Goal: Task Accomplishment & Management: Complete application form

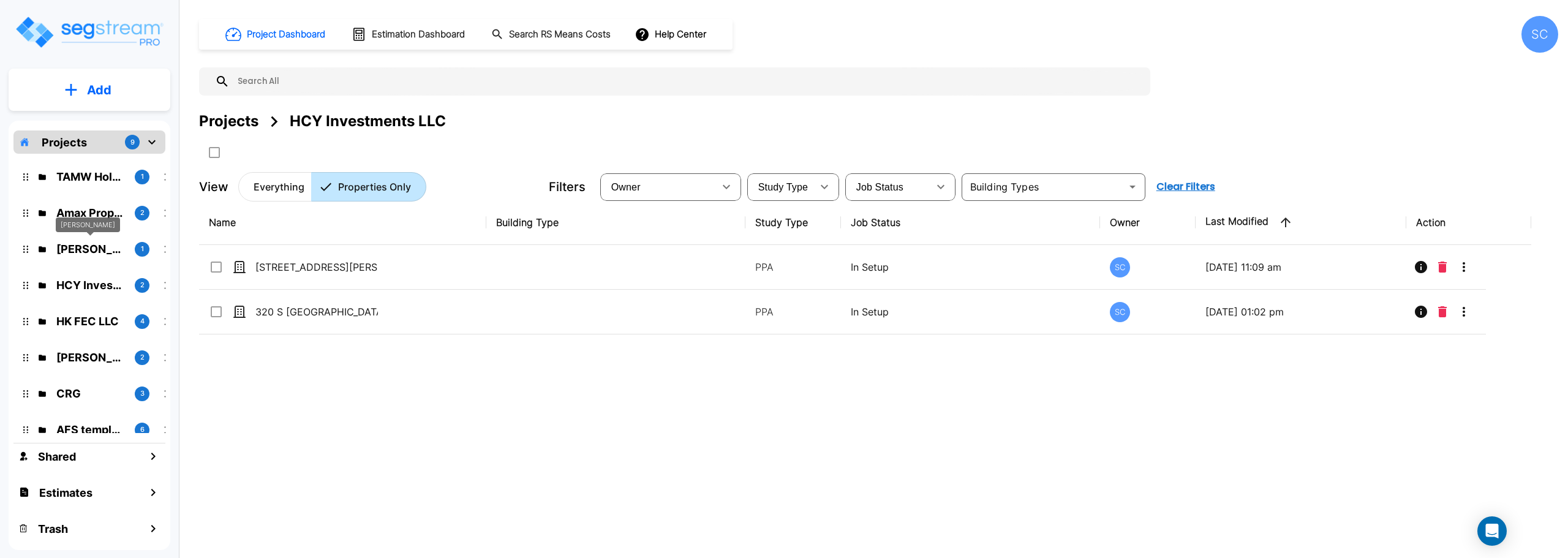
click at [97, 252] on p "[PERSON_NAME]" at bounding box center [90, 249] width 68 height 16
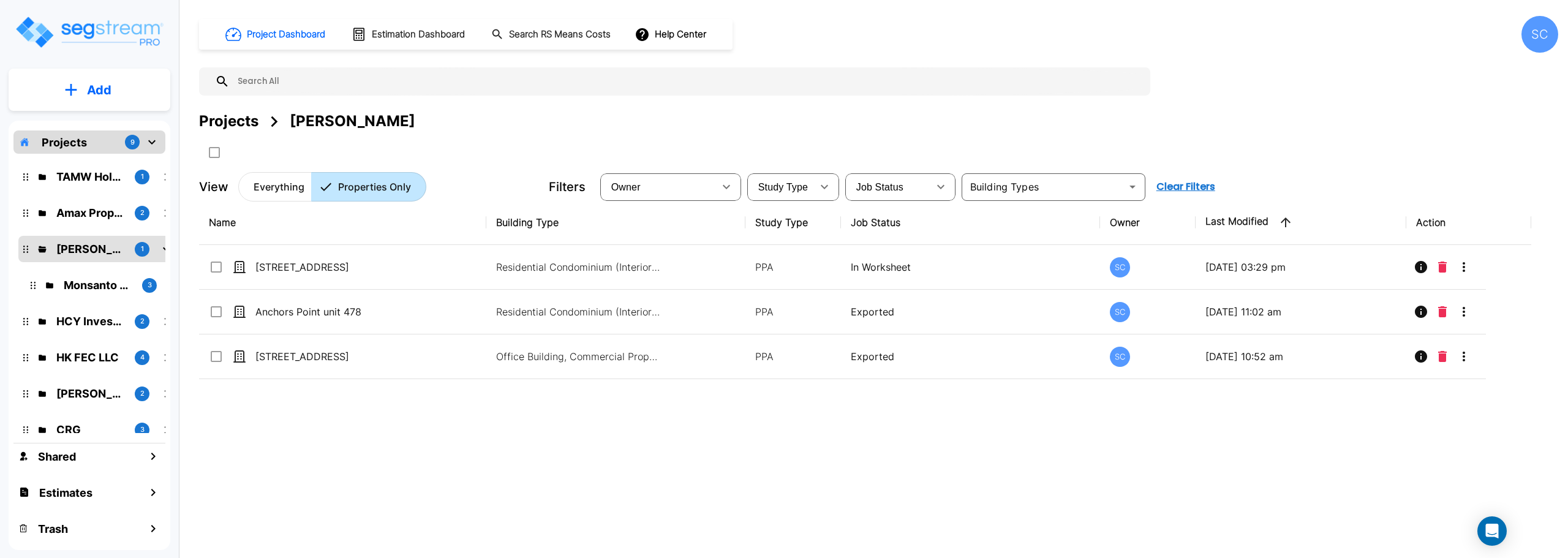
click at [87, 99] on button "Add" at bounding box center [89, 90] width 162 height 35
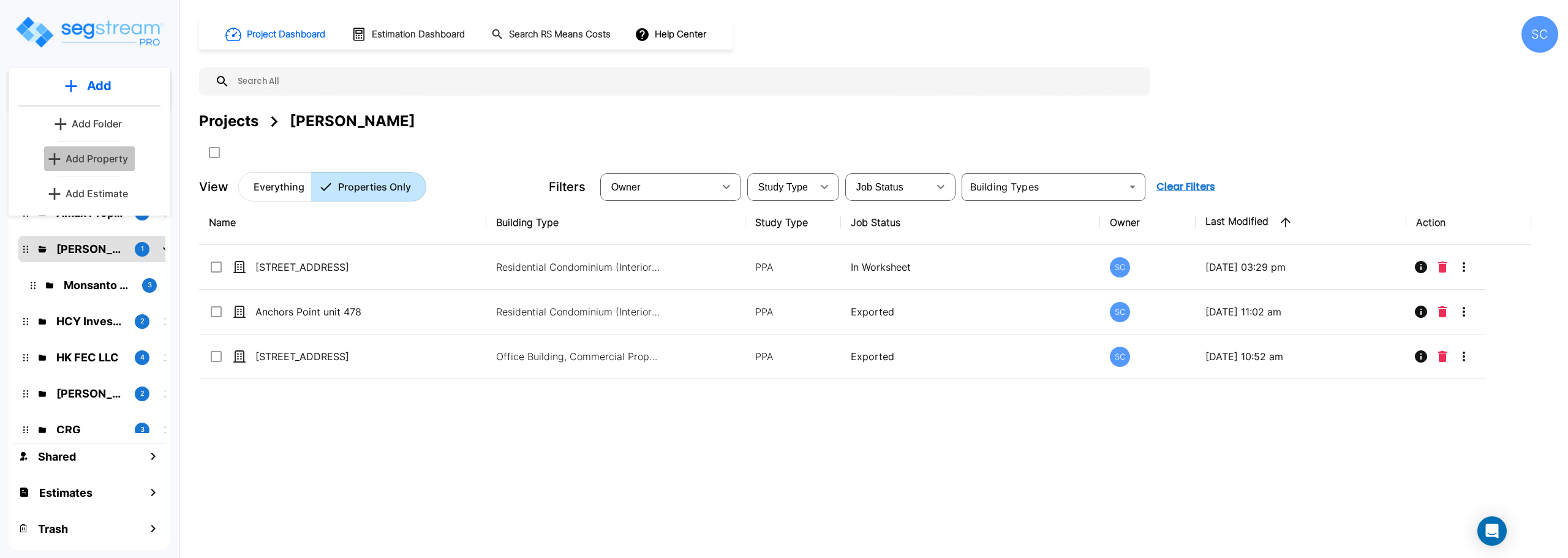
click at [100, 159] on p "Add Property" at bounding box center [97, 159] width 63 height 15
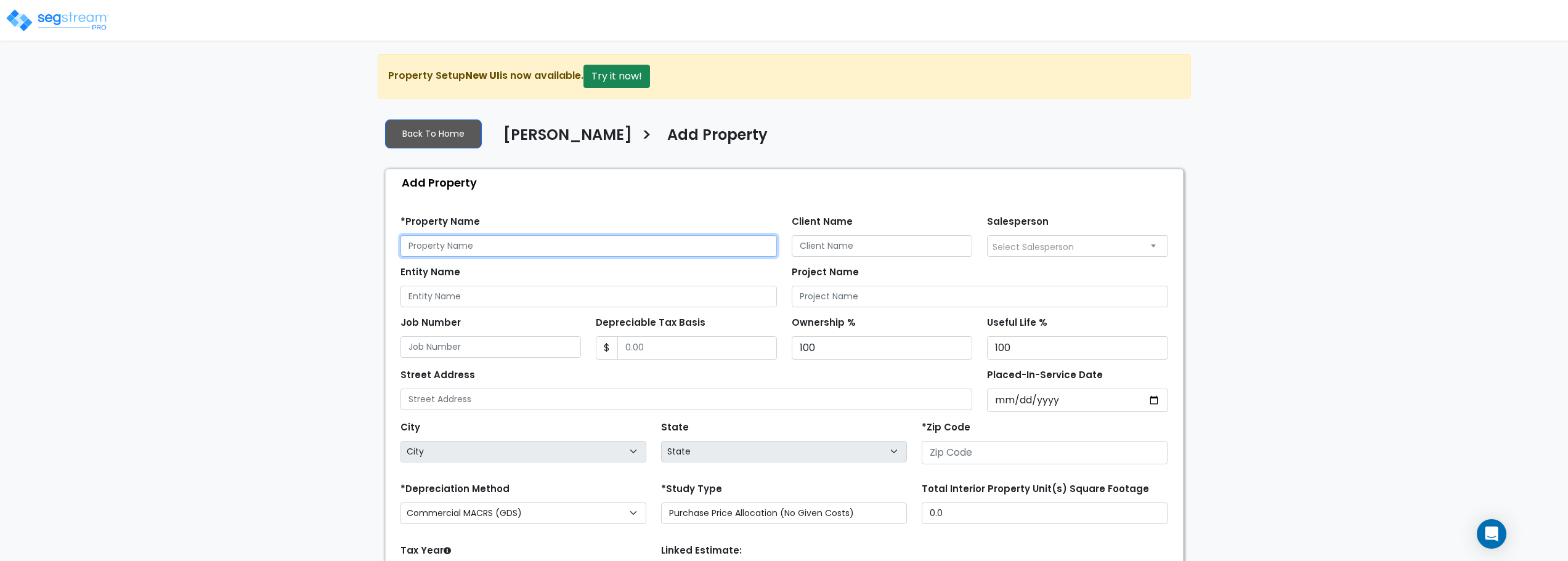
click at [455, 248] on input "text" at bounding box center [588, 246] width 376 height 21
type input "[STREET_ADDRESS]"
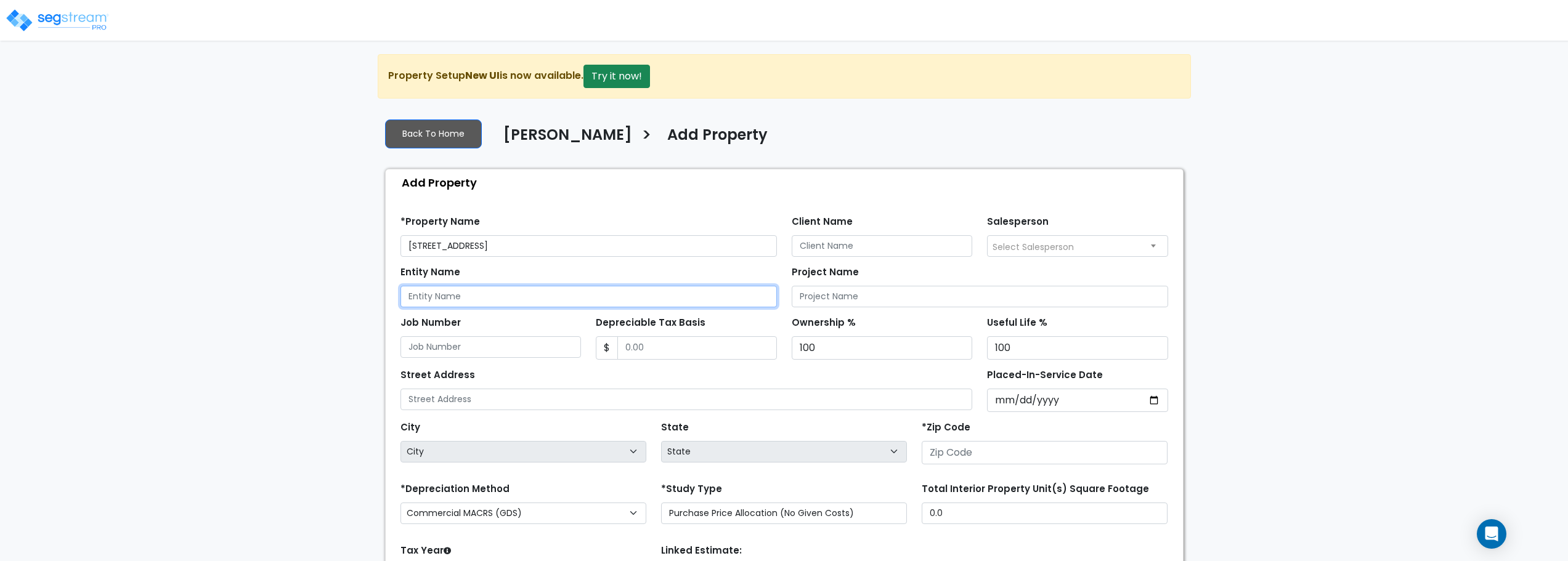
click at [541, 298] on input "Entity Name" at bounding box center [588, 296] width 376 height 21
type input "B"
type input "Monsanto Properties"
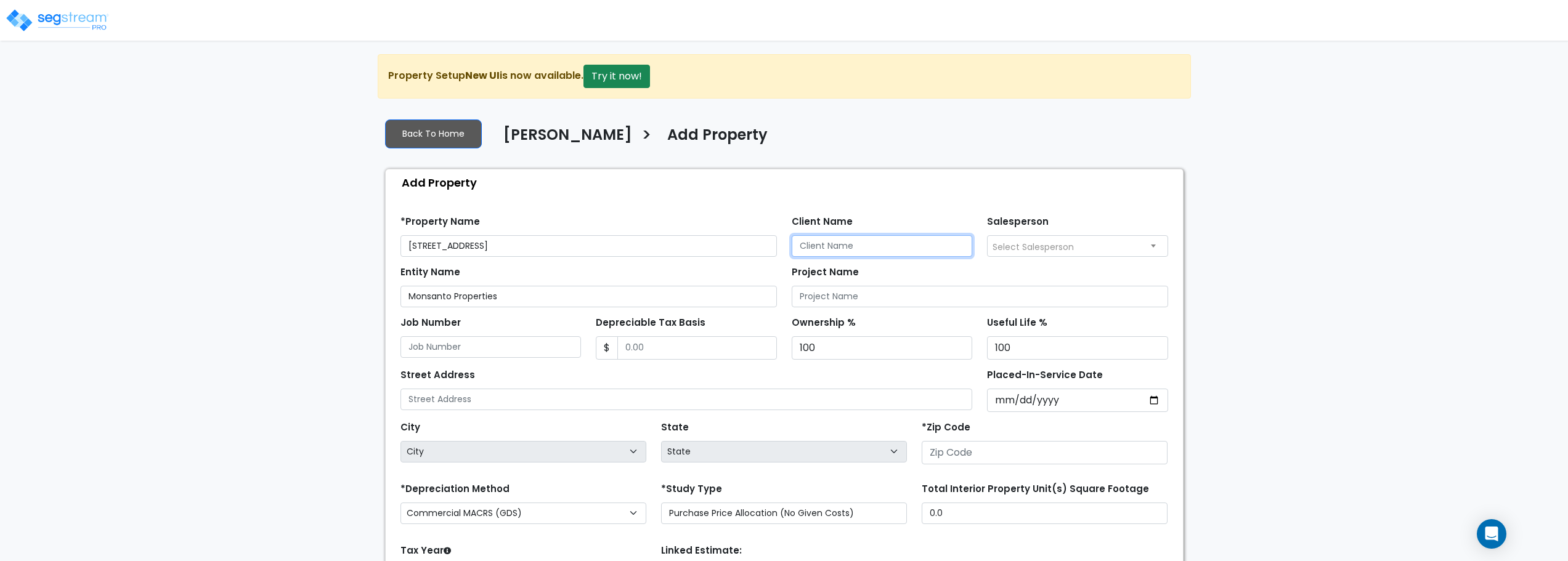
click at [822, 239] on input "Client Name" at bounding box center [882, 246] width 181 height 21
type input "[PERSON_NAME]"
click at [1093, 248] on span "Select Salesperson" at bounding box center [1078, 246] width 180 height 20
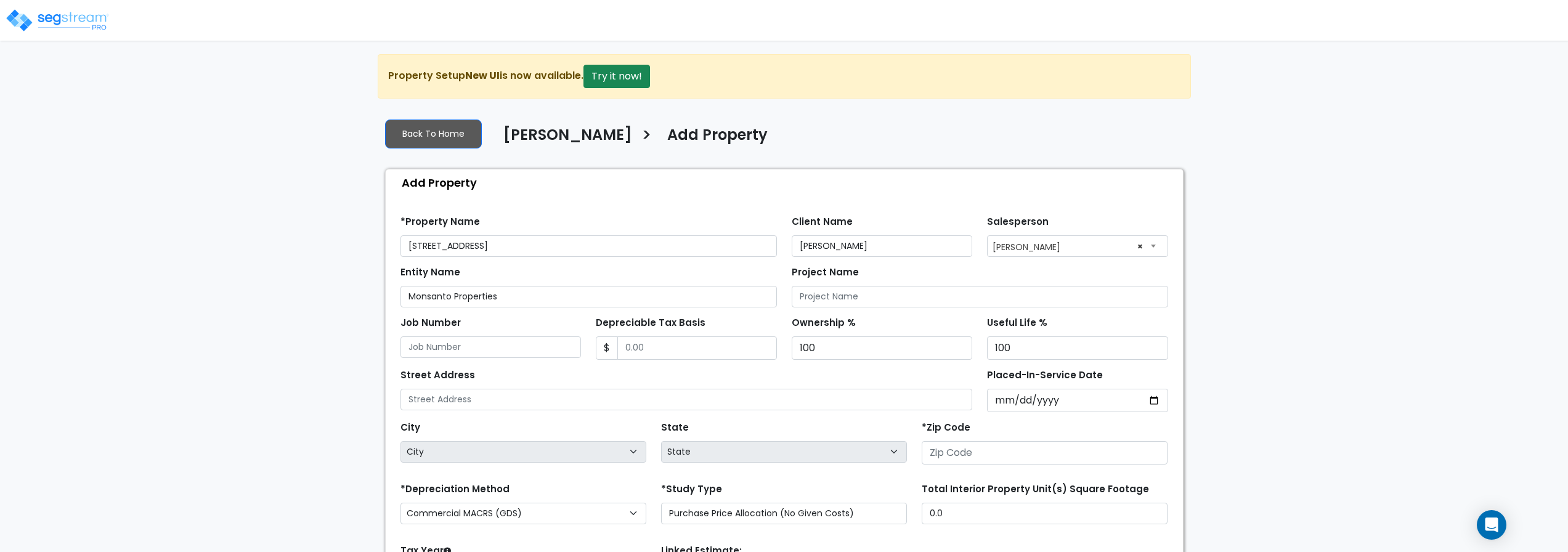
select select "232"
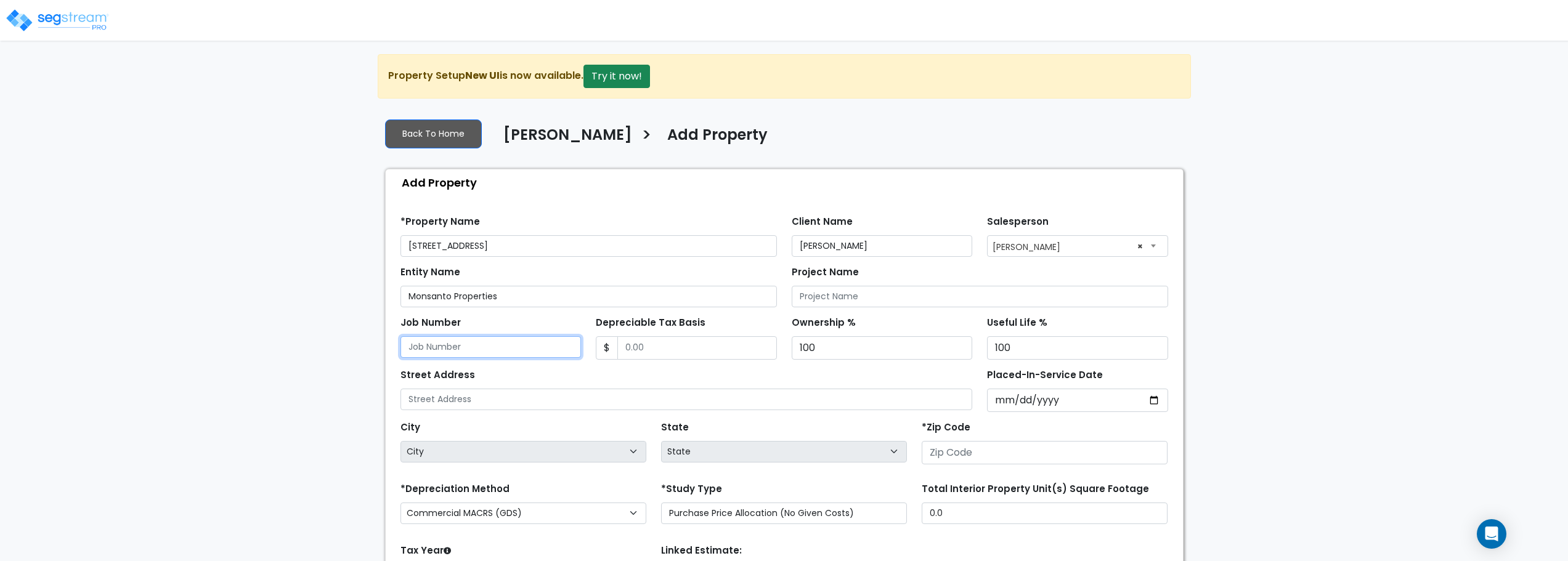
click at [496, 349] on input "Job Number" at bounding box center [491, 347] width 181 height 21
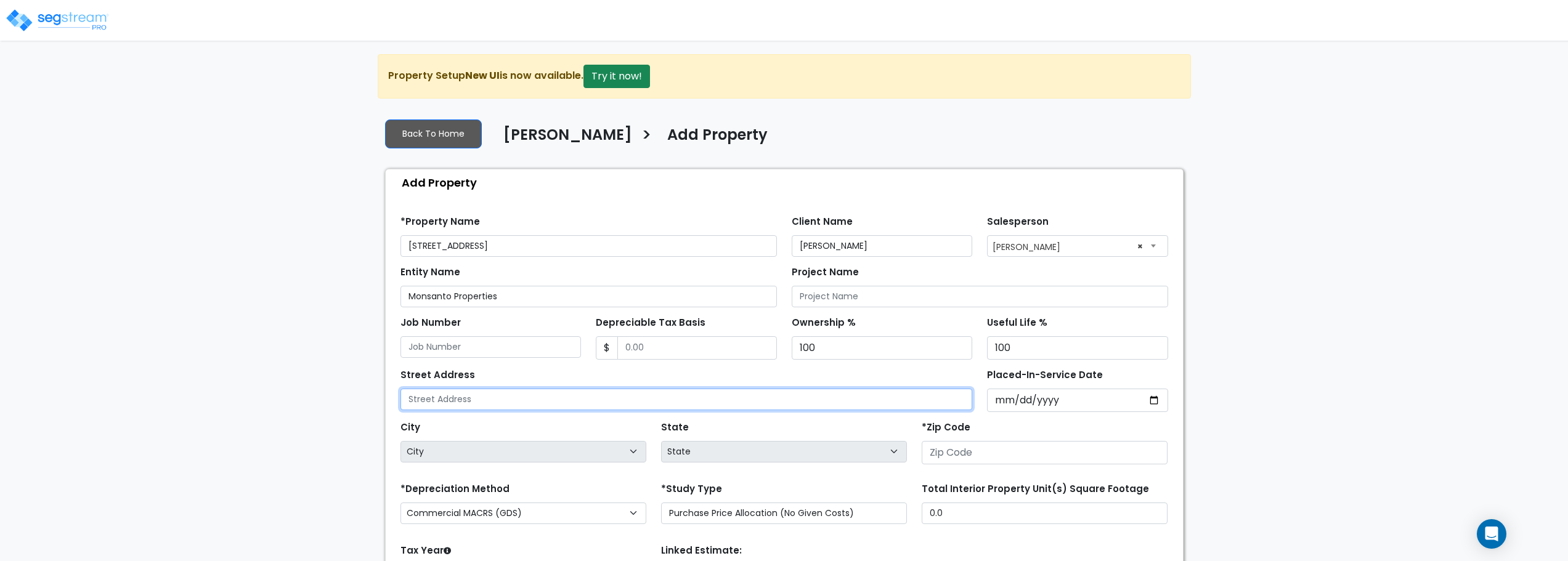
click at [616, 407] on input "text" at bounding box center [687, 400] width 573 height 21
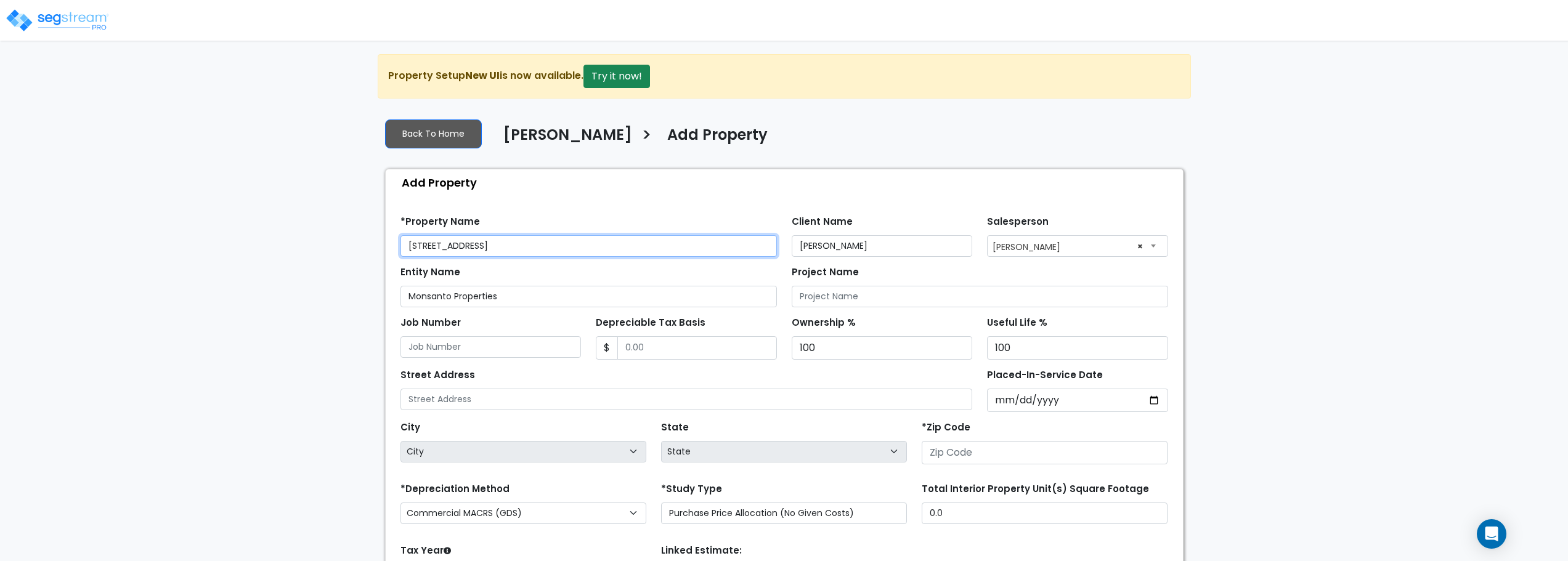
drag, startPoint x: 571, startPoint y: 246, endPoint x: 186, endPoint y: 238, distance: 385.1
click at [186, 238] on div "We are Building your Property. So please grab a coffee and let us do the heavy …" at bounding box center [784, 371] width 1568 height 634
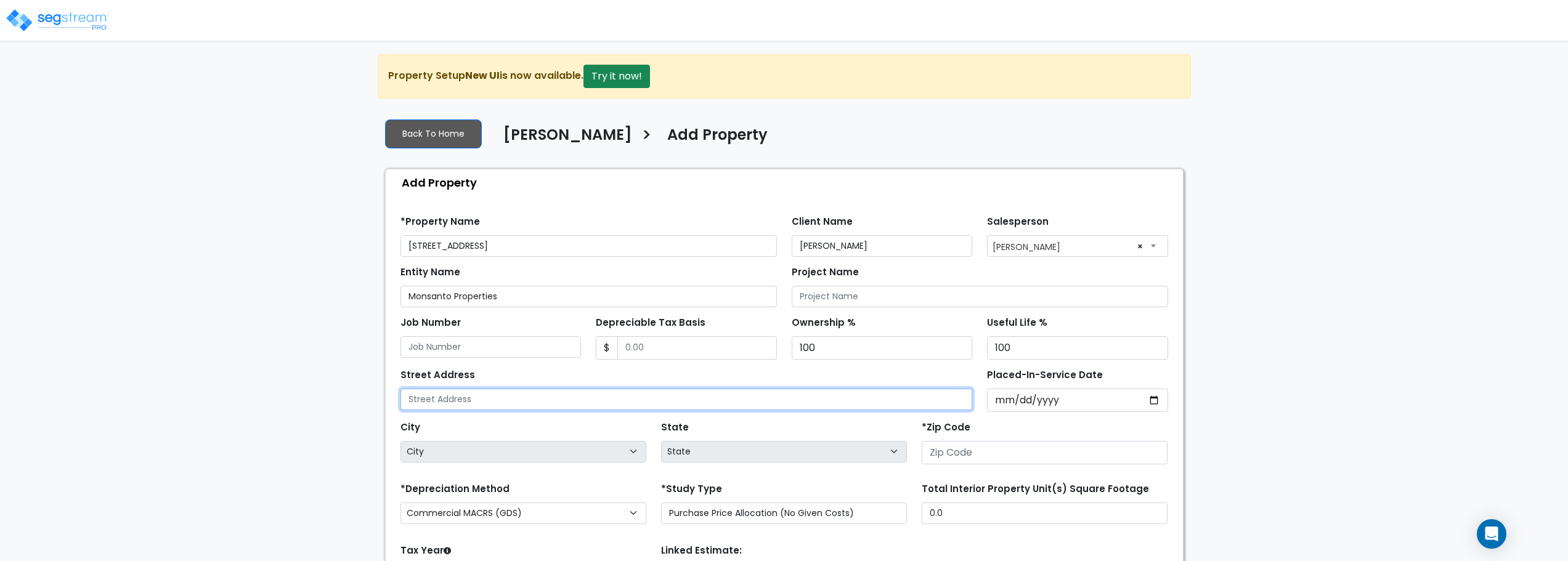
click at [484, 402] on input "text" at bounding box center [687, 400] width 573 height 21
paste input "[STREET_ADDRESS]"
type input "[STREET_ADDRESS]"
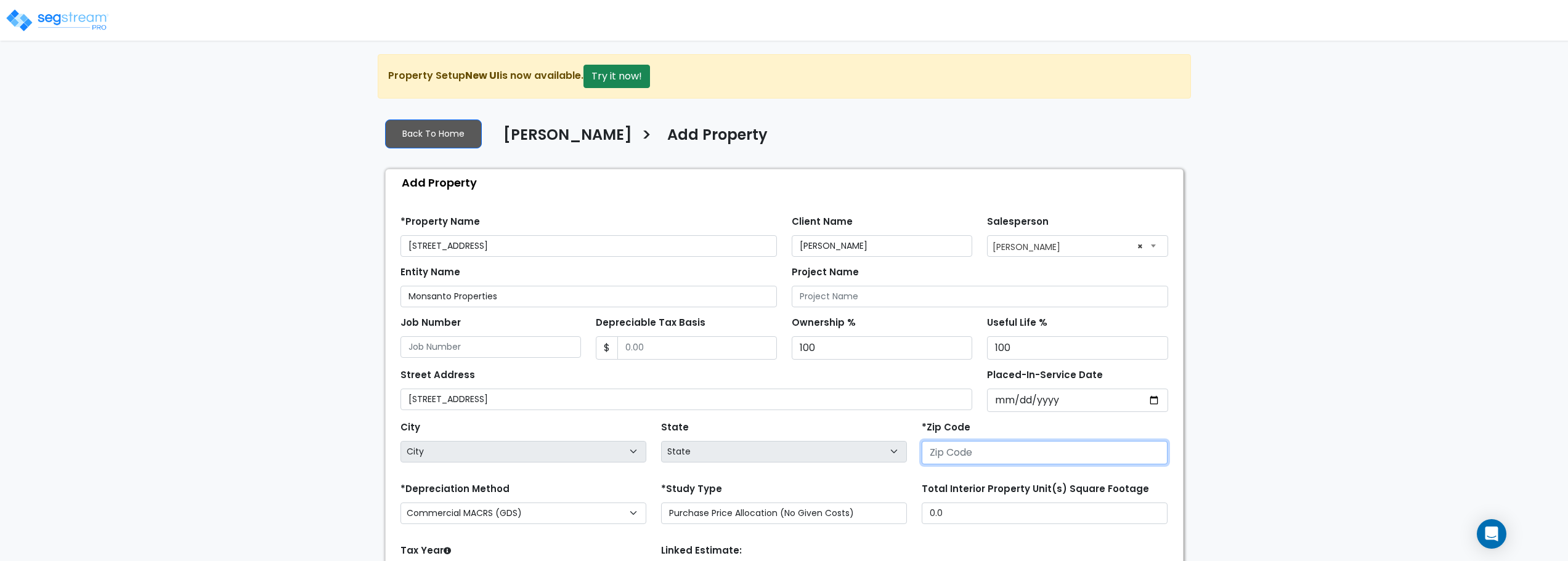
click at [973, 457] on input "number" at bounding box center [1044, 453] width 246 height 23
click at [944, 457] on input "number" at bounding box center [1044, 453] width 246 height 23
type input "65"
select select "MO"
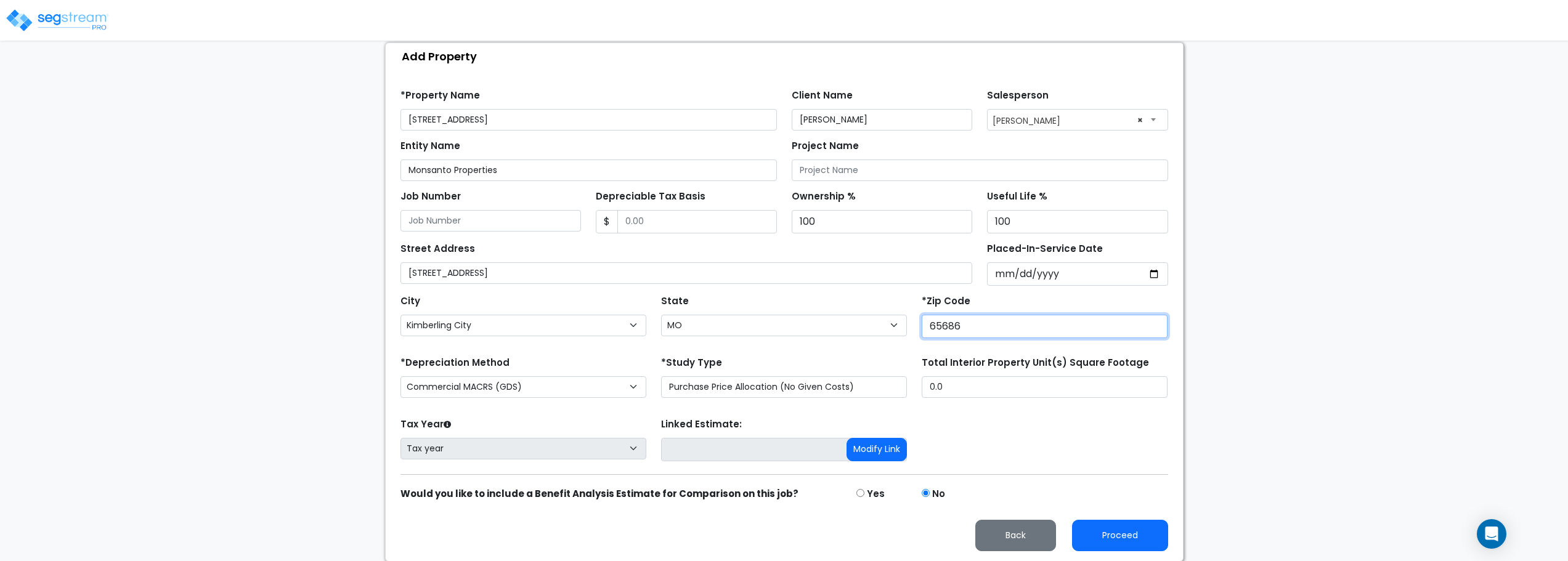
scroll to position [127, 0]
type input "65686"
click at [599, 381] on select "Commercial MACRS (GDS) Residential Rental MACRS (GDS) Commercial MACRS (GDS) QIP" at bounding box center [523, 386] width 246 height 21
select select "RRM(_49"
drag, startPoint x: 1019, startPoint y: 394, endPoint x: 830, endPoint y: 395, distance: 189.0
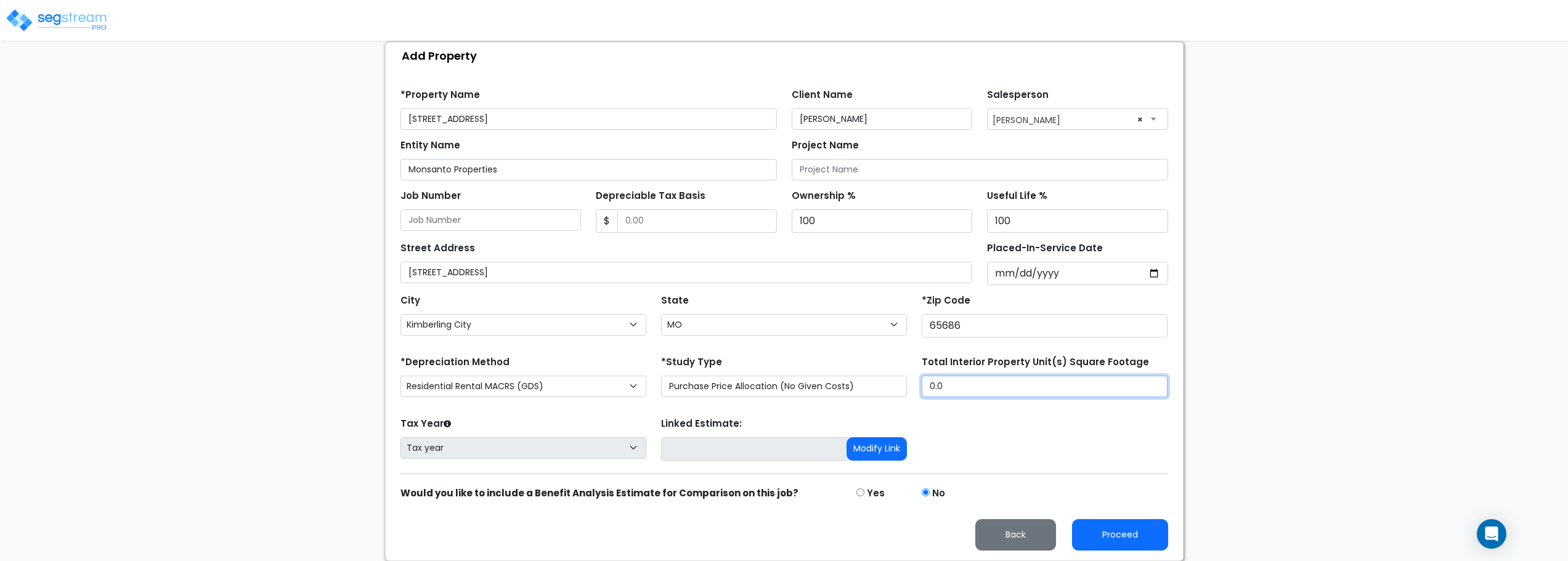
click at [830, 395] on div "*Depreciation Method Commercial MACRS (GDS) Residential Rental MACRS (GDS) Comm…" at bounding box center [784, 378] width 782 height 50
type input "940"
click at [1108, 538] on button "Proceed" at bounding box center [1120, 535] width 96 height 31
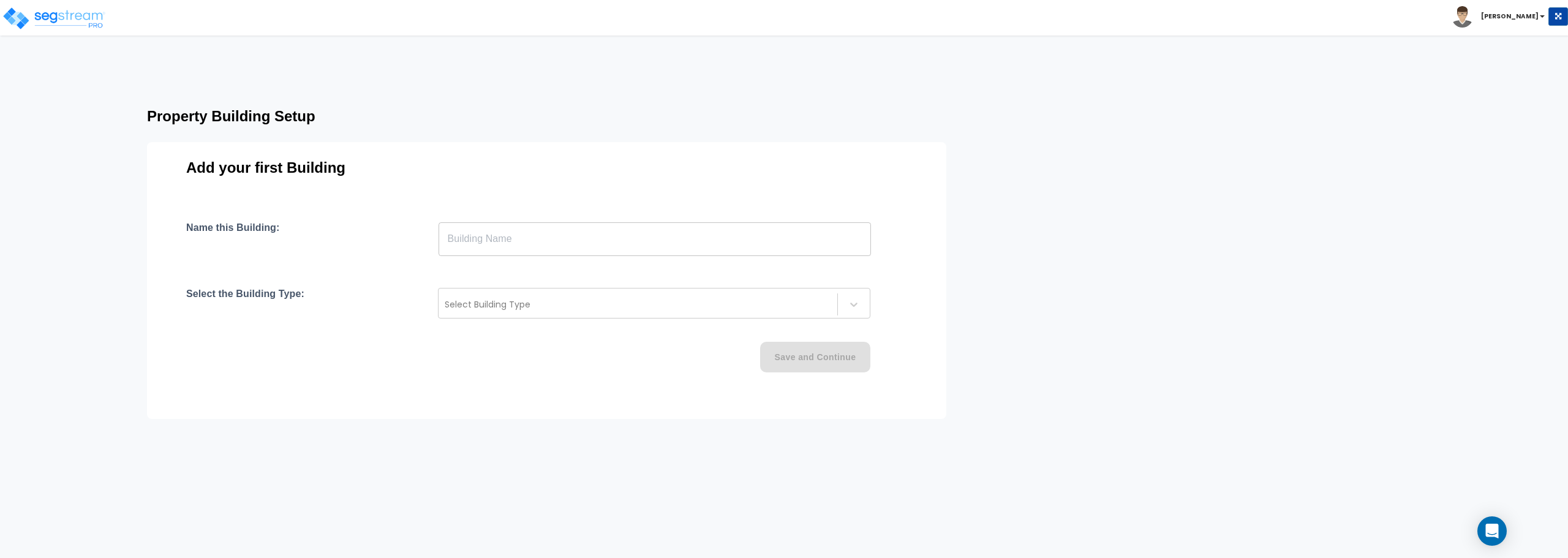
click at [583, 241] on input "text" at bounding box center [655, 239] width 433 height 35
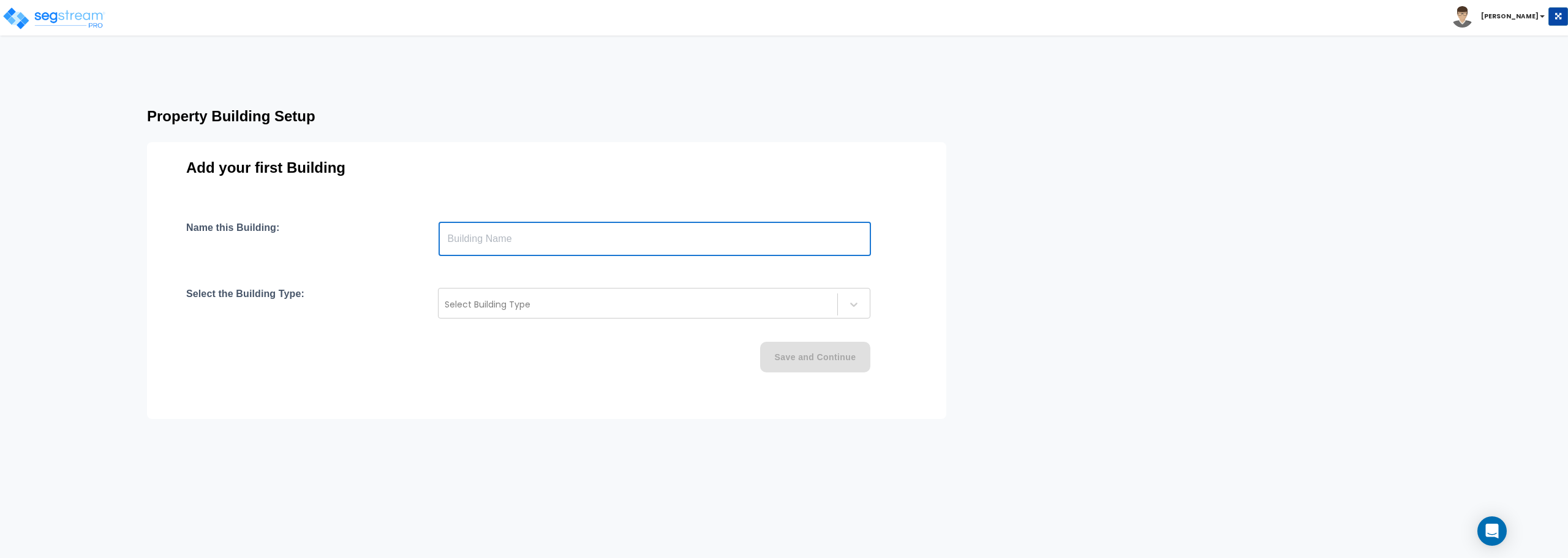
paste input "text"
type input "[STREET_ADDRESS]"
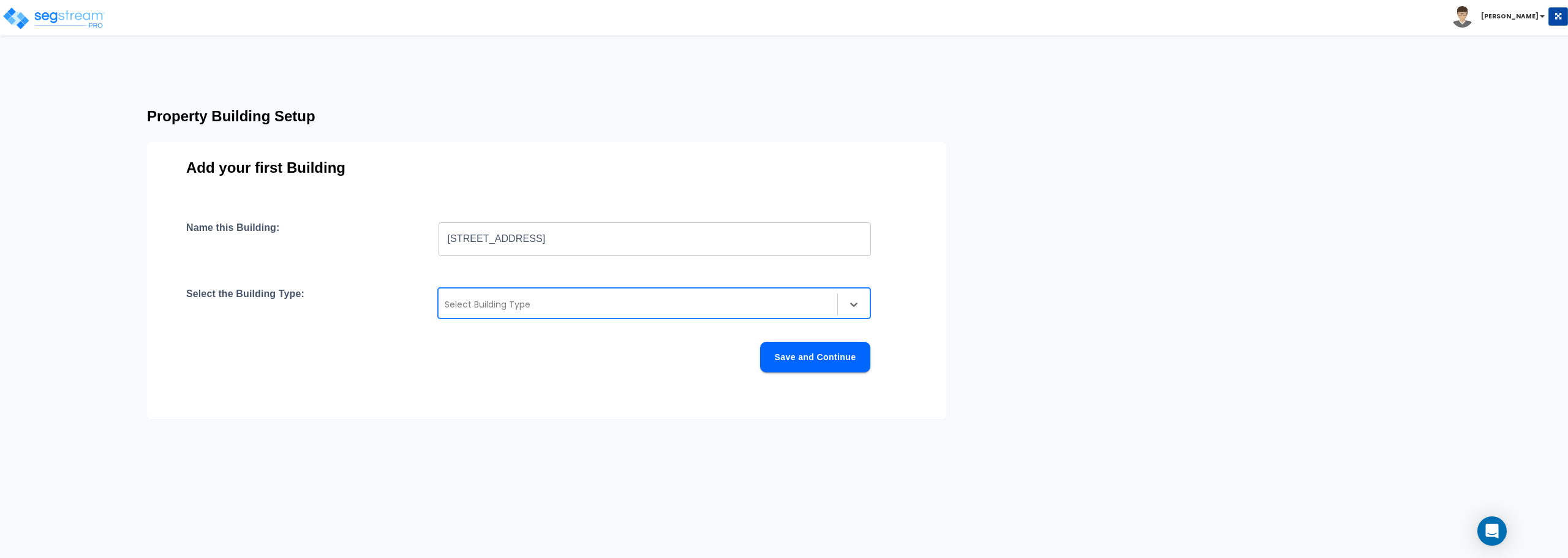
click at [576, 304] on div at bounding box center [637, 304] width 387 height 15
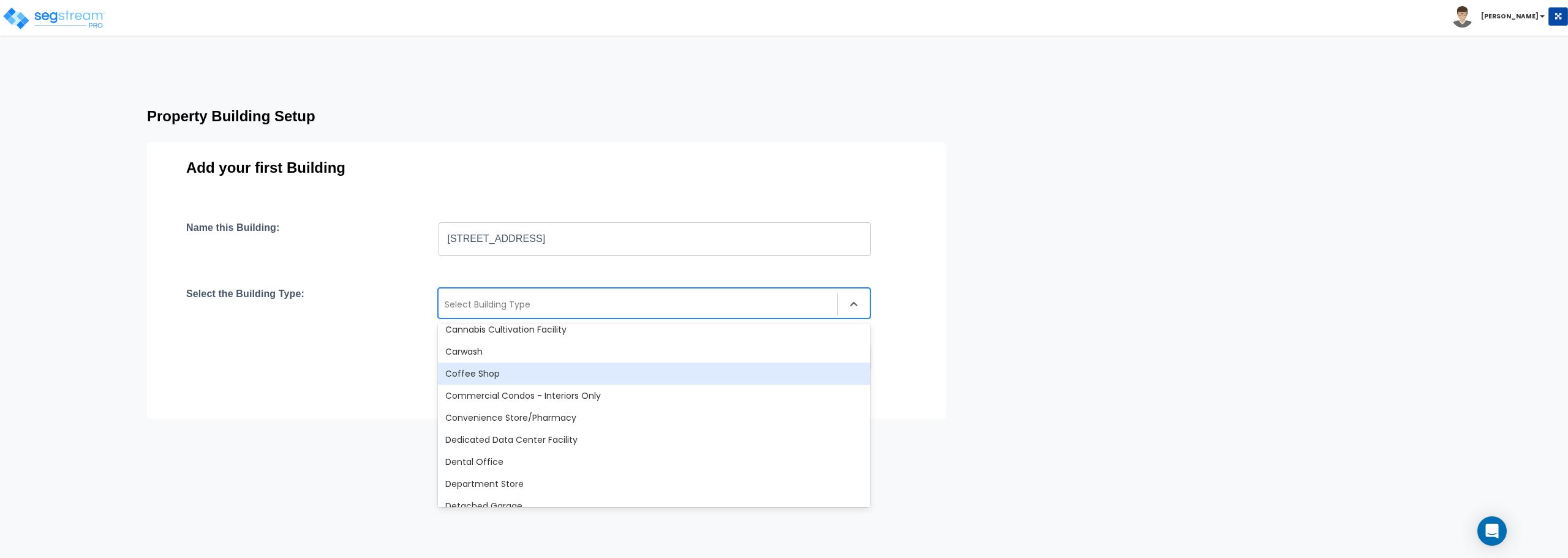
scroll to position [245, 0]
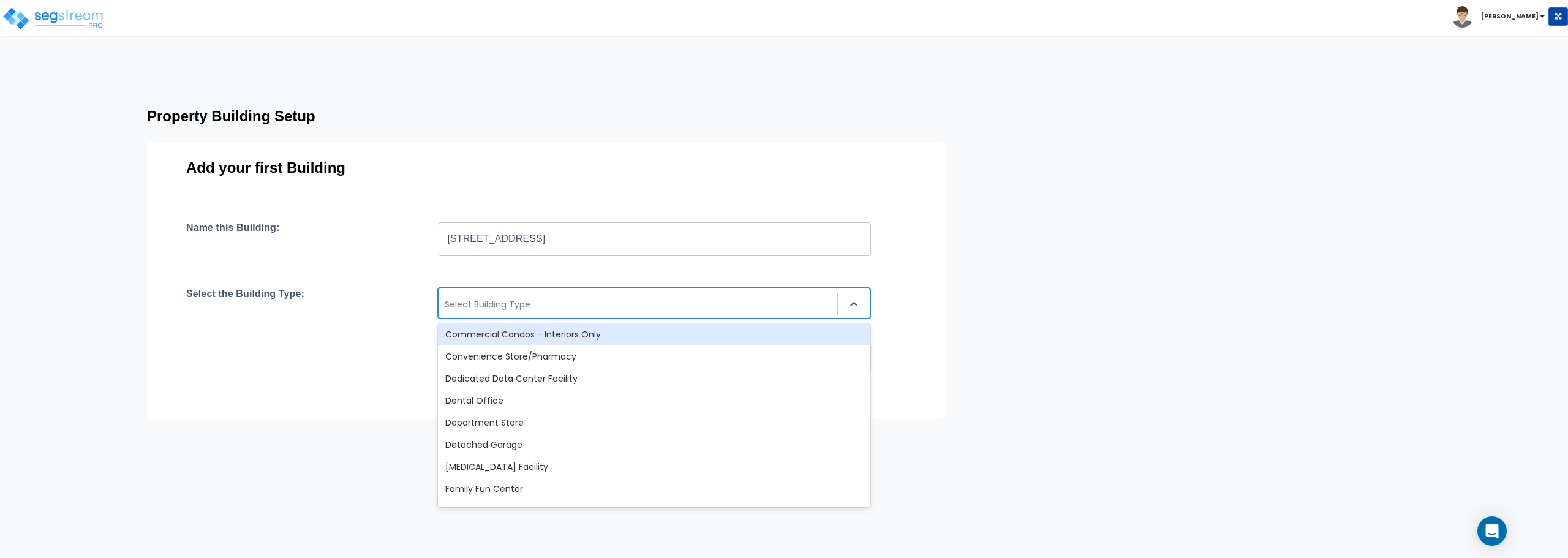
click at [561, 331] on div "Commercial Condos - Interiors Only" at bounding box center [654, 334] width 433 height 22
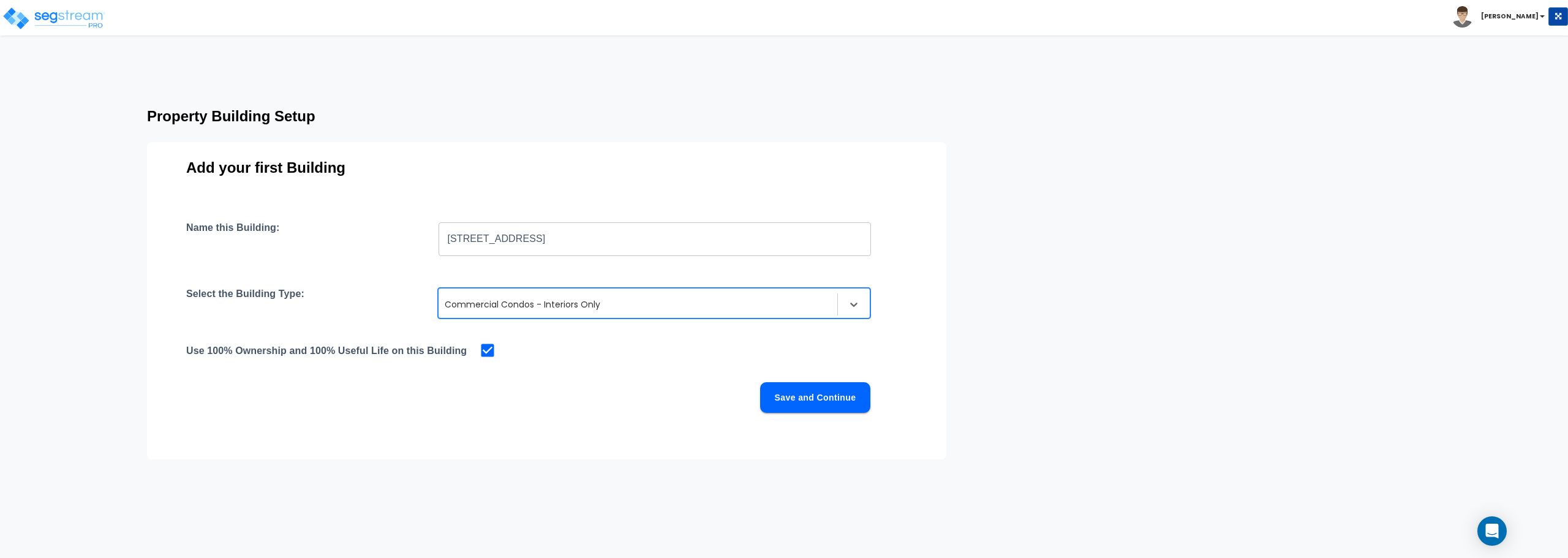
click at [855, 396] on button "Save and Continue" at bounding box center [815, 397] width 111 height 30
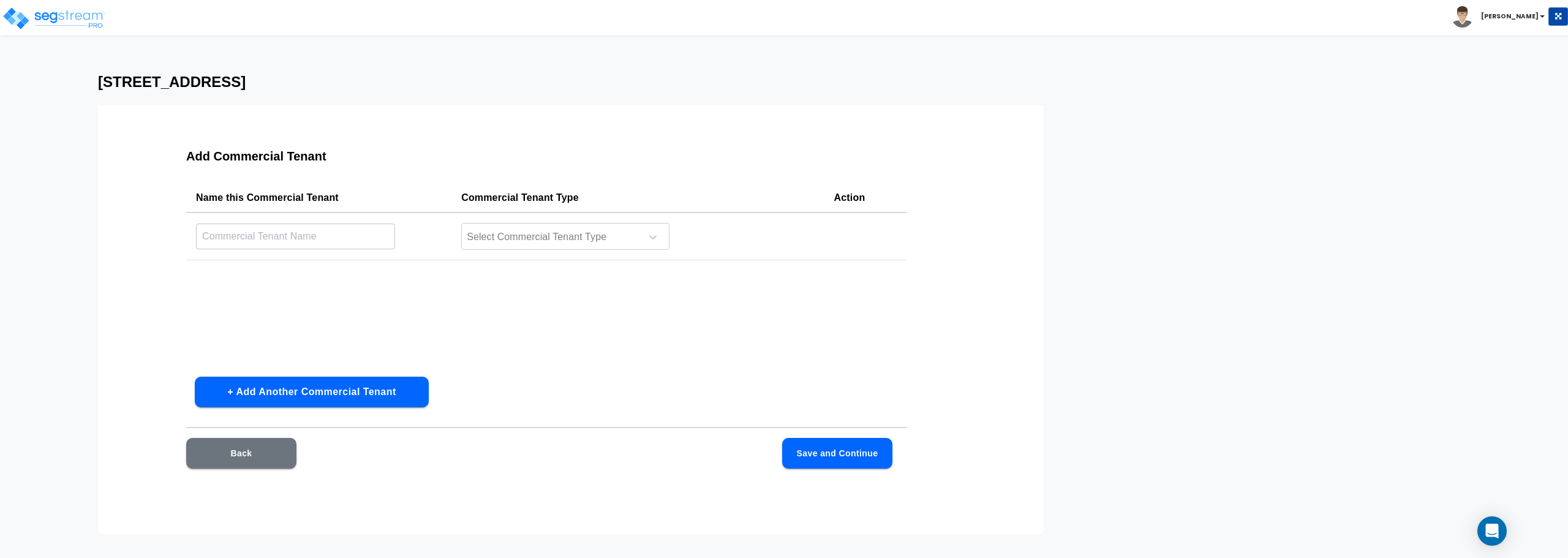
click at [259, 448] on button "Back" at bounding box center [241, 453] width 111 height 30
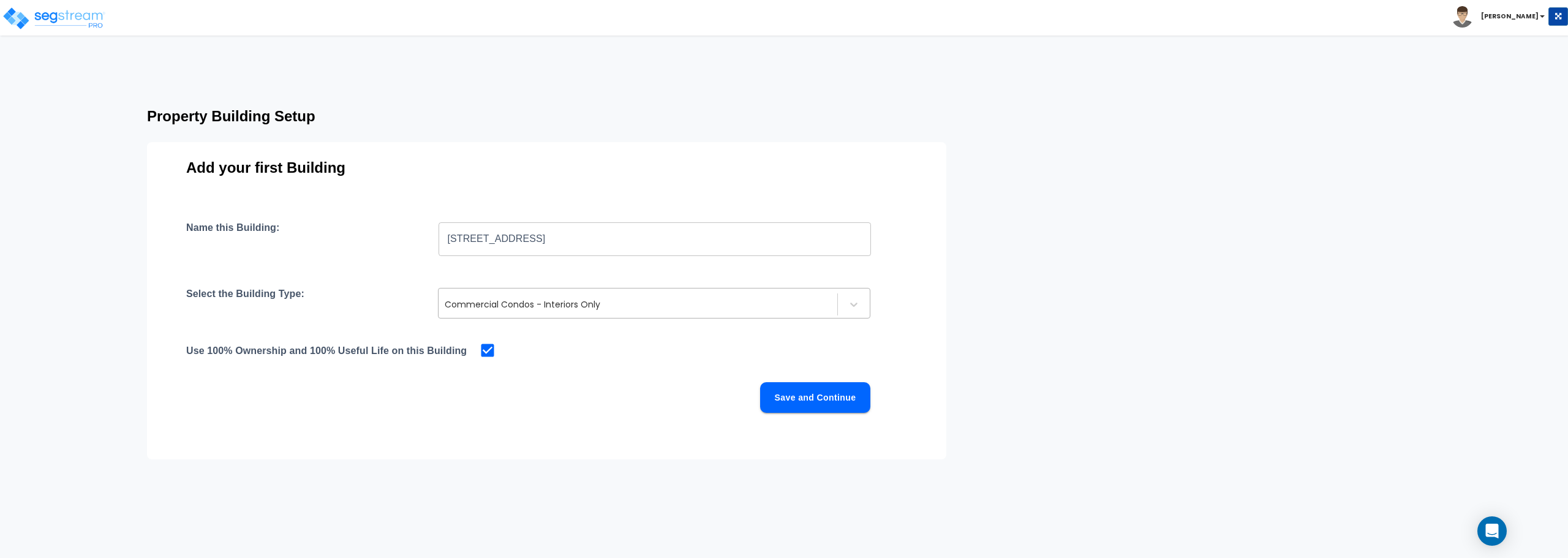
click at [617, 307] on div at bounding box center [637, 304] width 387 height 15
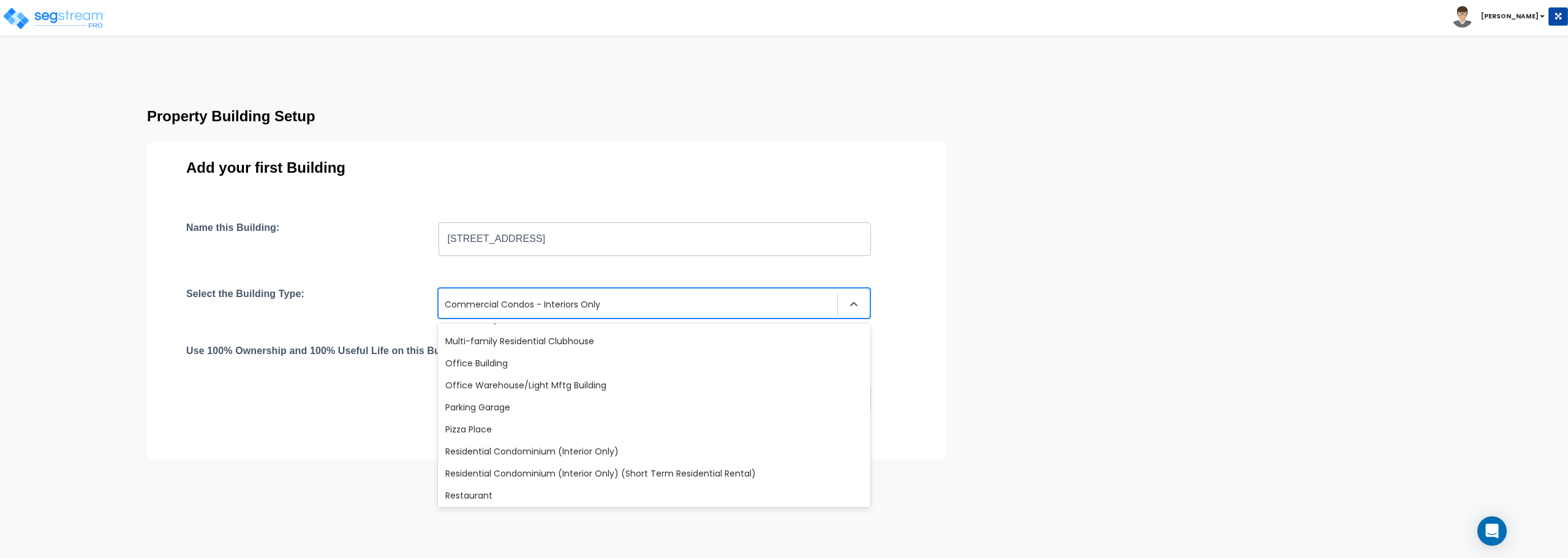
scroll to position [826, 0]
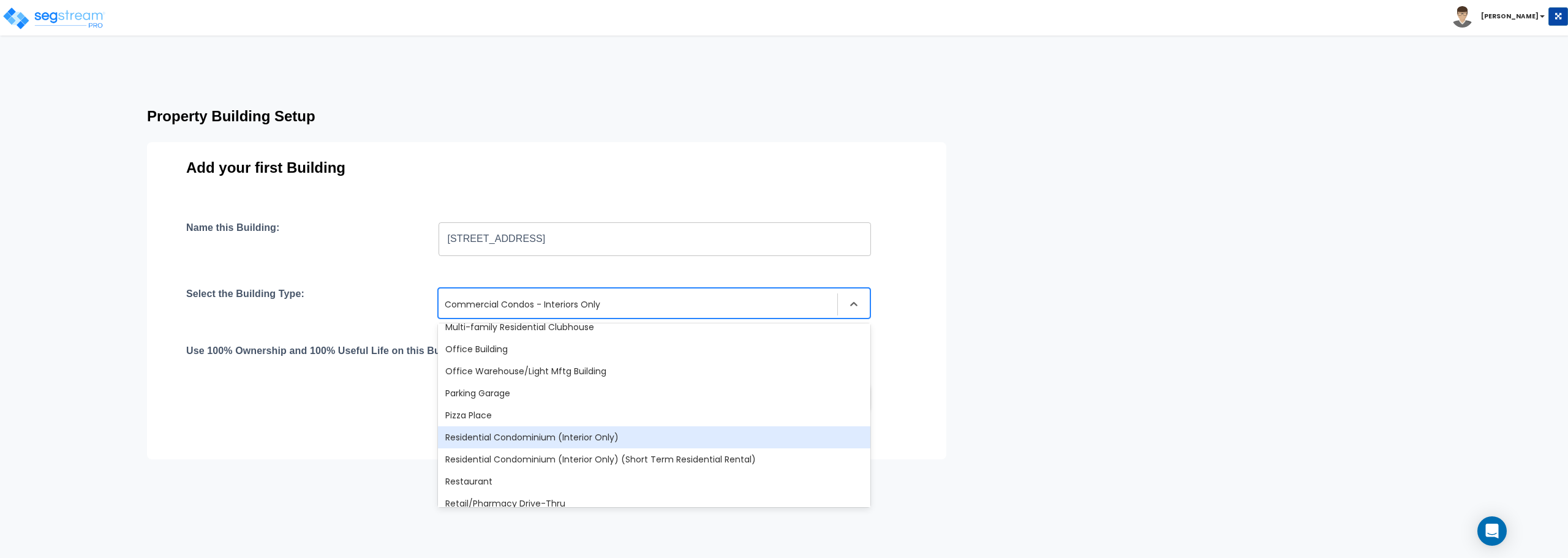
click at [583, 445] on div "Residential Condominium (Interior Only)" at bounding box center [654, 437] width 433 height 22
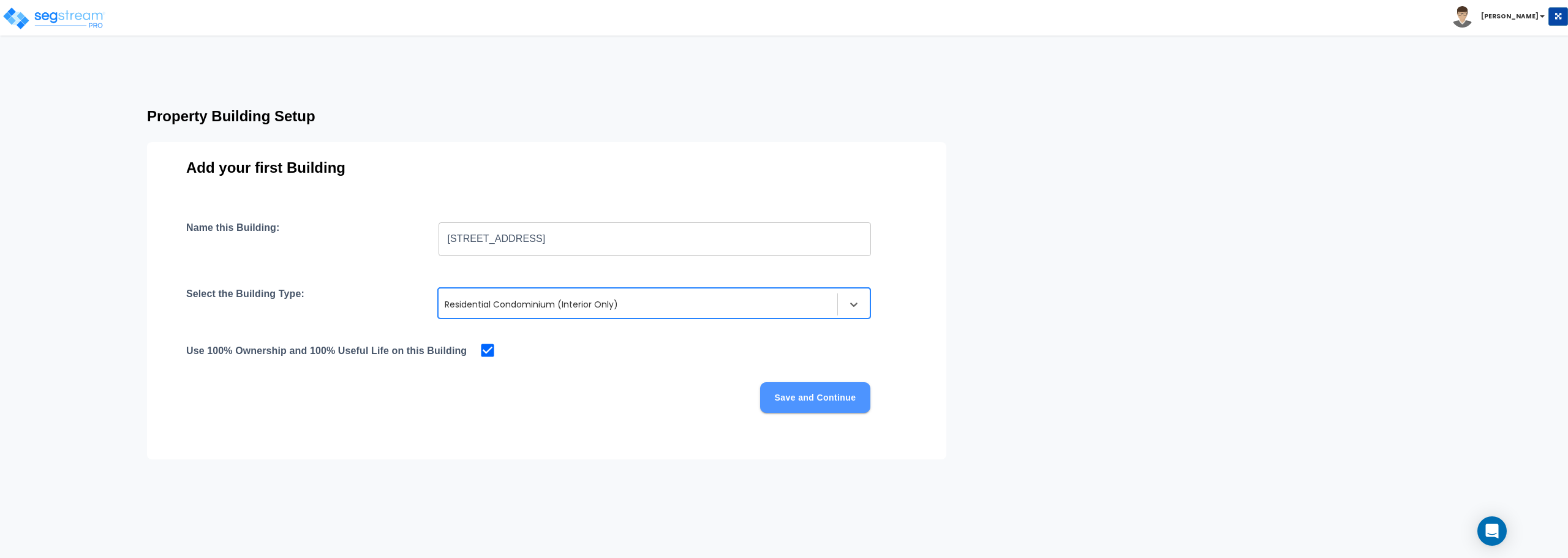
click at [798, 400] on button "Save and Continue" at bounding box center [815, 397] width 111 height 30
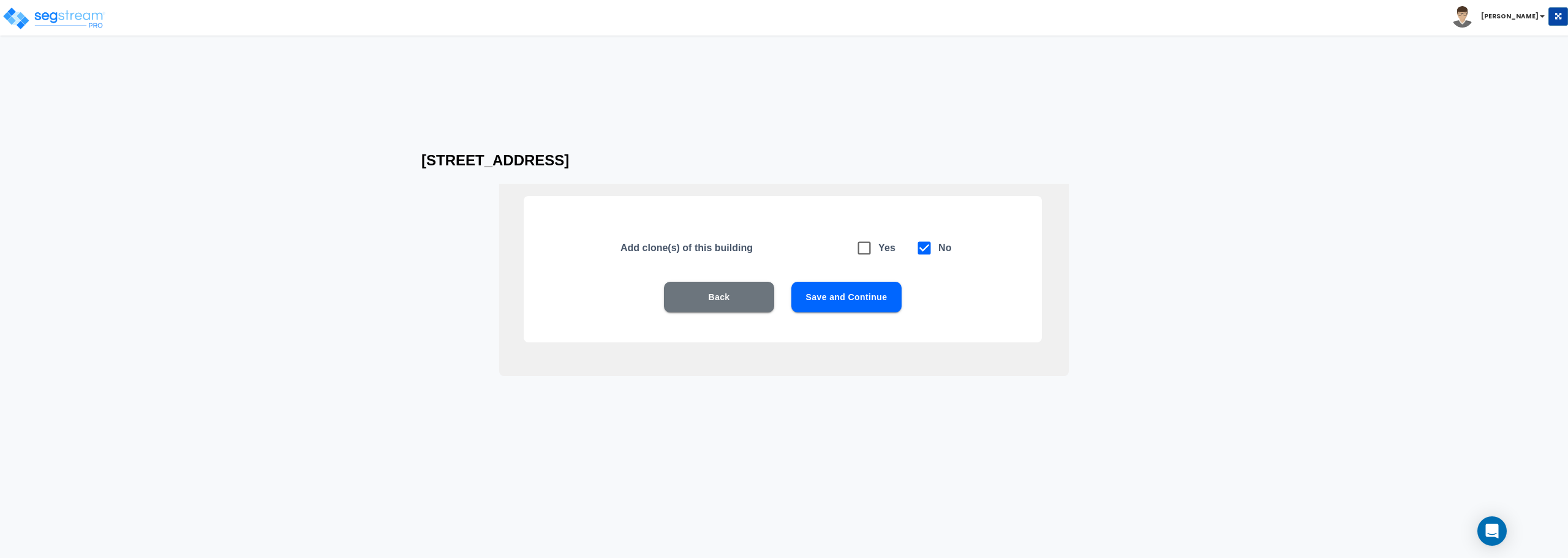
click at [847, 297] on button "Save and Continue" at bounding box center [846, 297] width 111 height 30
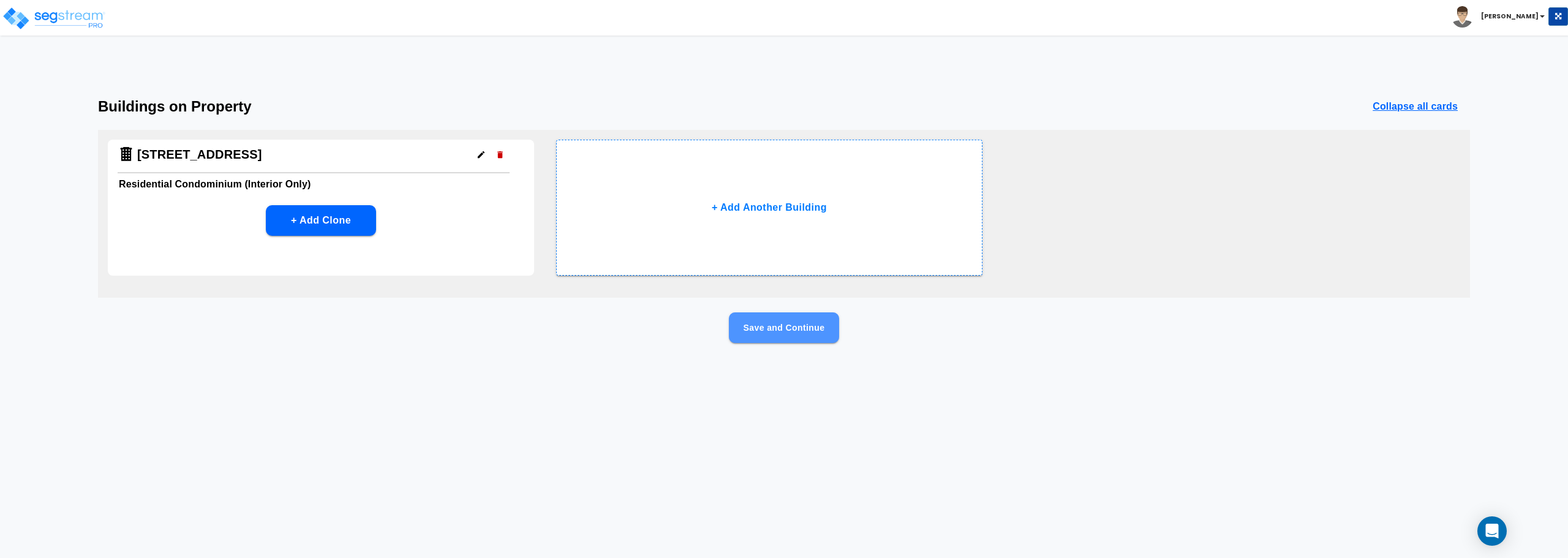
click at [769, 333] on button "Save and Continue" at bounding box center [784, 327] width 111 height 30
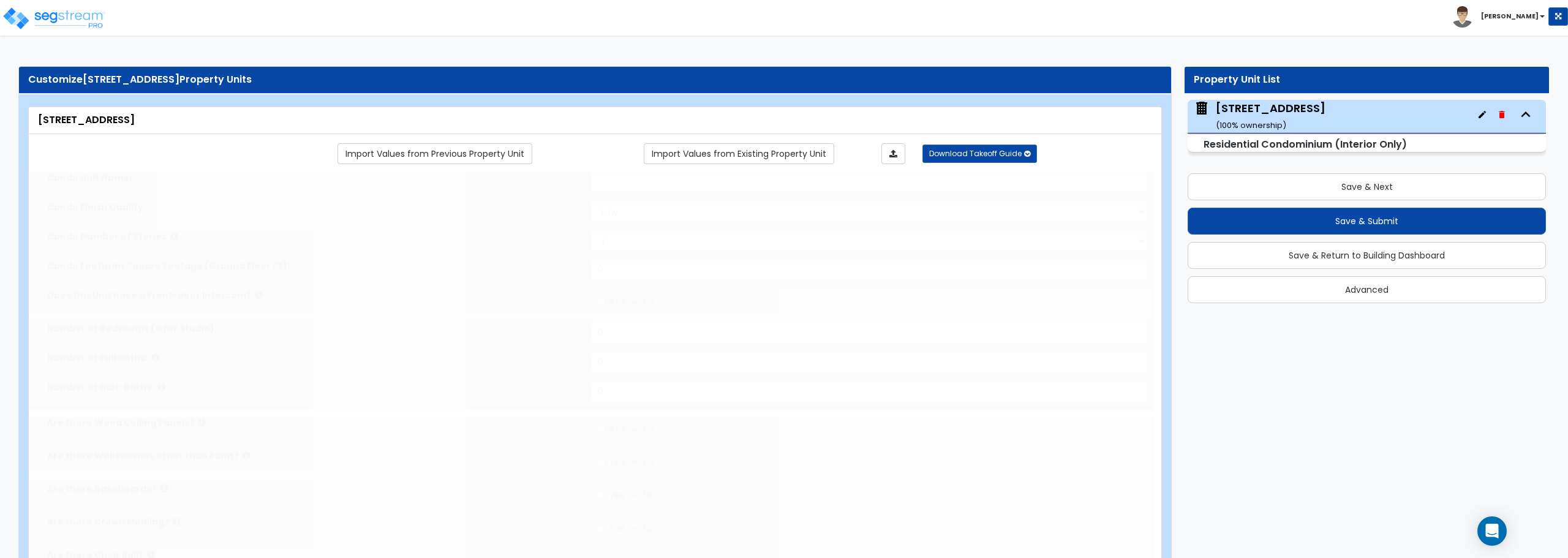
select select "1"
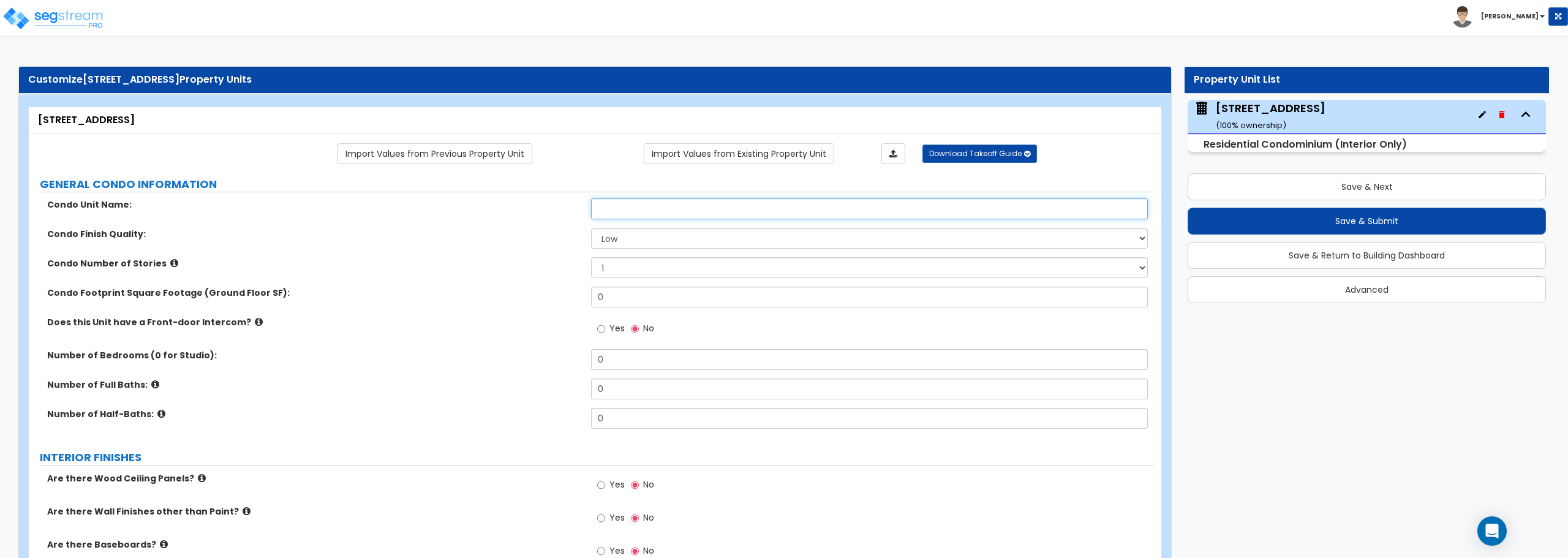
click at [706, 212] on input "text" at bounding box center [869, 209] width 556 height 21
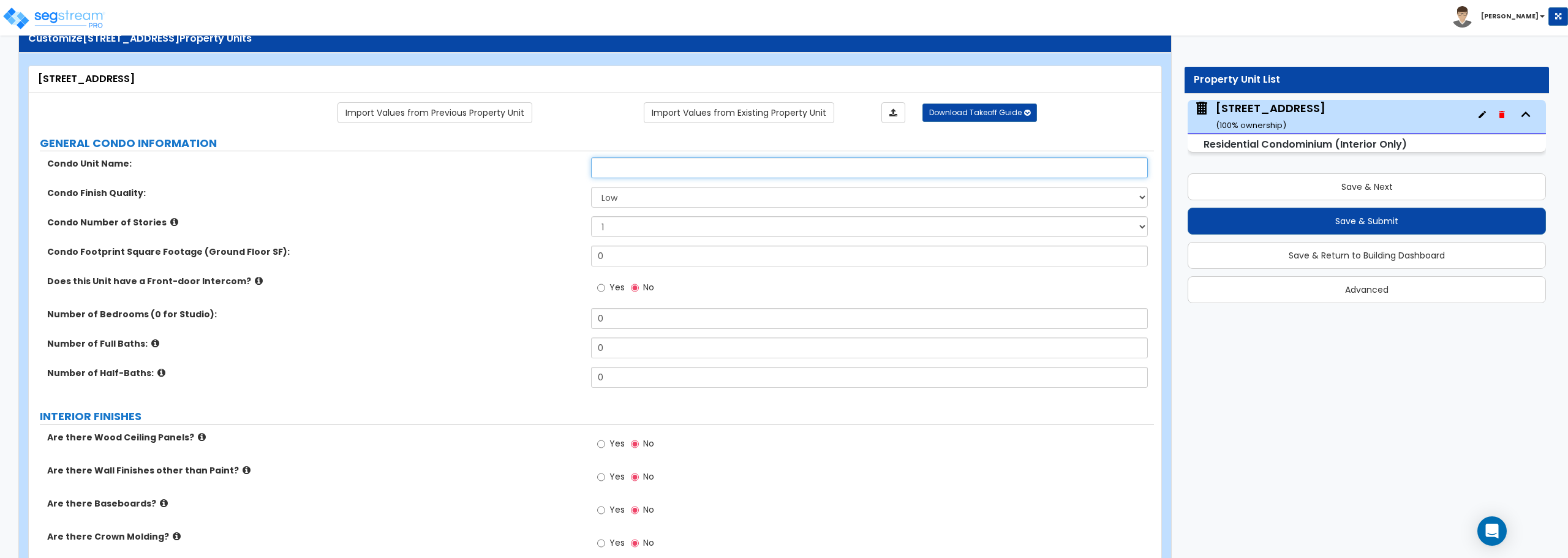
scroll to position [61, 0]
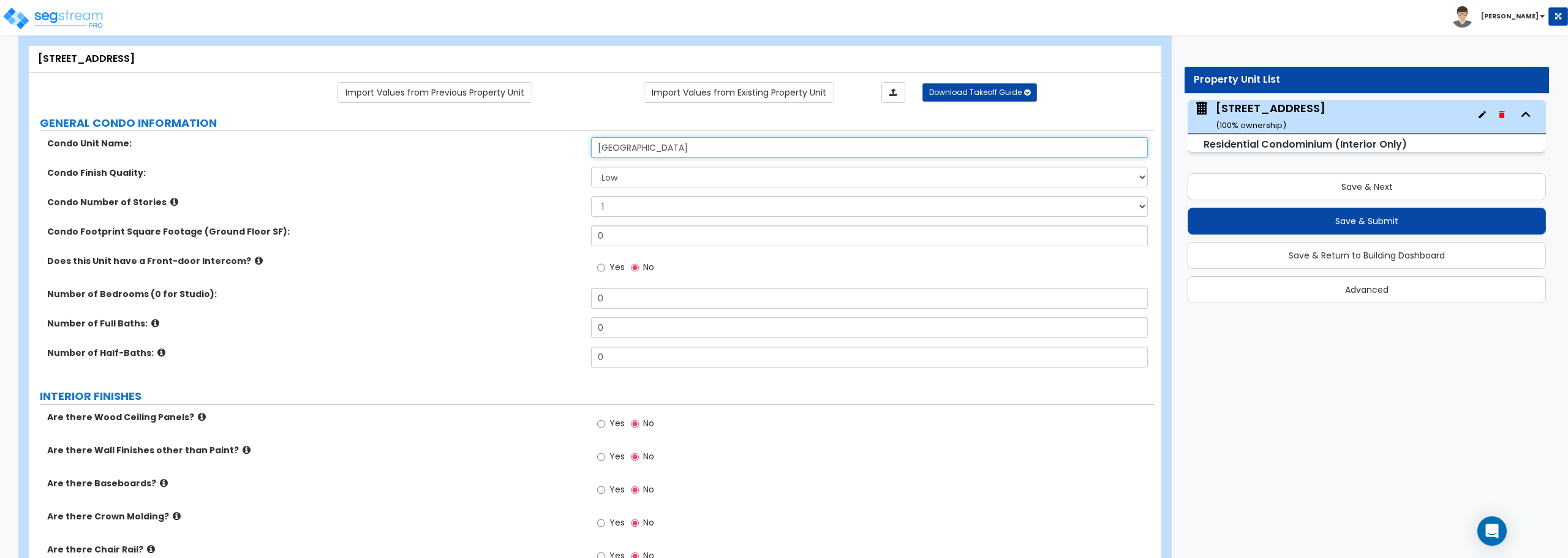
type input "Anchors Point Lane"
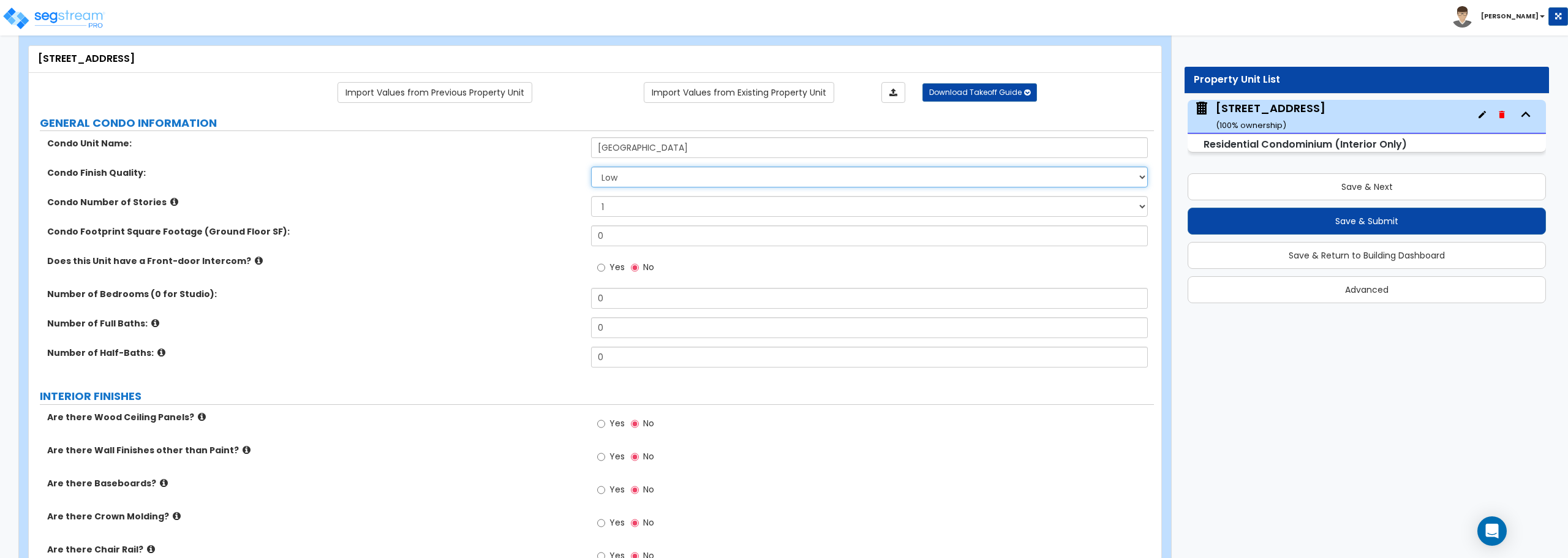
click at [669, 178] on select "Low Average High" at bounding box center [869, 178] width 556 height 21
select select "1"
click at [591, 167] on select "Low Average High" at bounding box center [869, 178] width 556 height 21
drag, startPoint x: 640, startPoint y: 230, endPoint x: 556, endPoint y: 231, distance: 84.0
click at [556, 231] on div "Condo Footprint Square Footage (Ground Floor SF): 0" at bounding box center [591, 240] width 1125 height 30
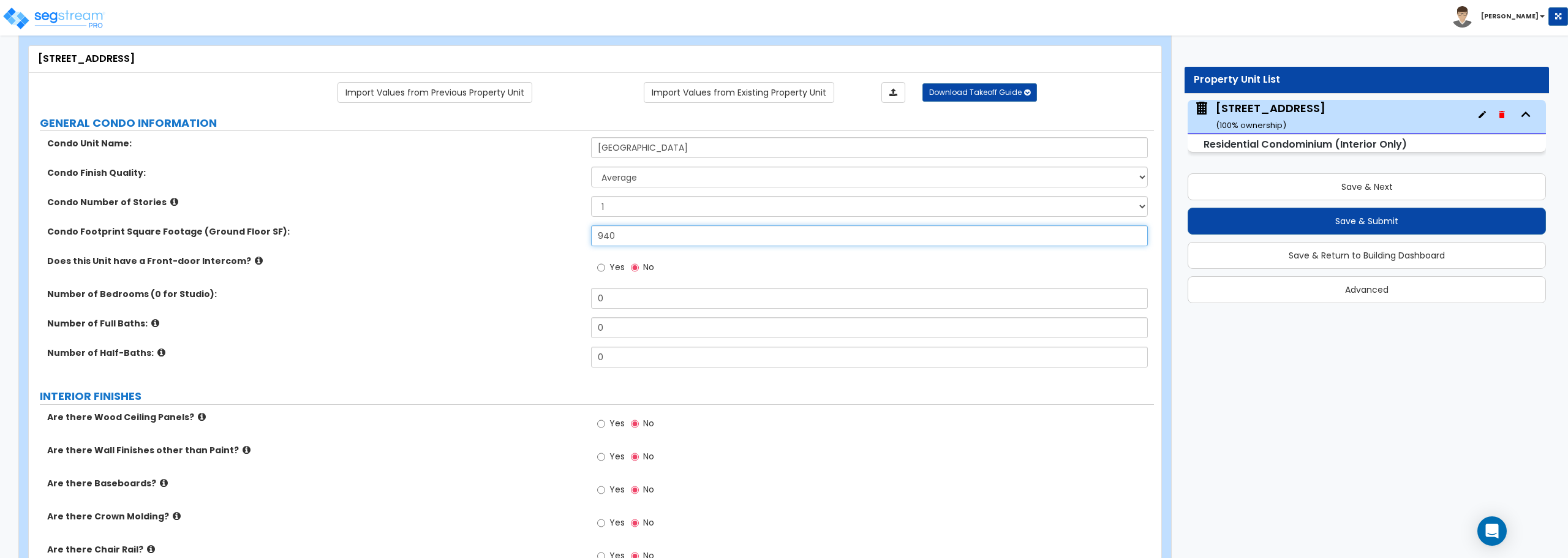
type input "940"
drag, startPoint x: 640, startPoint y: 298, endPoint x: 556, endPoint y: 303, distance: 84.1
click at [556, 303] on div "Number of Bedrooms (0 for Studio): 0" at bounding box center [591, 303] width 1125 height 30
type input "2"
drag, startPoint x: 617, startPoint y: 328, endPoint x: 561, endPoint y: 330, distance: 56.0
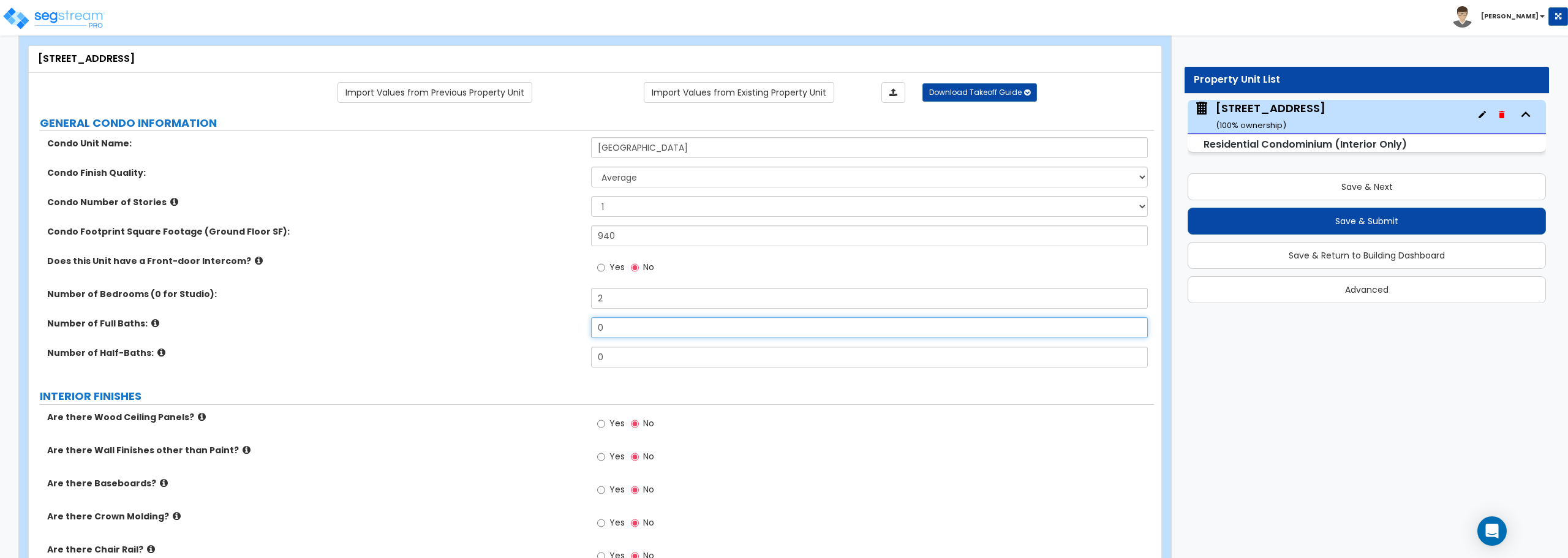
click at [561, 330] on div "Number of Full Baths: 0" at bounding box center [591, 332] width 1125 height 30
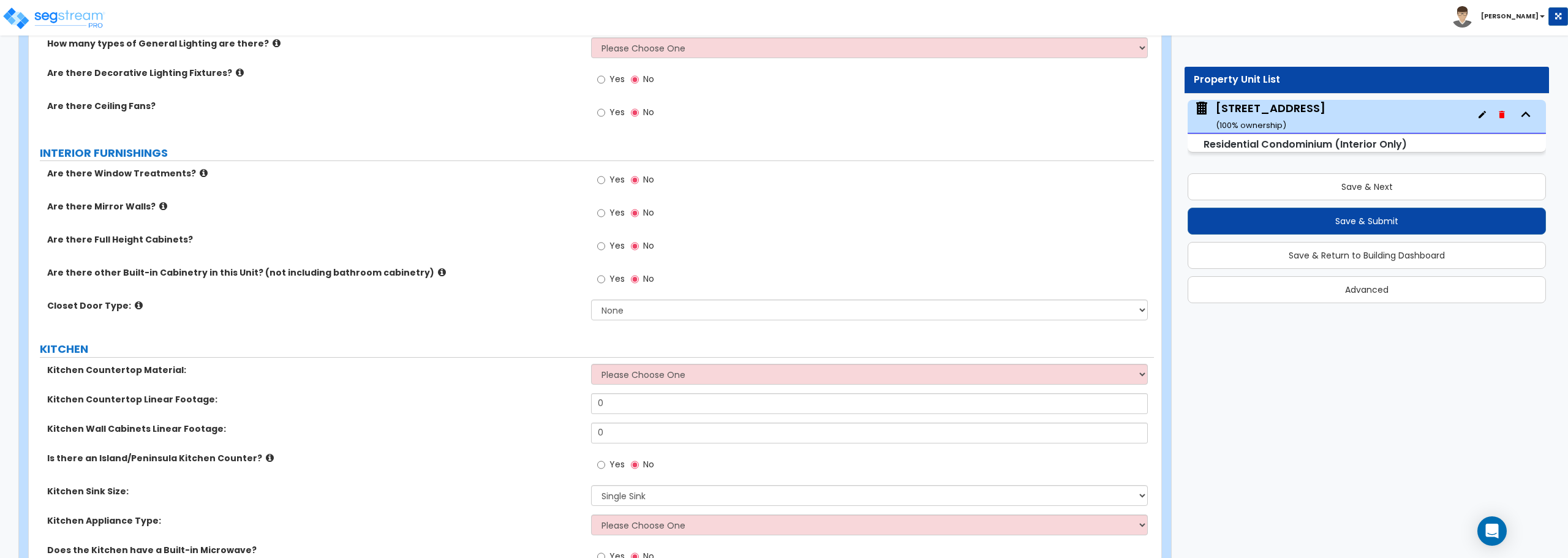
scroll to position [786, 0]
type input "2"
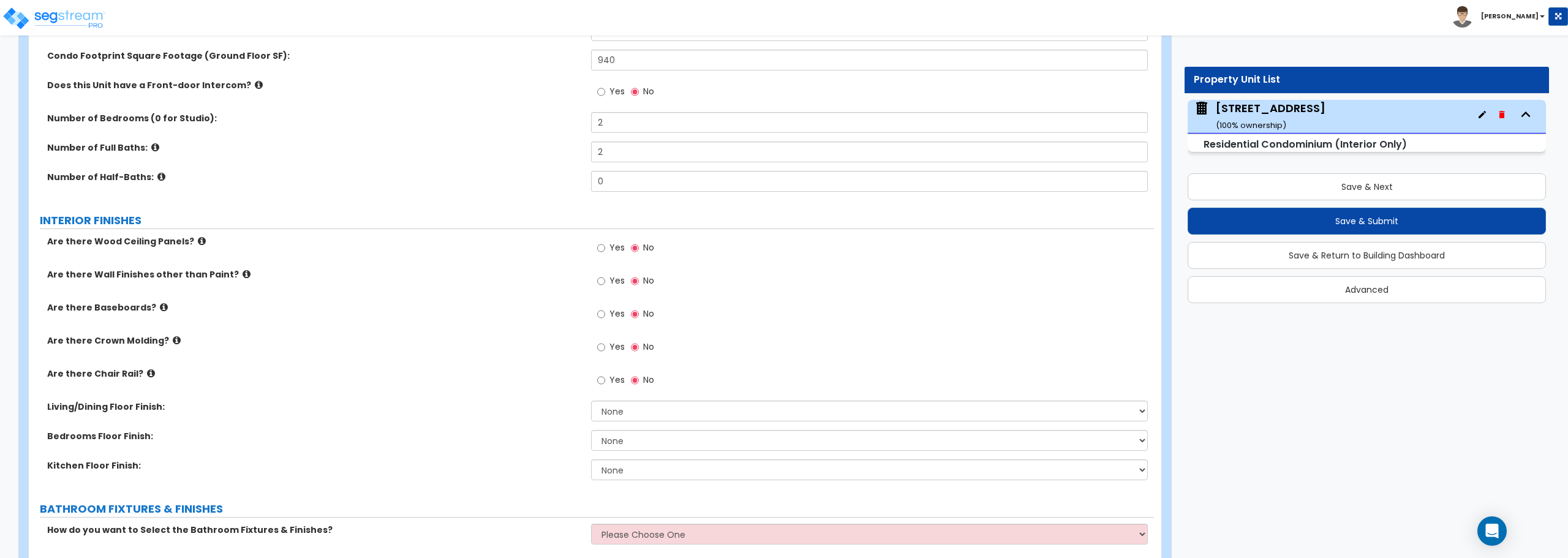
scroll to position [235, 0]
click at [597, 317] on div "Yes No" at bounding box center [626, 318] width 69 height 28
click at [604, 318] on input "Yes" at bounding box center [601, 316] width 8 height 13
radio input "true"
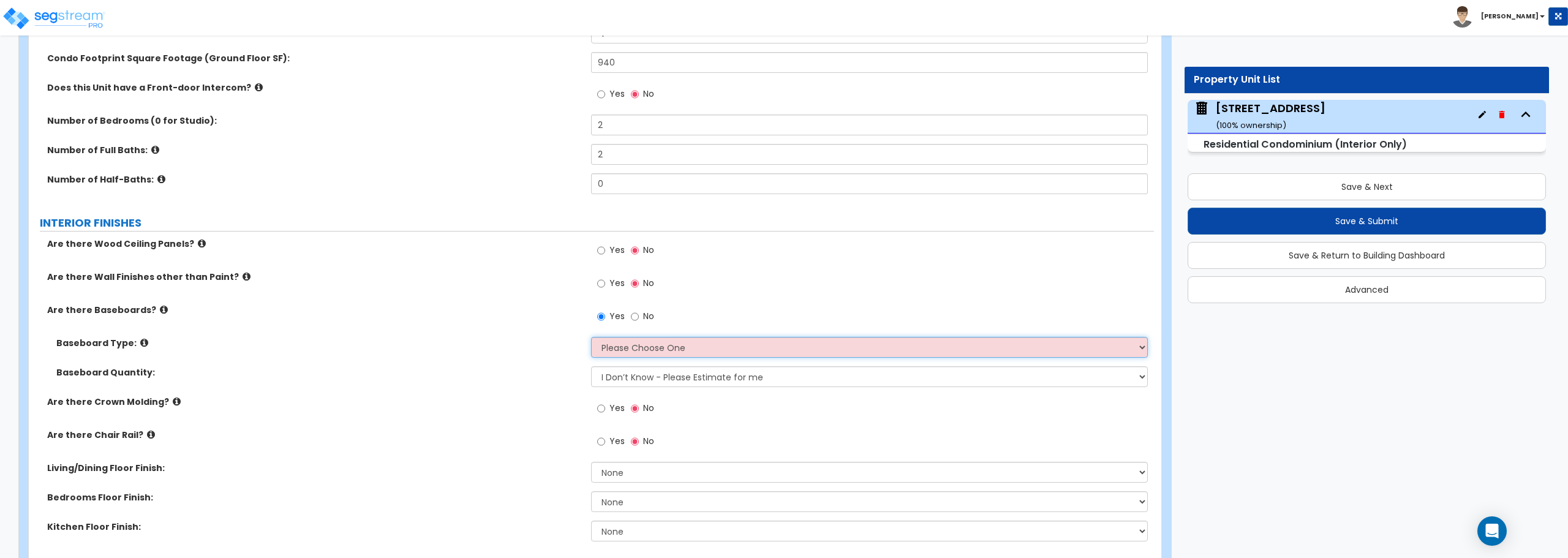
click at [628, 349] on select "Please Choose One Wood Vinyl Carpet Tile" at bounding box center [869, 347] width 556 height 21
select select "1"
click at [591, 337] on select "Please Choose One Wood Vinyl Carpet Tile" at bounding box center [869, 347] width 556 height 21
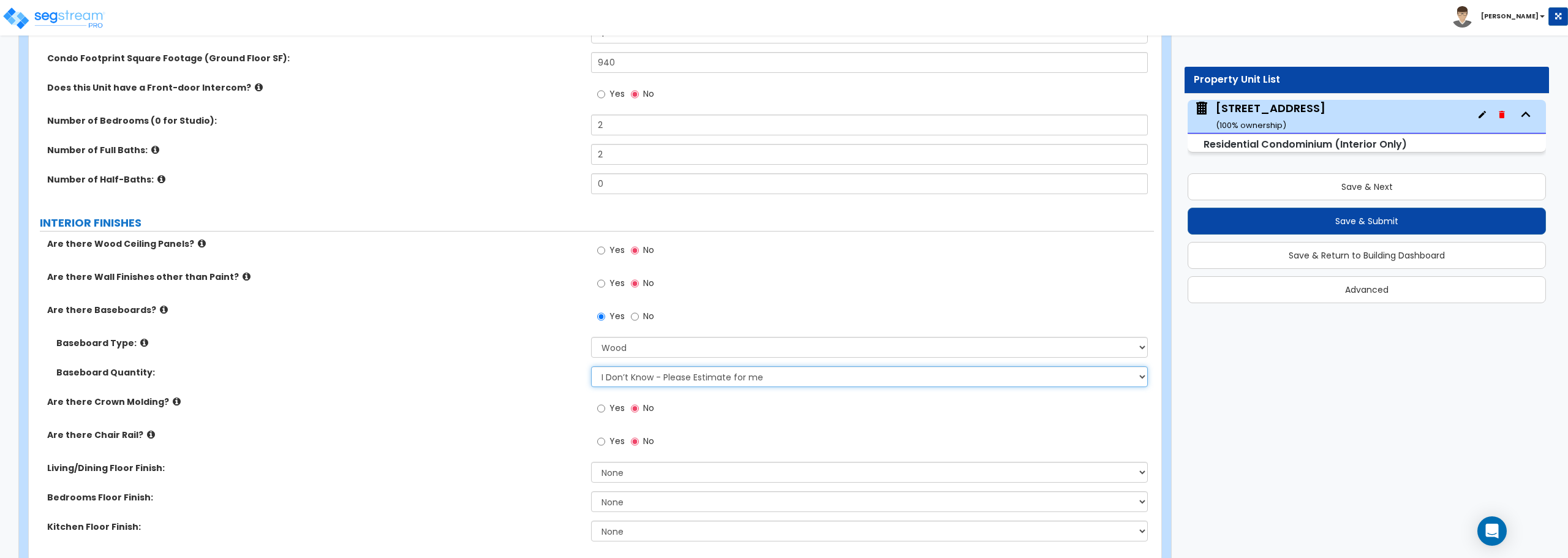
click at [639, 373] on select "I Don’t Know - Please Estimate for me I want to Enter the Linear Footage" at bounding box center [869, 377] width 556 height 21
select select "1"
click at [591, 366] on select "I Don’t Know - Please Estimate for me I want to Enter the Linear Footage" at bounding box center [869, 377] width 556 height 21
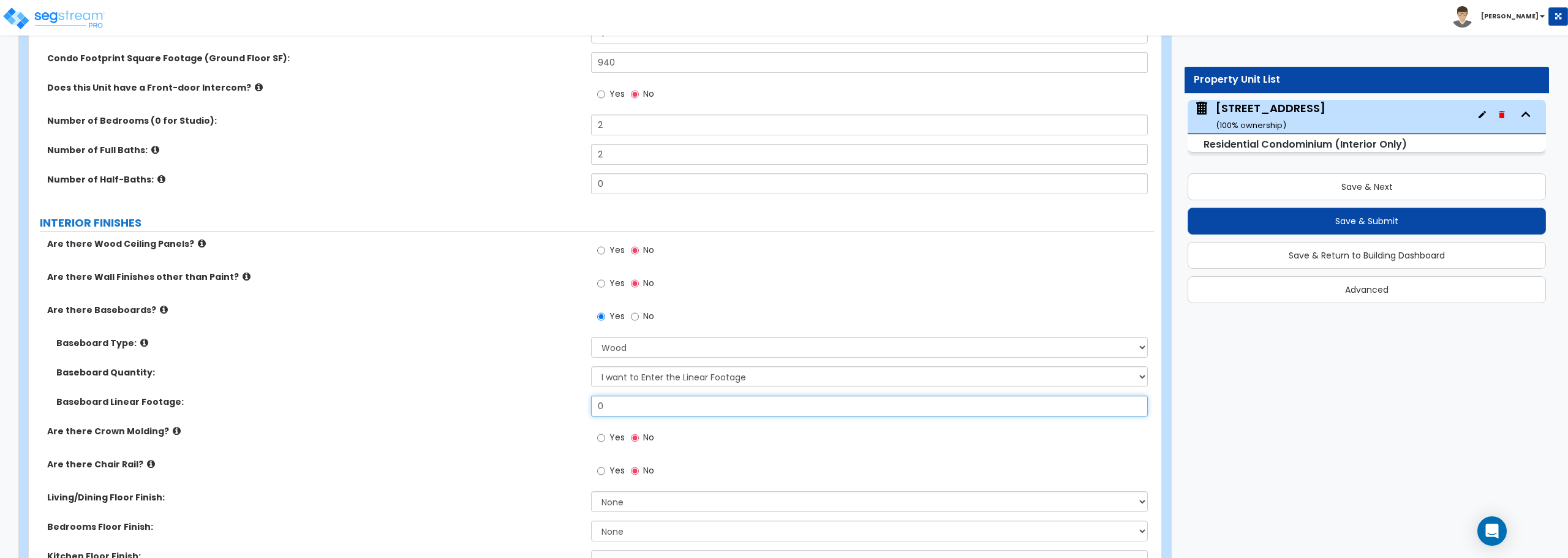
click at [637, 406] on input "0" at bounding box center [869, 407] width 556 height 21
drag, startPoint x: 637, startPoint y: 406, endPoint x: 472, endPoint y: 388, distance: 166.0
click at [472, 398] on div "Baseboard Linear Footage: 0" at bounding box center [591, 411] width 1125 height 30
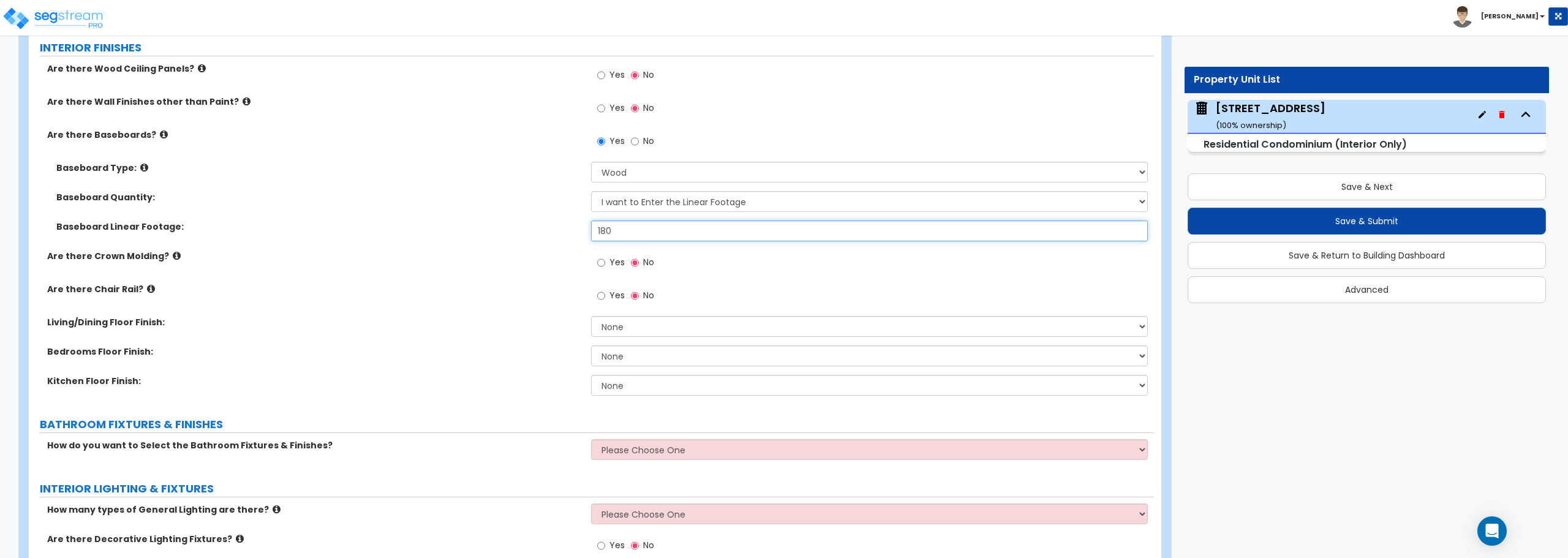
scroll to position [418, 0]
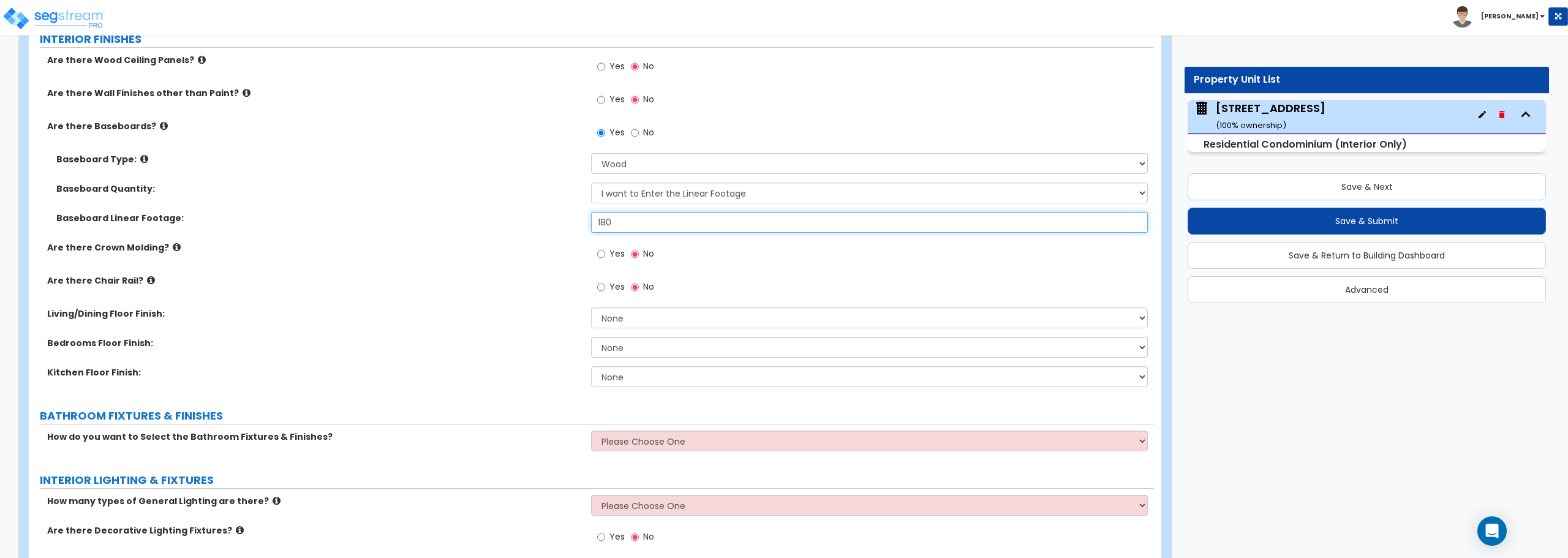
type input "180"
click at [652, 315] on select "None Tile Flooring Hardwood Flooring Resilient Laminate Flooring VCT Flooring S…" at bounding box center [869, 318] width 556 height 21
click at [373, 321] on div "Living/Dining Floor Finish: None Tile Flooring Hardwood Flooring Resilient Lami…" at bounding box center [591, 323] width 1125 height 30
click at [640, 326] on select "None Tile Flooring Hardwood Flooring Resilient Laminate Flooring VCT Flooring S…" at bounding box center [869, 318] width 556 height 21
select select "2"
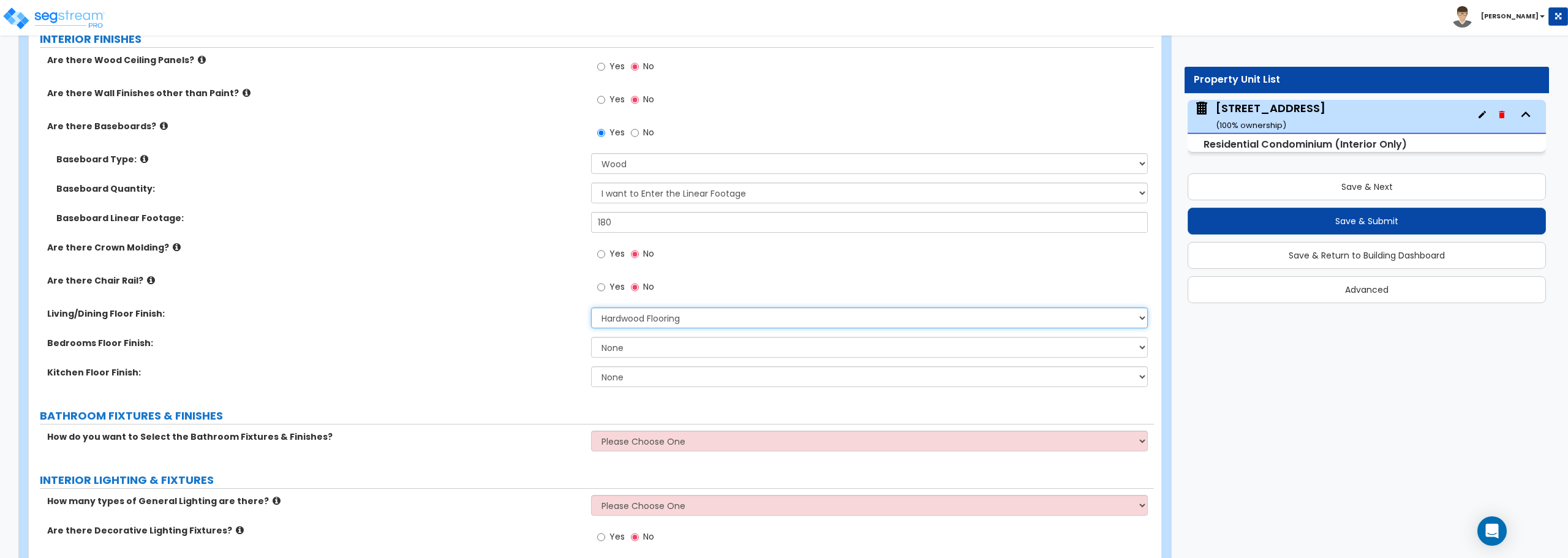
click at [591, 308] on select "None Tile Flooring Hardwood Flooring Resilient Laminate Flooring VCT Flooring S…" at bounding box center [869, 318] width 556 height 21
click at [639, 345] on select "None Tile Flooring Hardwood Flooring Resilient Laminate Flooring VCT Flooring S…" at bounding box center [869, 347] width 556 height 21
select select "1"
click at [591, 337] on select "None Tile Flooring Hardwood Flooring Resilient Laminate Flooring VCT Flooring S…" at bounding box center [869, 347] width 556 height 21
click at [645, 376] on select "None Tile Flooring Hardwood Flooring Resilient Laminate Flooring VCT Flooring S…" at bounding box center [869, 377] width 556 height 21
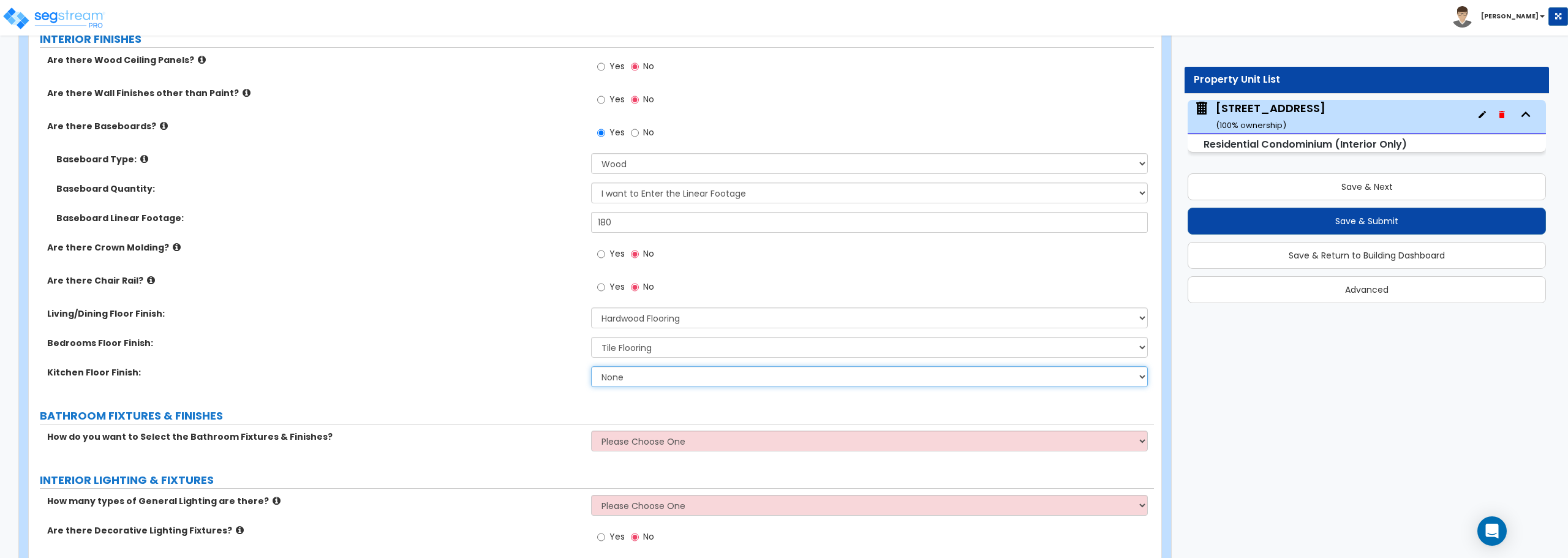
select select "2"
click at [591, 366] on select "None Tile Flooring Hardwood Flooring Resilient Laminate Flooring VCT Flooring S…" at bounding box center [869, 377] width 556 height 21
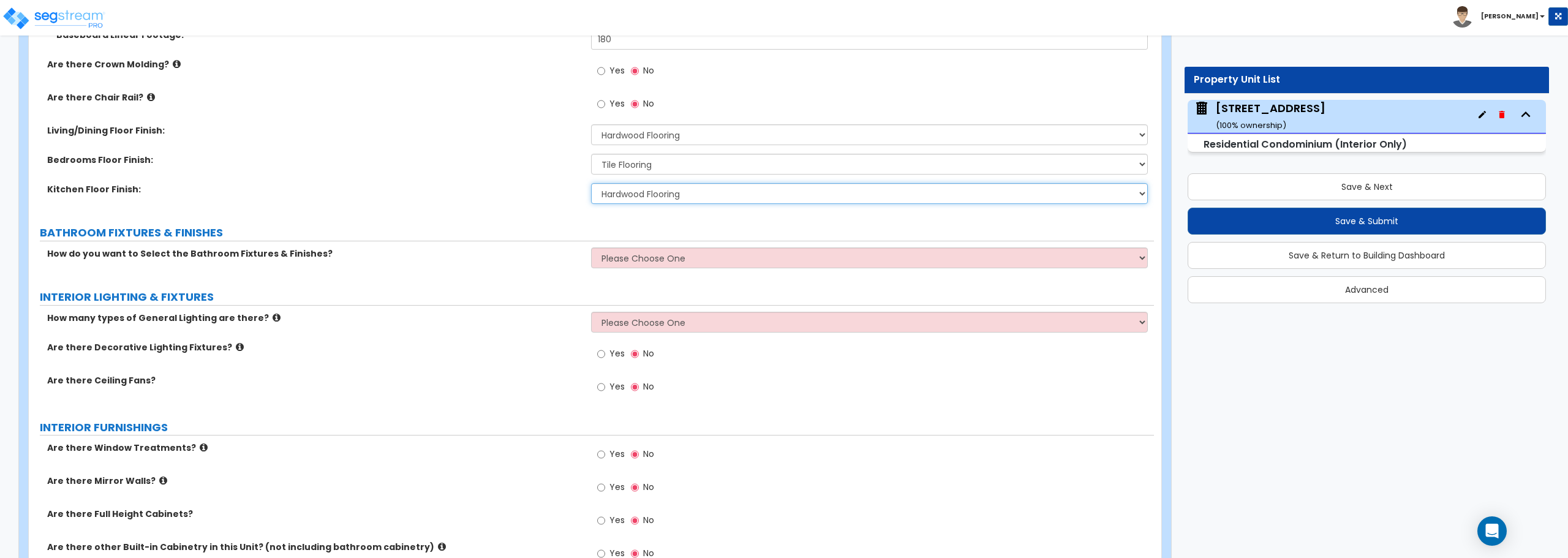
scroll to position [602, 0]
drag, startPoint x: 698, startPoint y: 254, endPoint x: 704, endPoint y: 256, distance: 6.3
click at [698, 254] on select "Please Choose One Select Fixtures and Finishes only for one Bath and assume thi…" at bounding box center [869, 257] width 556 height 21
select select "1"
click at [591, 247] on select "Please Choose One Select Fixtures and Finishes only for one Bath and assume thi…" at bounding box center [869, 257] width 556 height 21
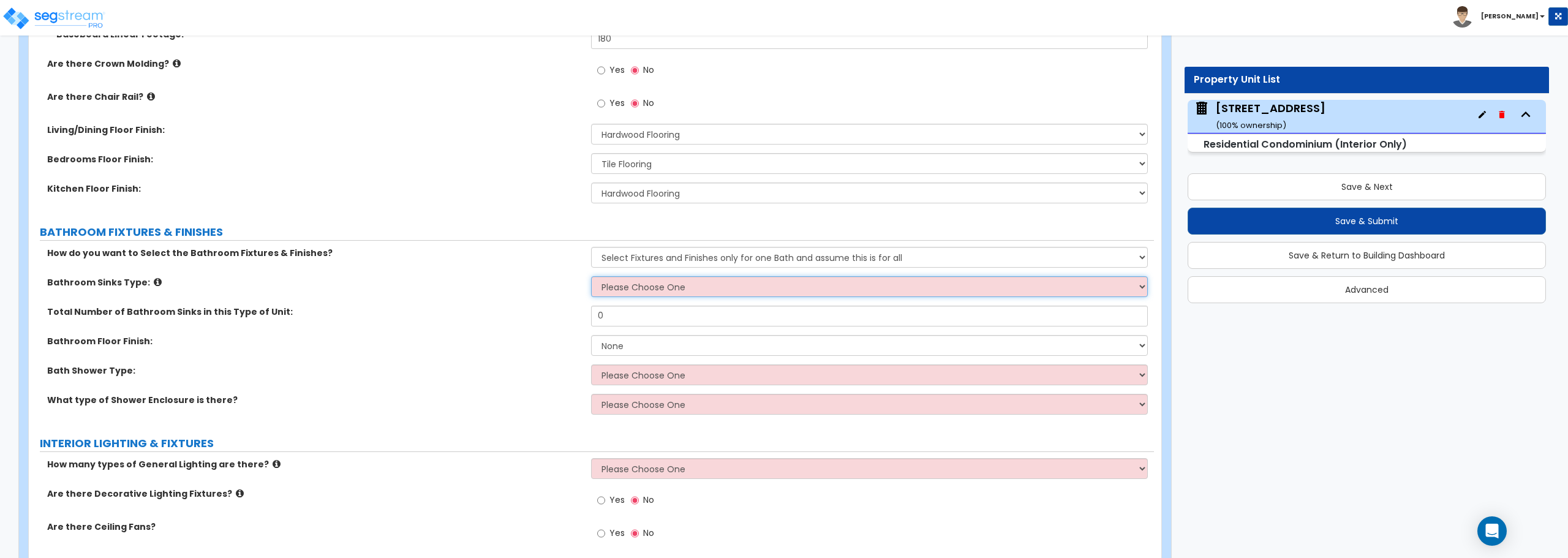
click at [678, 286] on select "Please Choose One Wall-mounted Pedestal-mounted Vanity-mounted" at bounding box center [869, 287] width 556 height 21
select select "3"
click at [591, 276] on select "Please Choose One Wall-mounted Pedestal-mounted Vanity-mounted" at bounding box center [869, 287] width 556 height 21
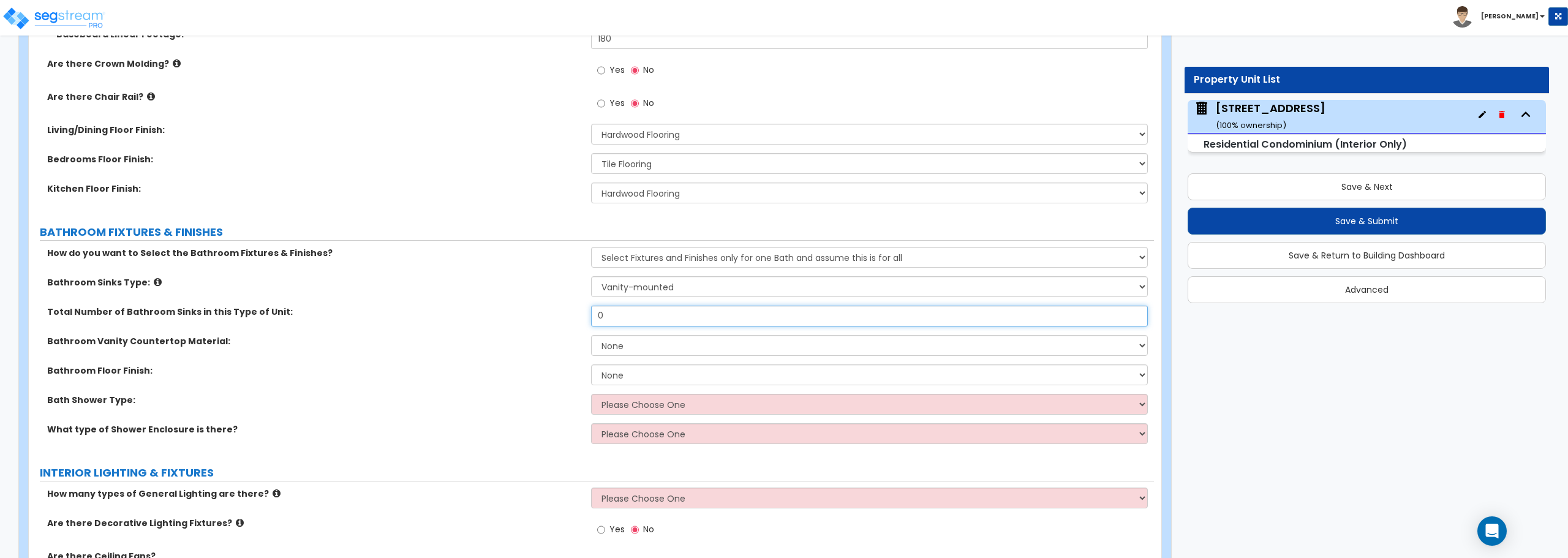
drag, startPoint x: 667, startPoint y: 316, endPoint x: 582, endPoint y: 325, distance: 85.5
click at [585, 325] on div "Total Number of Bathroom Sinks in this Type of Unit: 0" at bounding box center [591, 321] width 1125 height 30
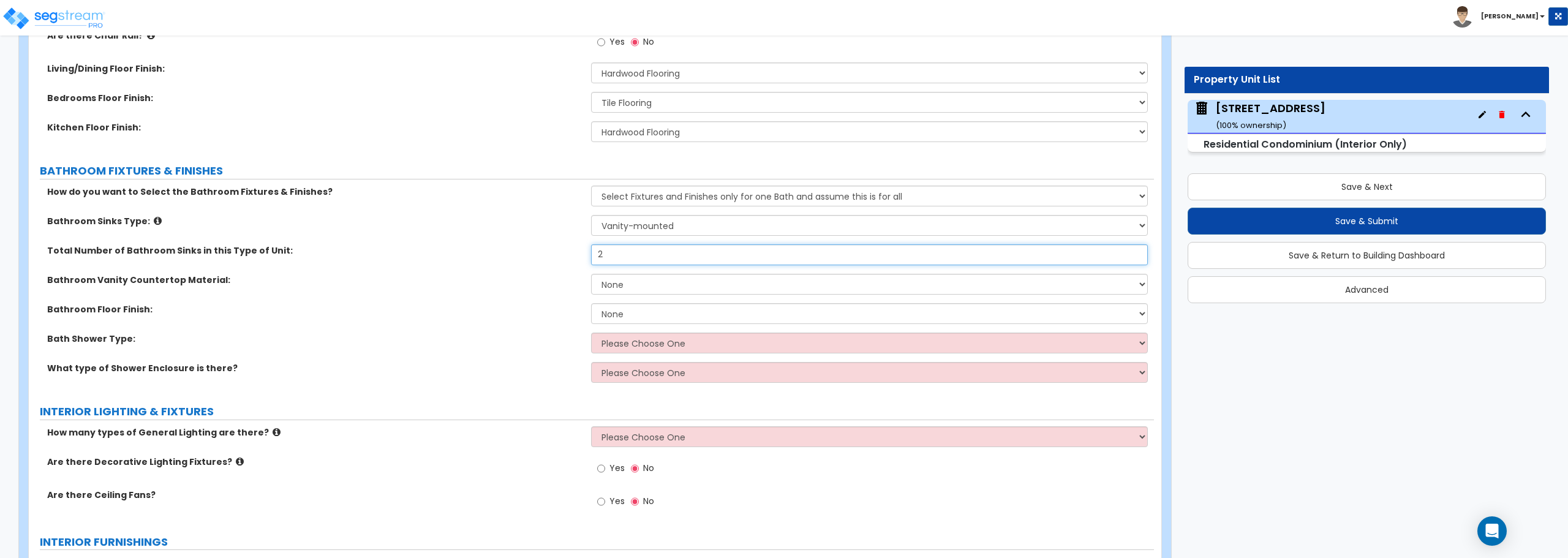
type input "2"
click at [625, 369] on select "Please Choose One Curtain & Rod Glass Sliding Doors Glass Hinged Doors" at bounding box center [869, 373] width 556 height 21
click at [631, 339] on select "Please Choose One Standalone Shower Bathtub - Shower Combination" at bounding box center [869, 343] width 556 height 21
select select "1"
click at [591, 333] on select "Please Choose One Standalone Shower Bathtub - Shower Combination" at bounding box center [869, 343] width 556 height 21
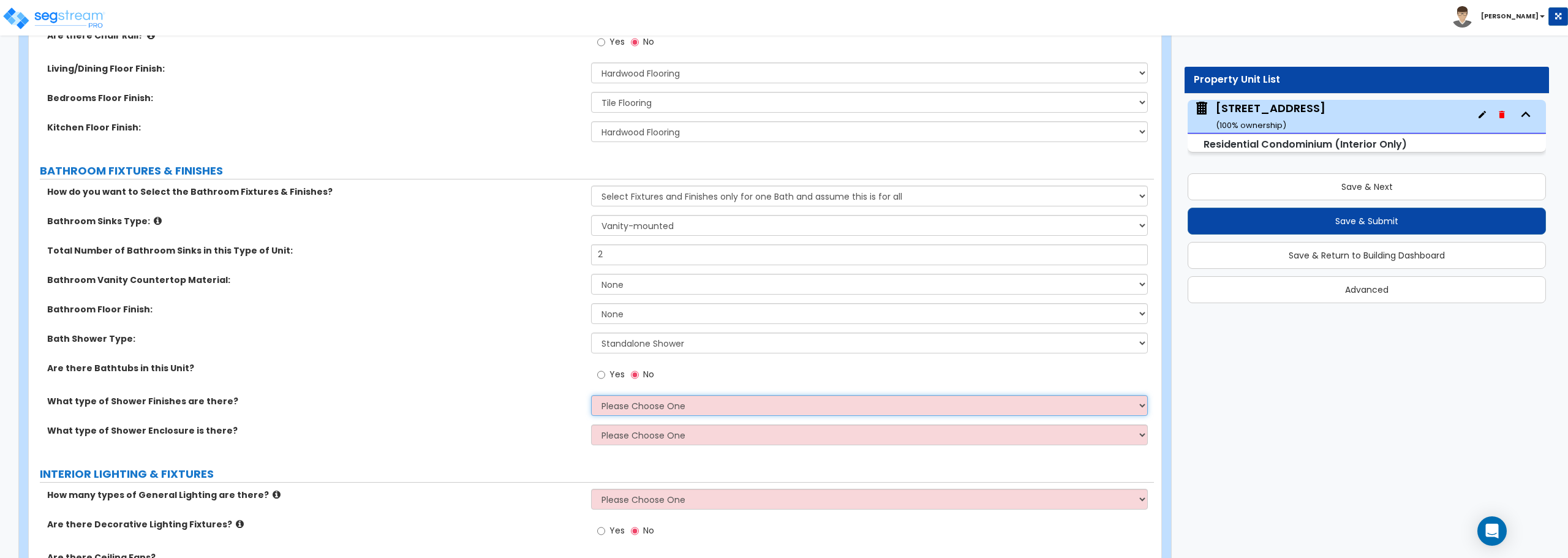
click at [642, 415] on select "Please Choose One Plastic Tile Stone" at bounding box center [869, 406] width 556 height 21
select select "2"
click at [591, 395] on select "Please Choose One Plastic Tile Stone" at bounding box center [869, 406] width 556 height 21
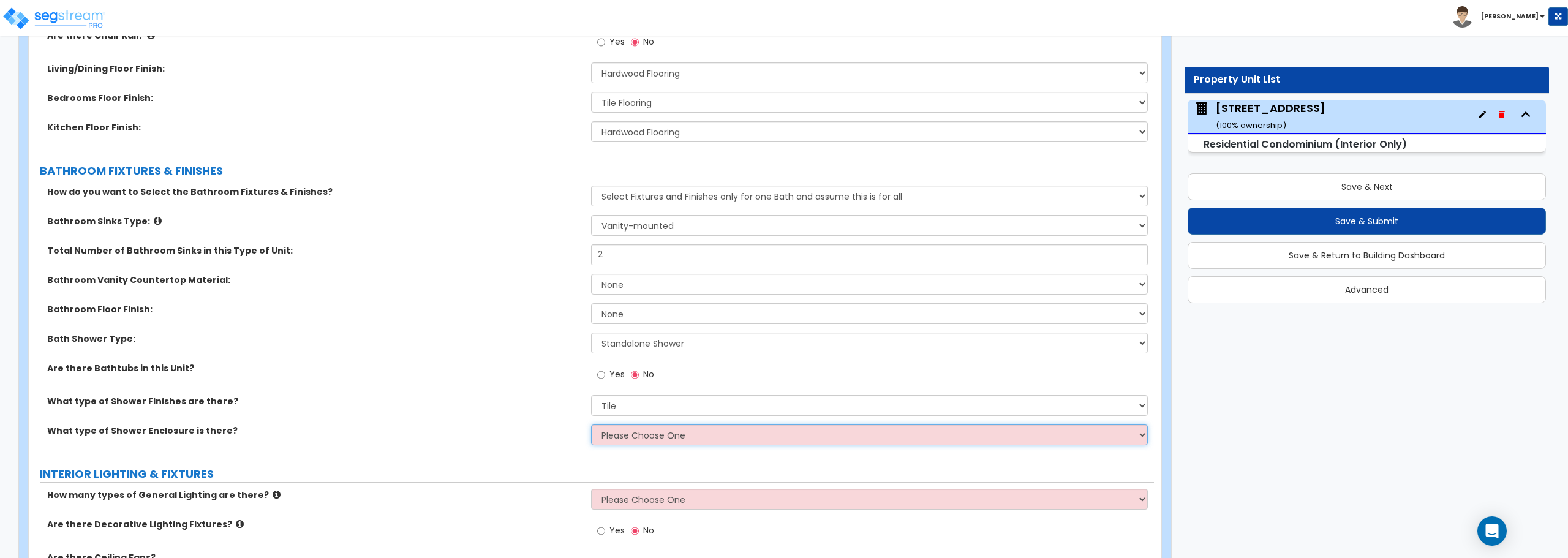
click at [636, 438] on select "Please Choose One Curtain & Rod Glass Sliding Doors Glass Hinged Doors" at bounding box center [869, 435] width 556 height 21
select select "2"
click at [591, 425] on select "Please Choose One Curtain & Rod Glass Sliding Doors Glass Hinged Doors" at bounding box center [869, 435] width 556 height 21
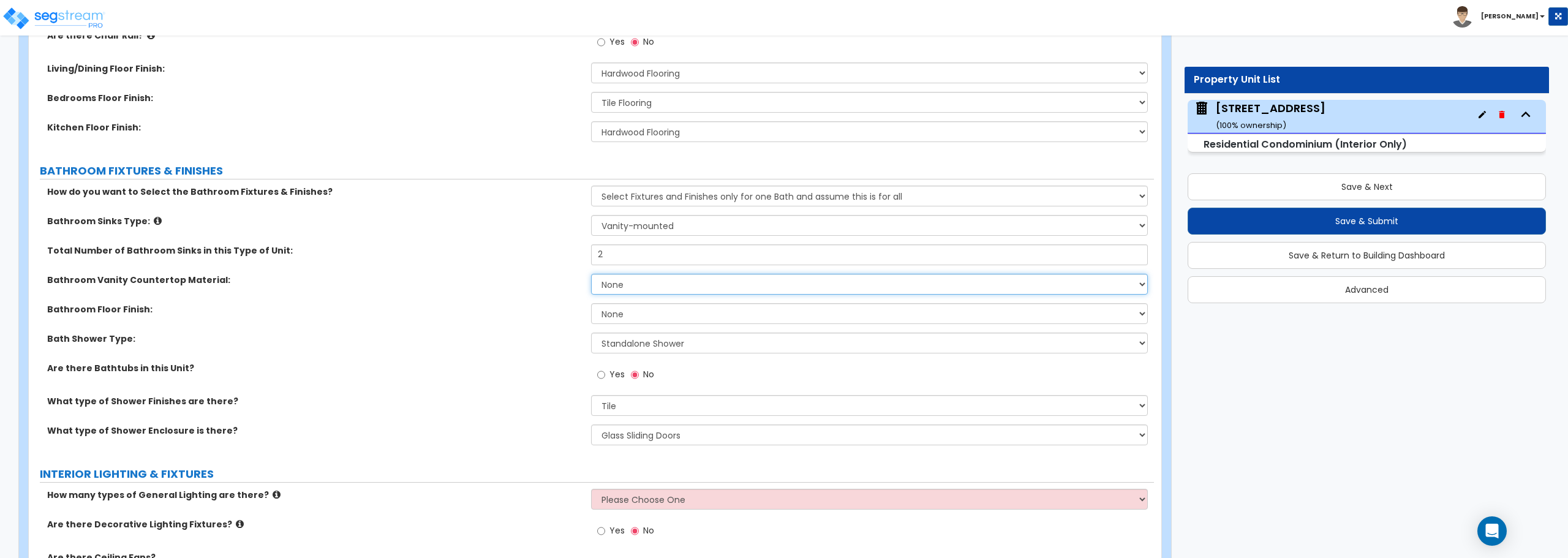
click at [647, 290] on select "None Plastic Laminate Solid Surface Stone Quartz Marble Tile Wood" at bounding box center [869, 285] width 556 height 21
click at [523, 310] on label "Bathroom Floor Finish:" at bounding box center [314, 309] width 535 height 12
click at [631, 314] on select "None Tile Flooring Hardwood Flooring Resilient Laminate Flooring VCT Flooring S…" at bounding box center [869, 314] width 556 height 21
select select "1"
click at [591, 303] on select "None Tile Flooring Hardwood Flooring Resilient Laminate Flooring VCT Flooring S…" at bounding box center [869, 314] width 556 height 21
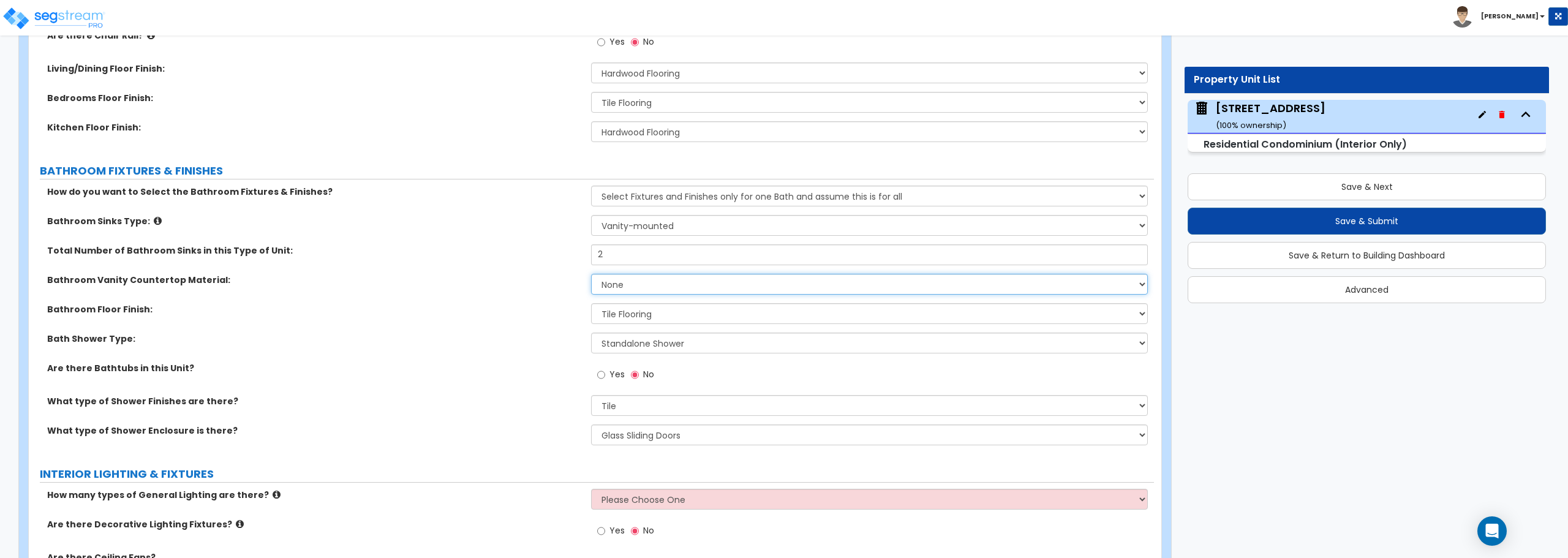
click at [628, 289] on select "None Plastic Laminate Solid Surface Stone Quartz Marble Tile Wood" at bounding box center [869, 285] width 556 height 21
select select "5"
click at [591, 274] on select "None Plastic Laminate Solid Surface Stone Quartz Marble Tile Wood" at bounding box center [869, 285] width 556 height 21
click at [599, 378] on input "Yes" at bounding box center [601, 375] width 8 height 13
radio input "true"
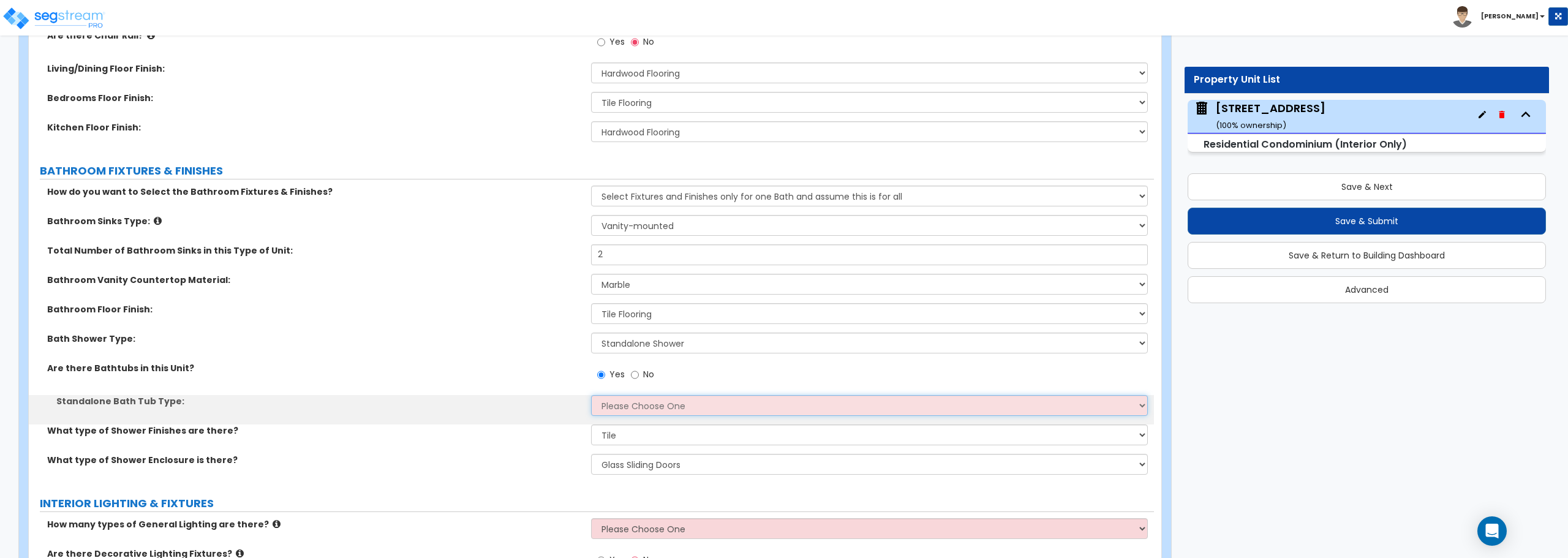
click at [617, 401] on select "Please Choose One Freestanding Bathtub Recessed Bathtub Walk-in Bathtub" at bounding box center [869, 406] width 556 height 21
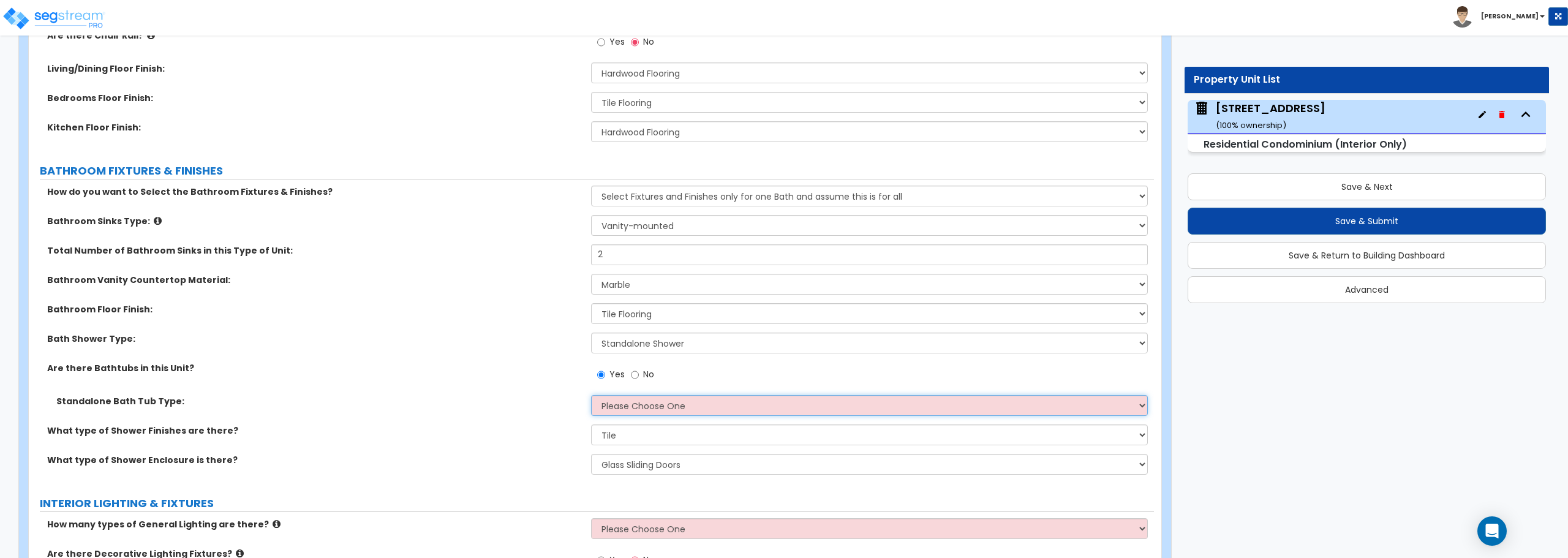
select select "2"
click at [591, 395] on select "Please Choose One Freestanding Bathtub Recessed Bathtub Walk-in Bathtub" at bounding box center [869, 406] width 556 height 21
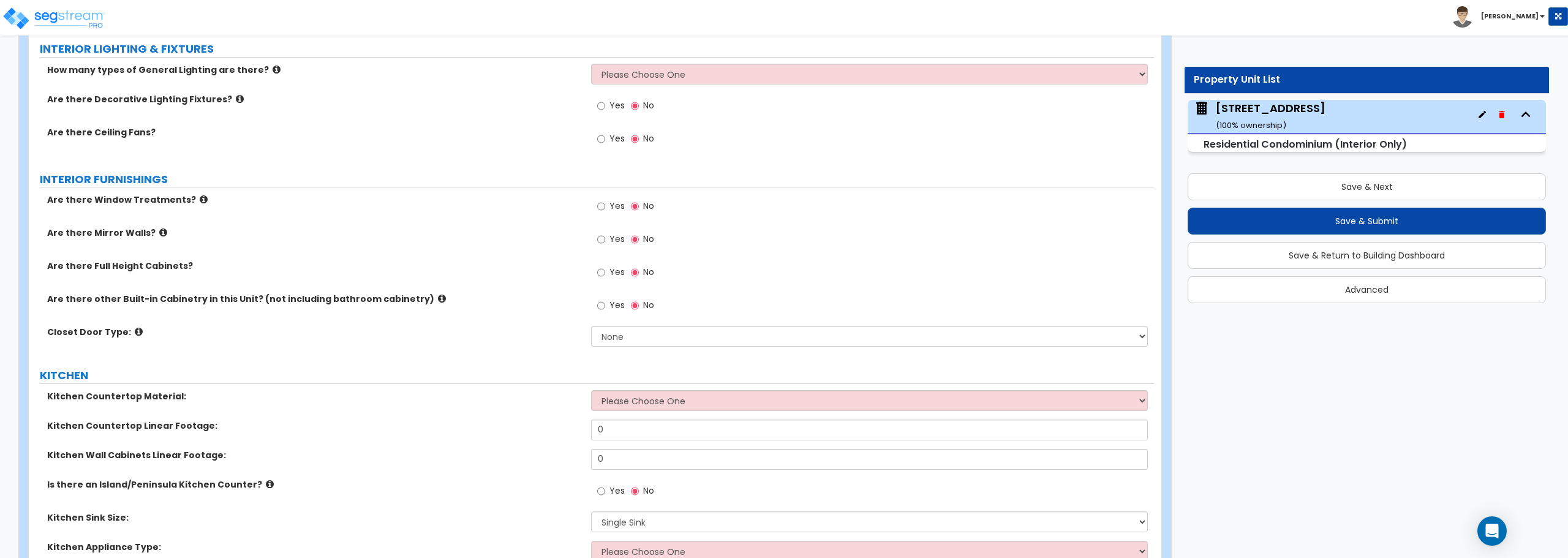
scroll to position [1153, 0]
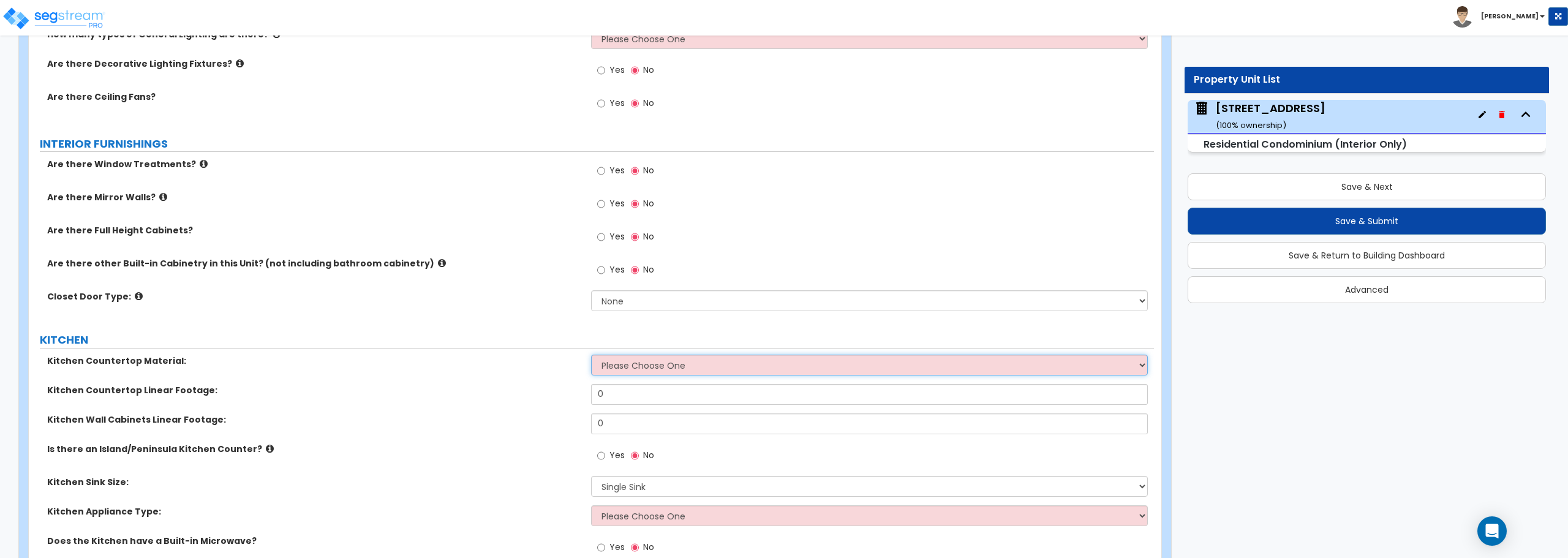
click at [641, 367] on select "Please Choose One Plastic Laminate Solid Surface Stone Quartz Marble Tile Wood …" at bounding box center [869, 365] width 556 height 21
select select "4"
click at [591, 354] on select "Please Choose One Plastic Laminate Solid Surface Stone Quartz Marble Tile Wood …" at bounding box center [869, 365] width 556 height 21
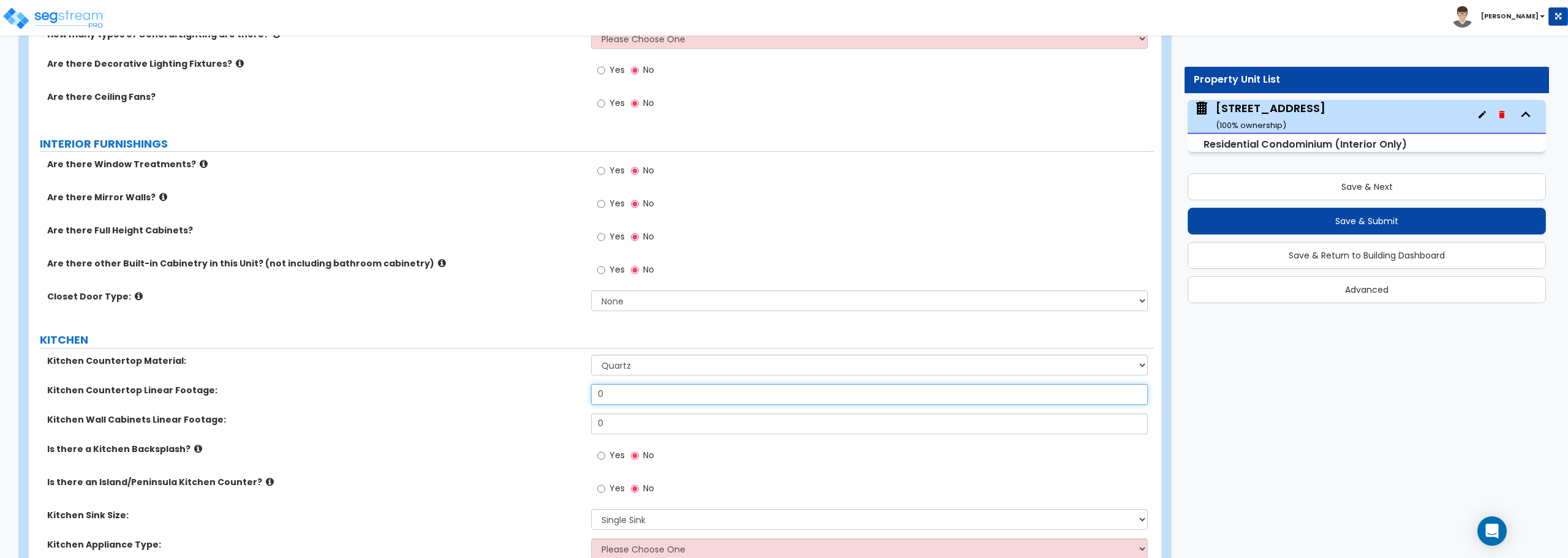
drag, startPoint x: 635, startPoint y: 392, endPoint x: 592, endPoint y: 392, distance: 43.0
click at [592, 392] on input "0" at bounding box center [869, 395] width 556 height 21
type input "11"
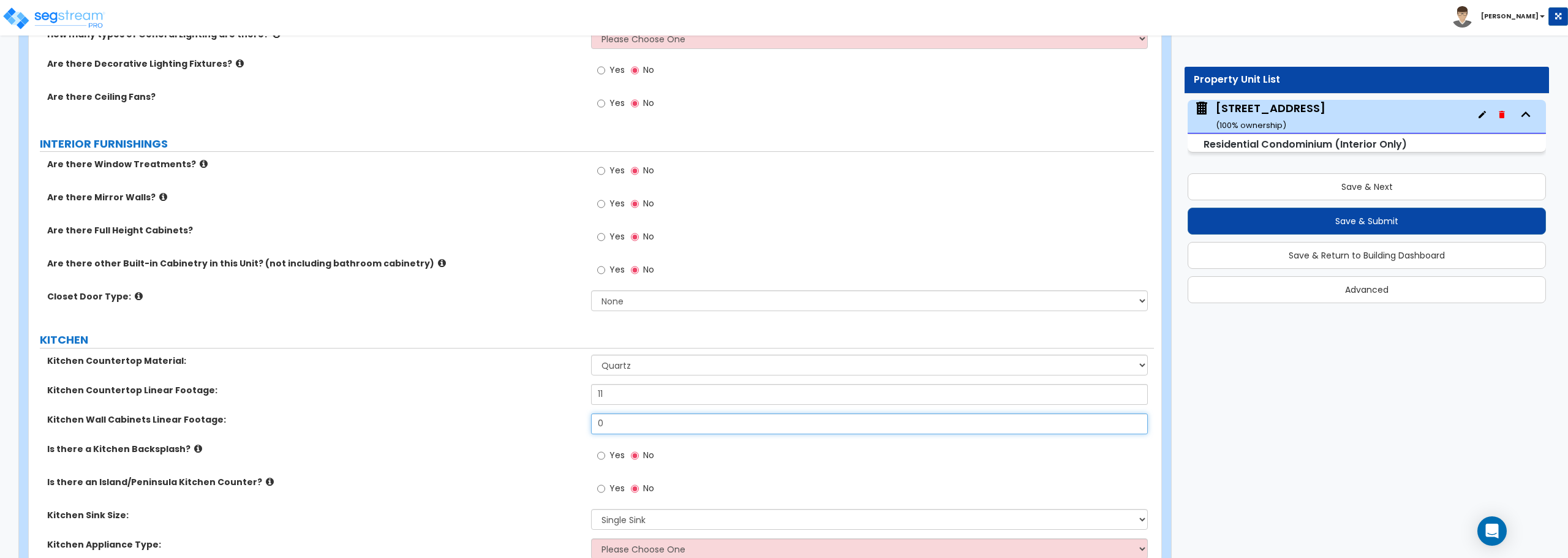
drag, startPoint x: 616, startPoint y: 430, endPoint x: 585, endPoint y: 428, distance: 31.1
click at [585, 428] on div "Kitchen Wall Cabinets Linear Footage: 0" at bounding box center [591, 428] width 1125 height 30
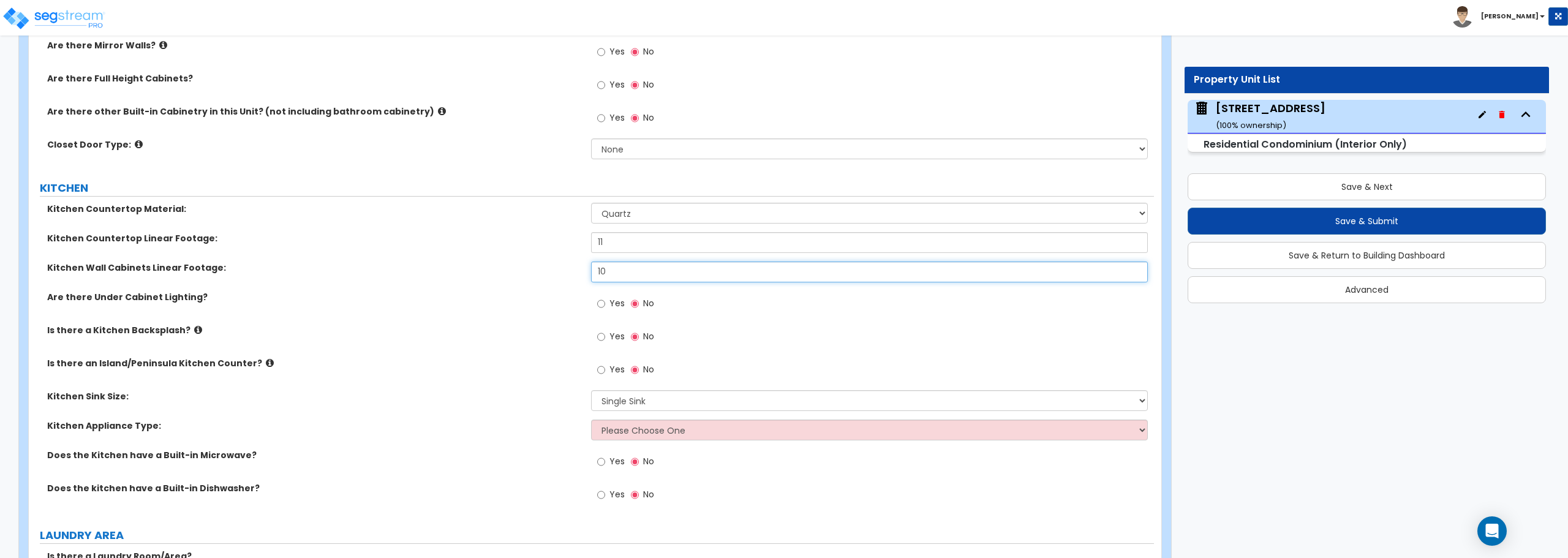
scroll to position [1337, 0]
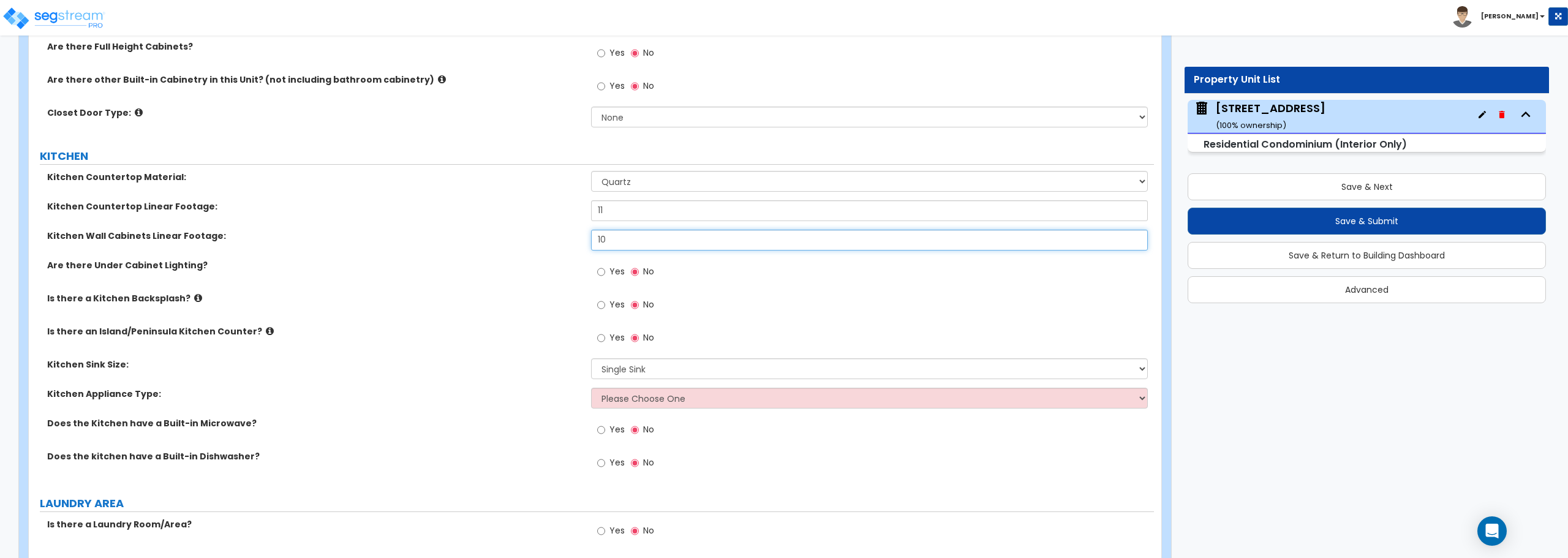
type input "10"
click at [603, 304] on input "Yes" at bounding box center [601, 304] width 8 height 13
radio input "true"
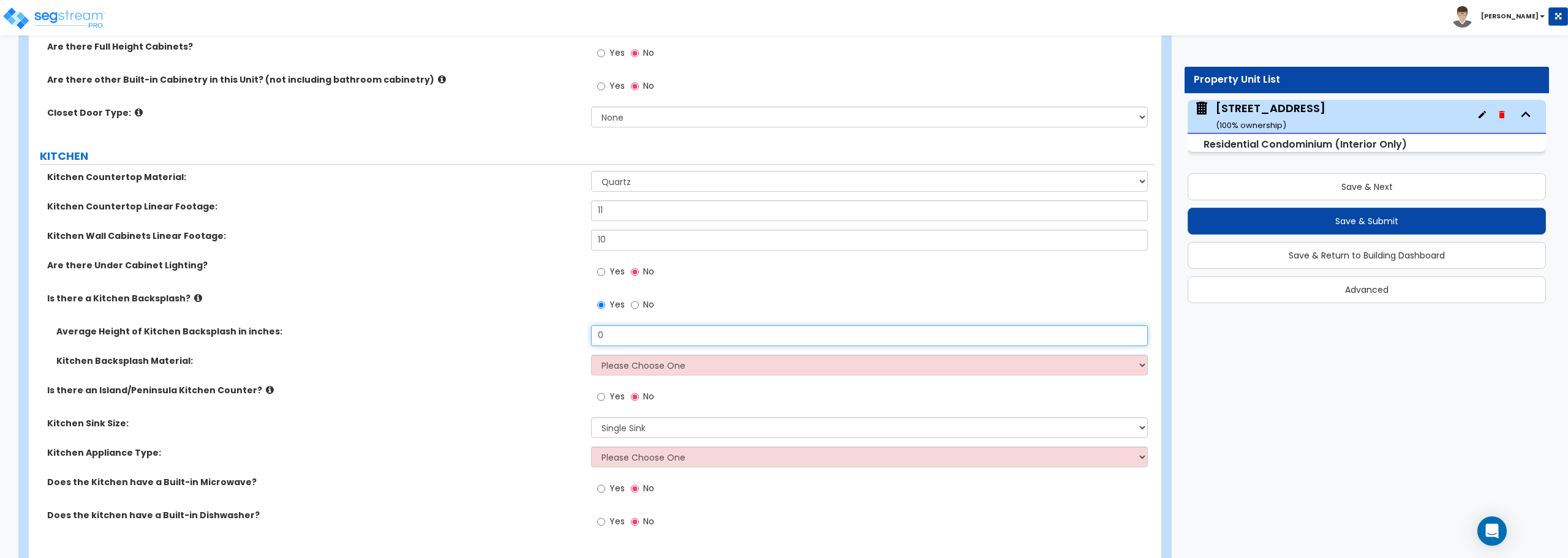
drag, startPoint x: 620, startPoint y: 335, endPoint x: 496, endPoint y: 345, distance: 124.4
click at [496, 345] on div "Average Height of Kitchen Backsplash in inches: 0" at bounding box center [591, 340] width 1125 height 30
click at [626, 361] on select "Please Choose One Plastic Laminate Solid Surface Stone Quartz Tile Stainless St…" at bounding box center [869, 365] width 556 height 21
click at [600, 397] on input "Yes" at bounding box center [601, 397] width 8 height 13
radio input "true"
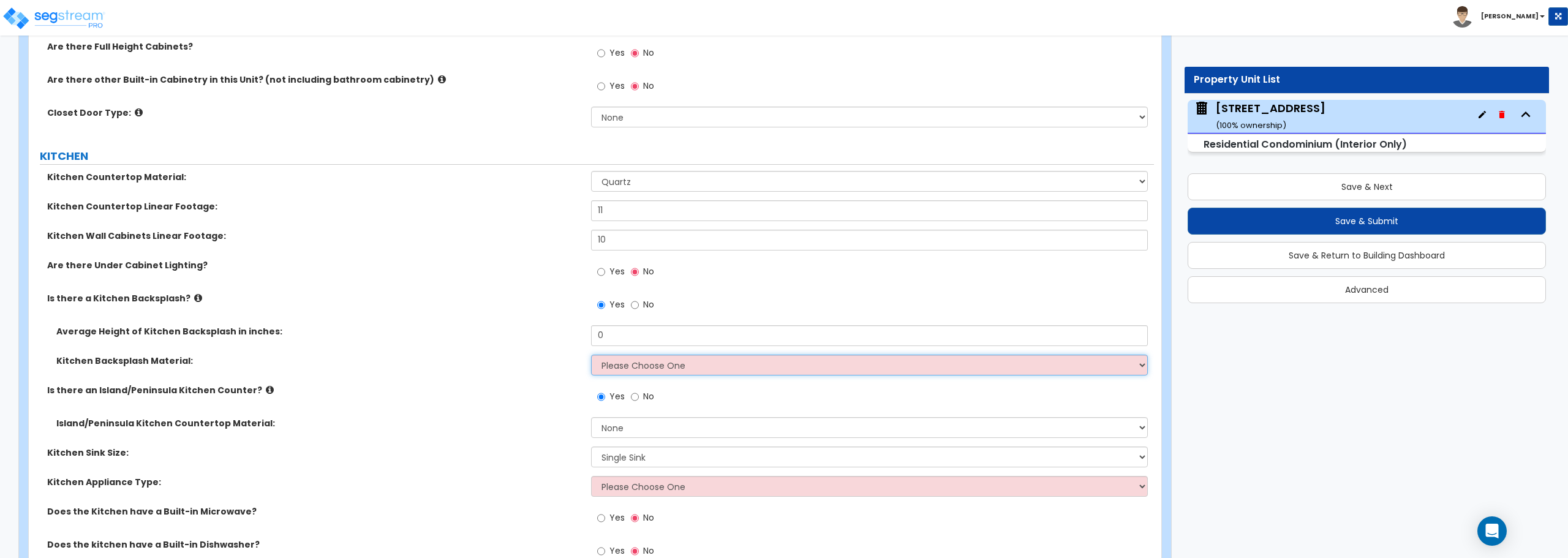
click at [626, 374] on select "Please Choose One Plastic Laminate Solid Surface Stone Quartz Tile Stainless St…" at bounding box center [869, 365] width 556 height 21
select select "4"
click at [591, 354] on select "Please Choose One Plastic Laminate Solid Surface Stone Quartz Tile Stainless St…" at bounding box center [869, 365] width 556 height 21
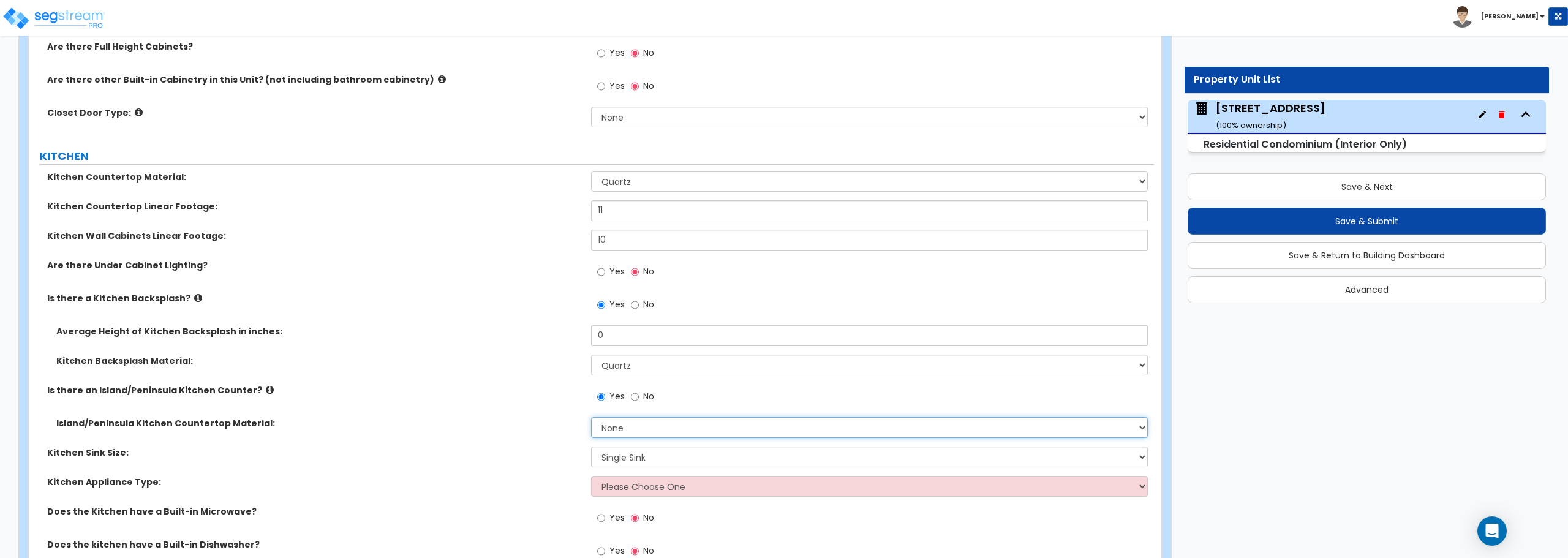
click at [627, 425] on select "None Plastic Laminate Solid Surface Stone Quartz Marble Tile Wood Stainless Ste…" at bounding box center [869, 428] width 556 height 21
select select "4"
click at [591, 417] on select "None Plastic Laminate Solid Surface Stone Quartz Marble Tile Wood Stainless Ste…" at bounding box center [869, 428] width 556 height 21
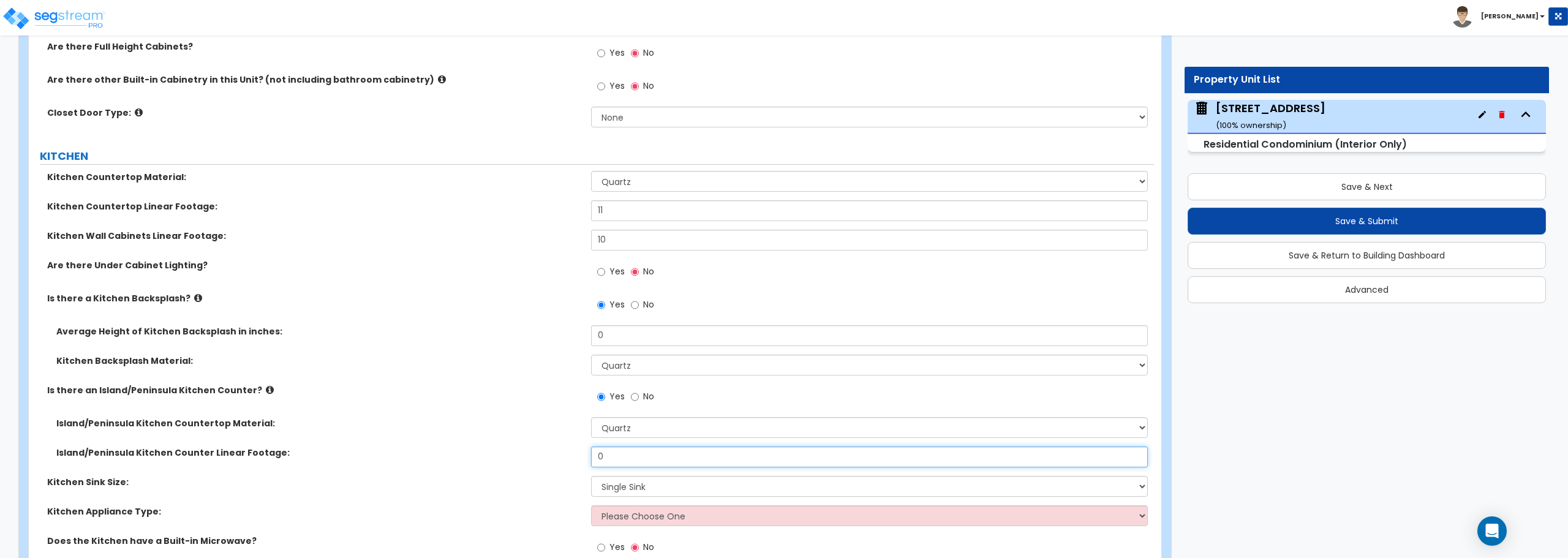
drag, startPoint x: 625, startPoint y: 459, endPoint x: 569, endPoint y: 467, distance: 56.6
click at [569, 467] on div "Island/Peninsula Kitchen Counter Linear Footage: 0" at bounding box center [591, 461] width 1125 height 30
type input "4.5"
click at [659, 487] on select "Please Choose One Single Sink Double Sink" at bounding box center [869, 487] width 556 height 21
select select "2"
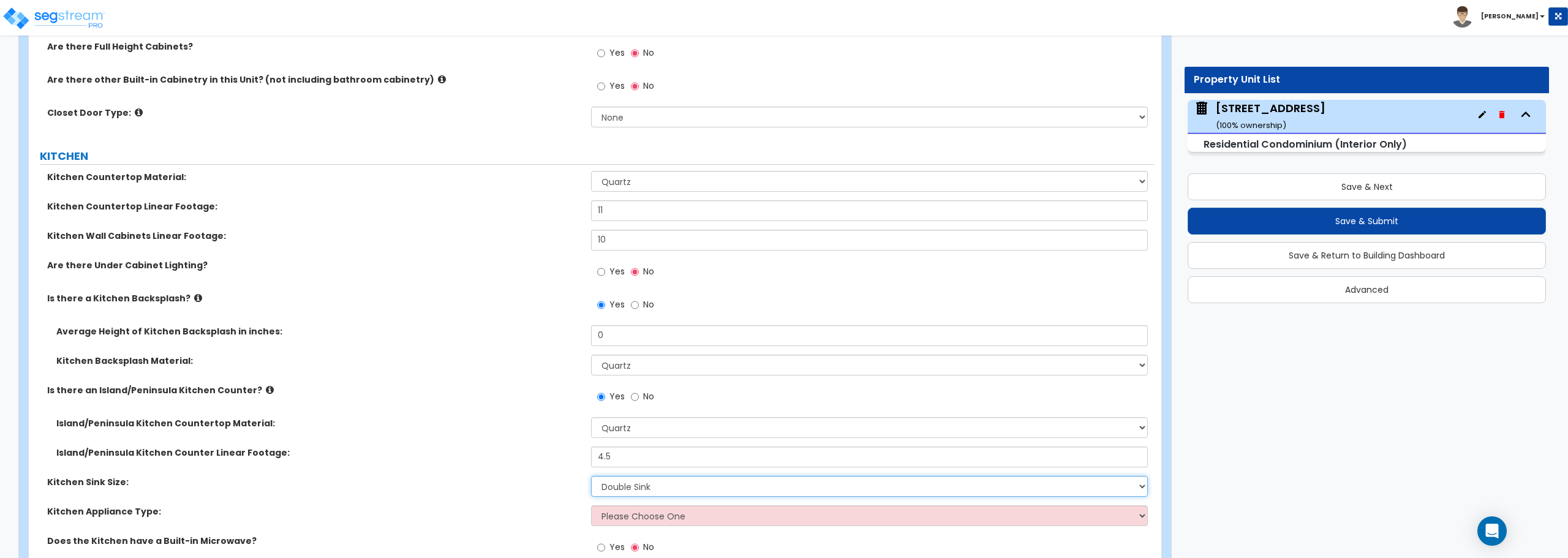
click at [591, 476] on select "Please Choose One Single Sink Double Sink" at bounding box center [869, 487] width 556 height 21
click at [652, 521] on select "Please Choose One Gas Electric" at bounding box center [869, 516] width 556 height 21
select select "2"
click at [591, 505] on select "Please Choose One Gas Electric" at bounding box center [869, 516] width 556 height 21
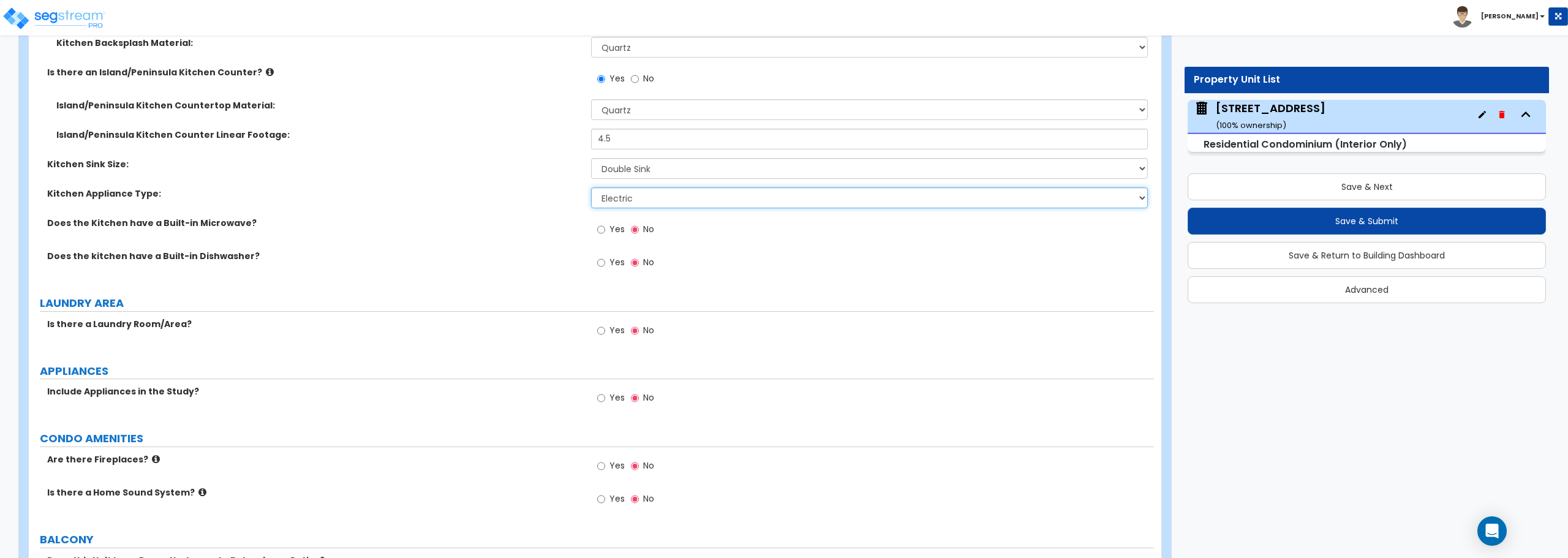
scroll to position [1705, 0]
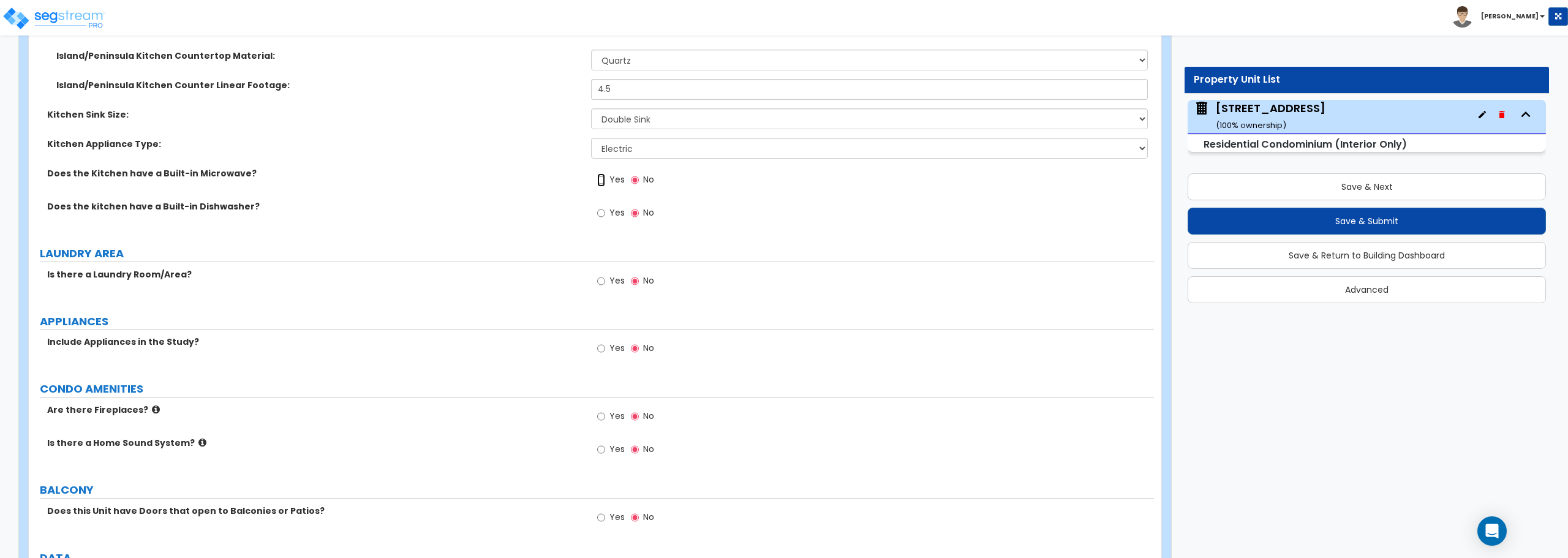
click at [599, 176] on input "Yes" at bounding box center [601, 180] width 8 height 13
radio input "true"
click at [602, 216] on input "Yes" at bounding box center [601, 213] width 8 height 13
radio input "true"
click at [597, 350] on input "Yes" at bounding box center [601, 348] width 8 height 13
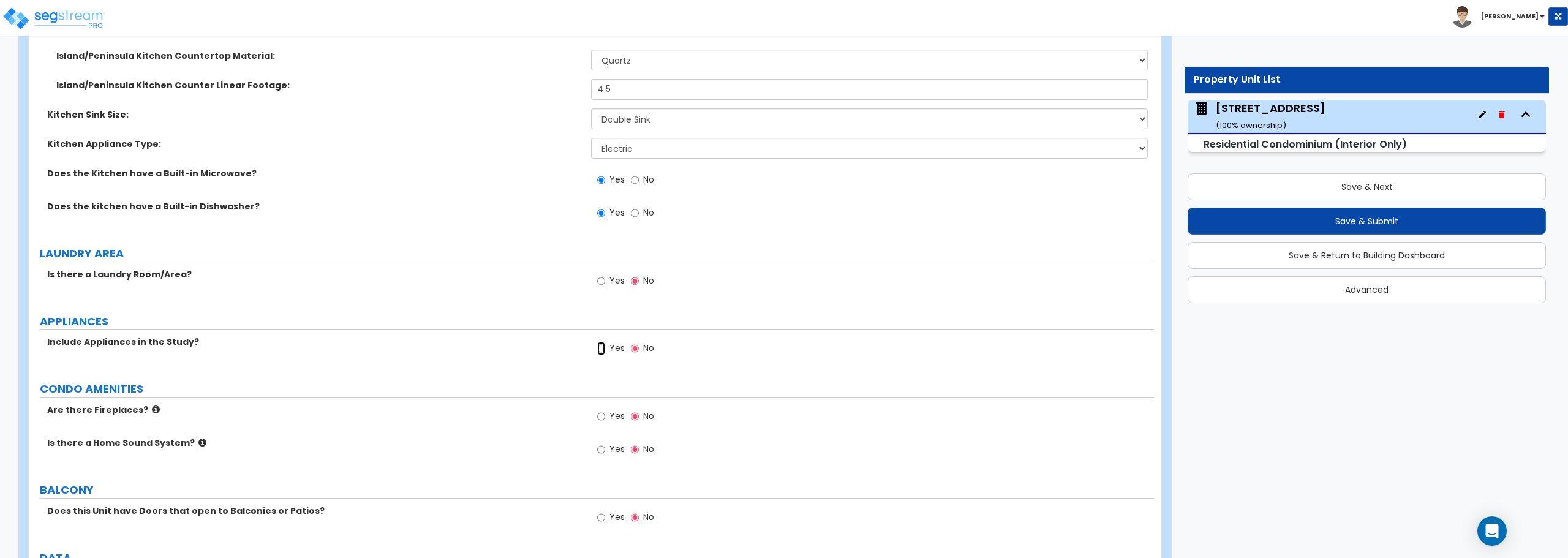
radio input "true"
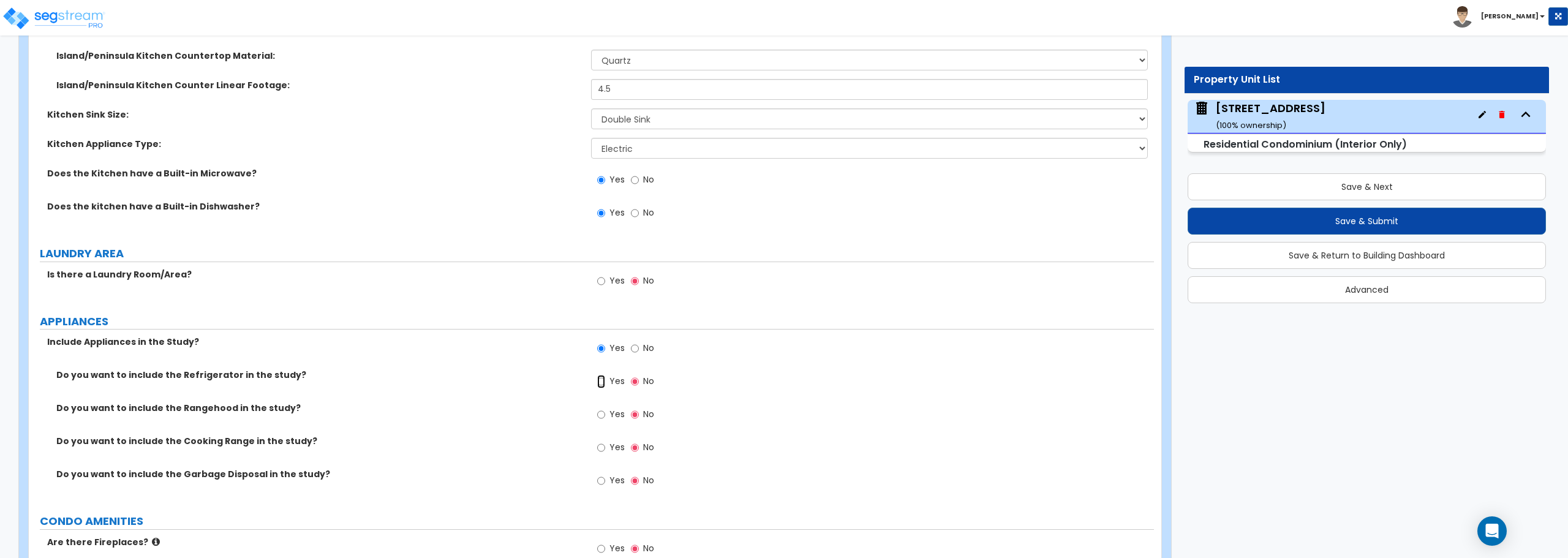
click at [600, 383] on input "Yes" at bounding box center [601, 381] width 8 height 13
radio input "true"
click at [606, 450] on label "Yes" at bounding box center [611, 450] width 27 height 21
click at [605, 450] on input "Yes" at bounding box center [601, 447] width 8 height 13
radio input "true"
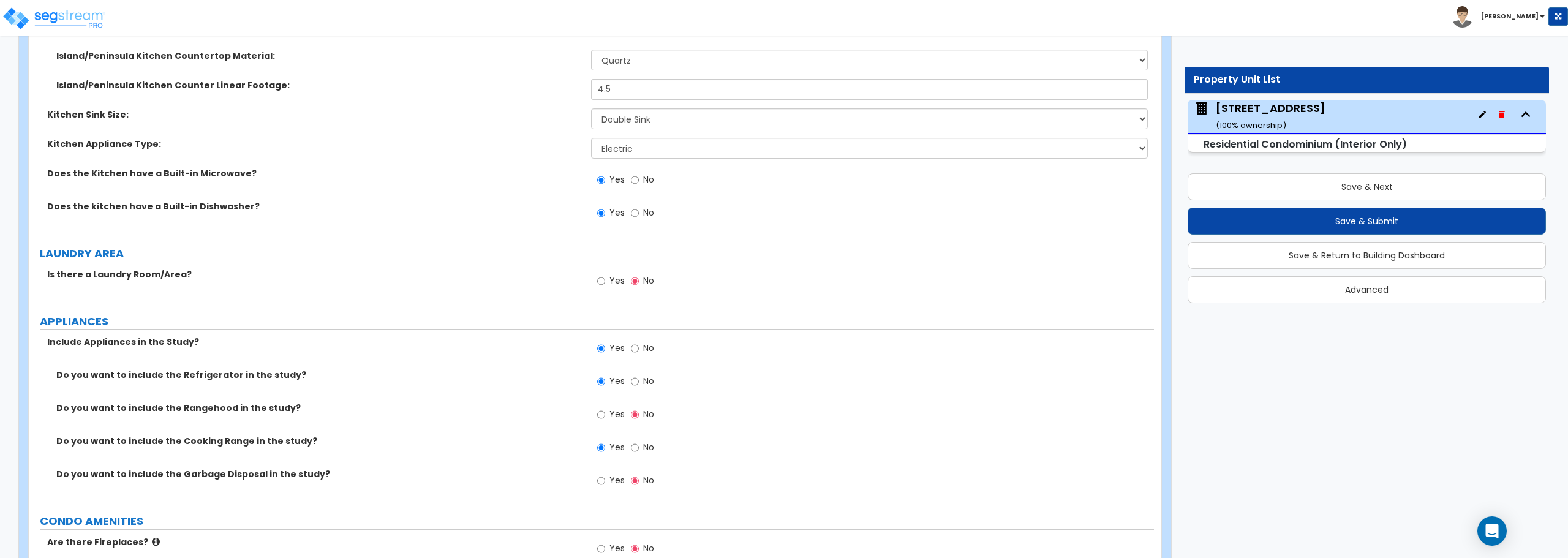
click at [599, 488] on label "Yes" at bounding box center [611, 483] width 27 height 21
click at [599, 488] on input "Yes" at bounding box center [601, 480] width 8 height 13
radio input "true"
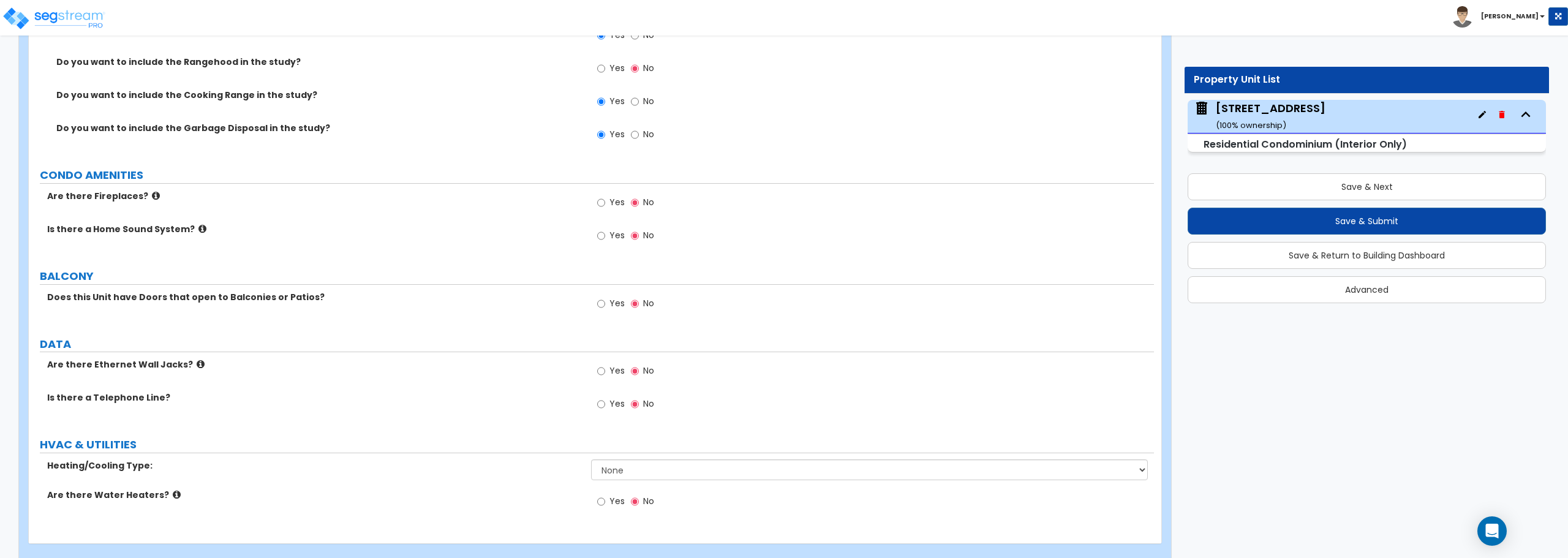
scroll to position [2071, 0]
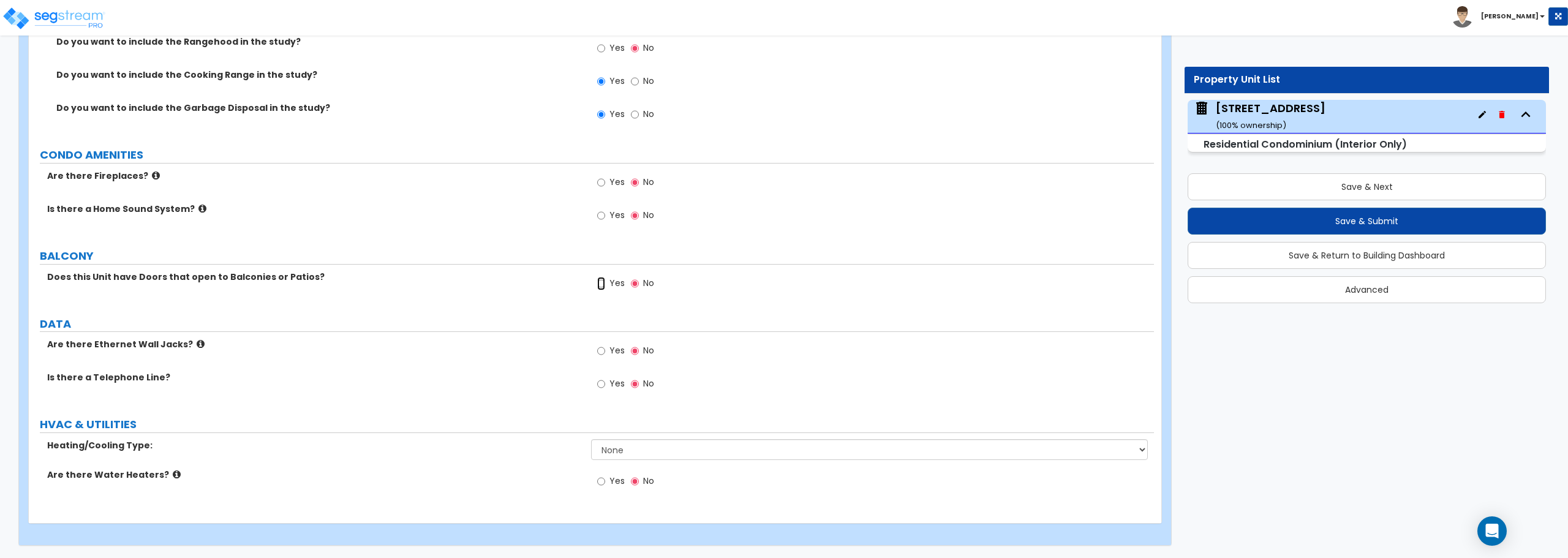
click at [602, 282] on input "Yes" at bounding box center [601, 283] width 8 height 13
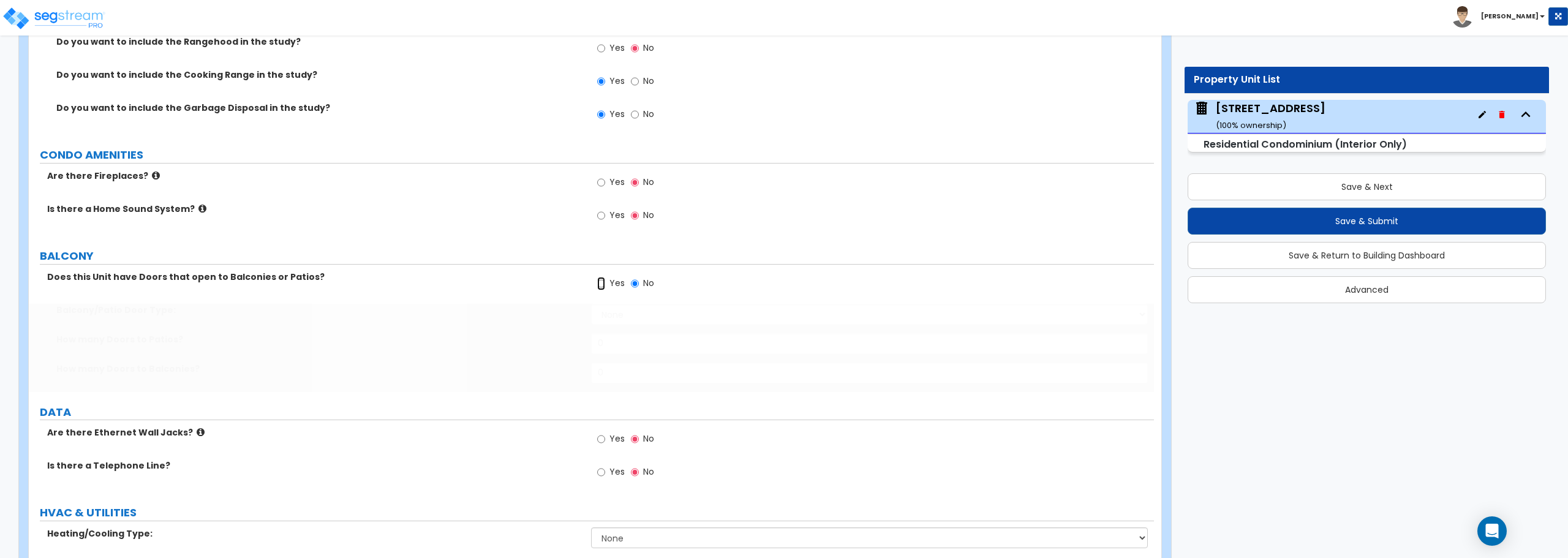
radio input "true"
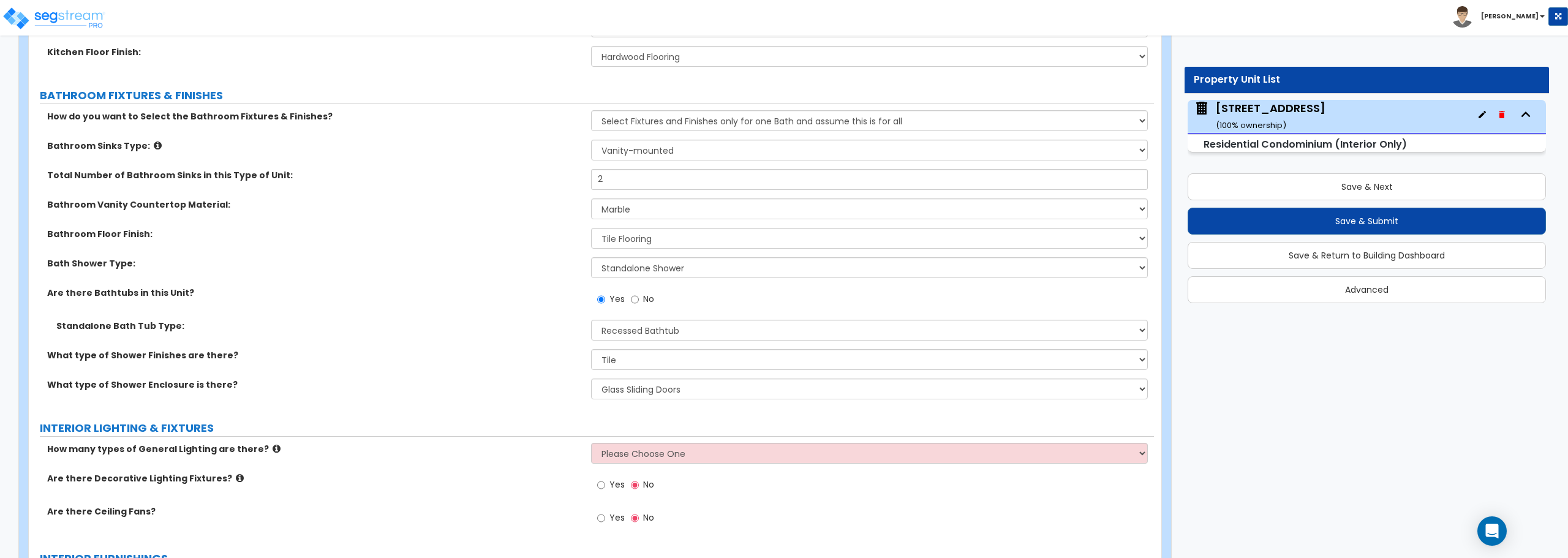
scroll to position [796, 0]
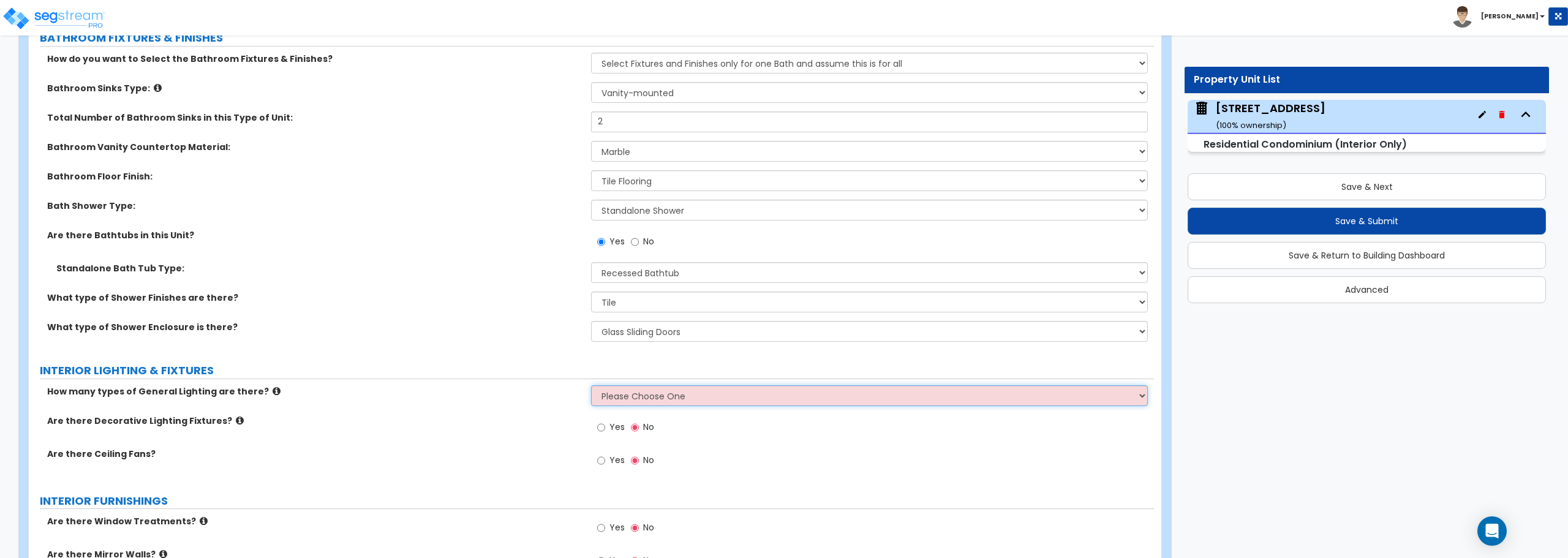
click at [610, 389] on select "Please Choose One 1 2 3" at bounding box center [869, 396] width 556 height 21
select select "1"
click at [591, 385] on select "Please Choose One 1 2 3" at bounding box center [869, 396] width 556 height 21
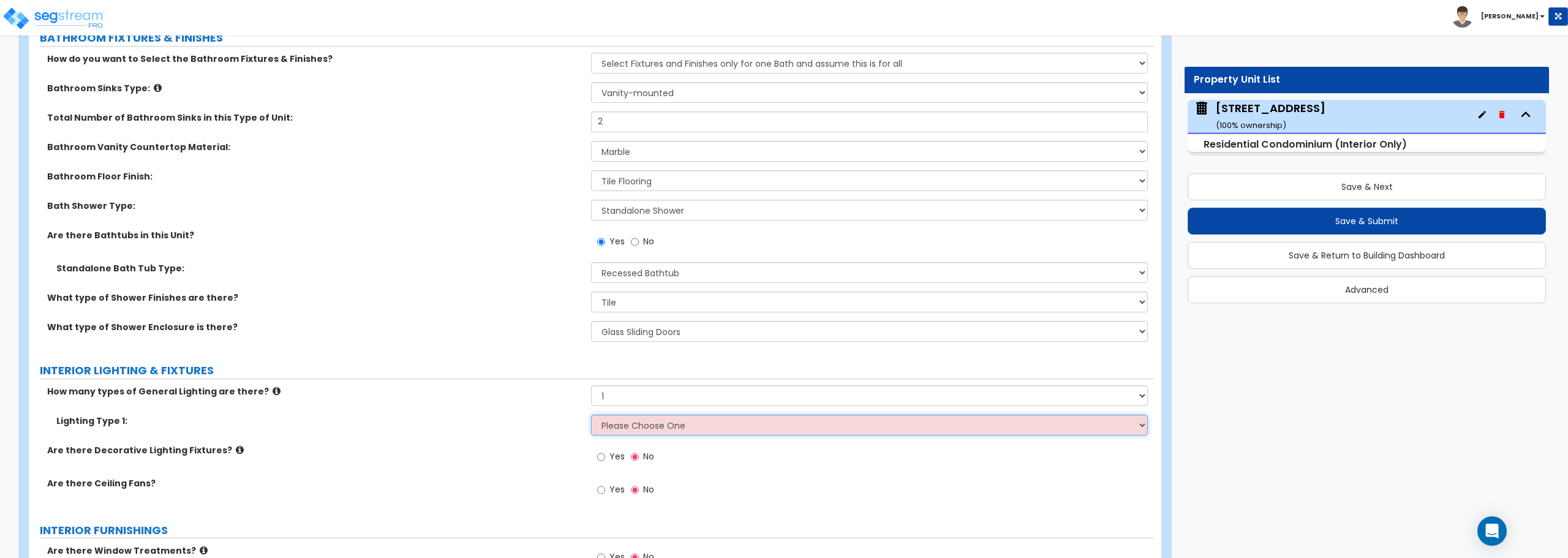
click at [621, 430] on select "Please Choose One LED Surface-Mounted LED Recessed Fluorescent Surface-Mounted …" at bounding box center [869, 426] width 556 height 21
click at [600, 487] on input "Yes" at bounding box center [601, 490] width 8 height 13
radio input "true"
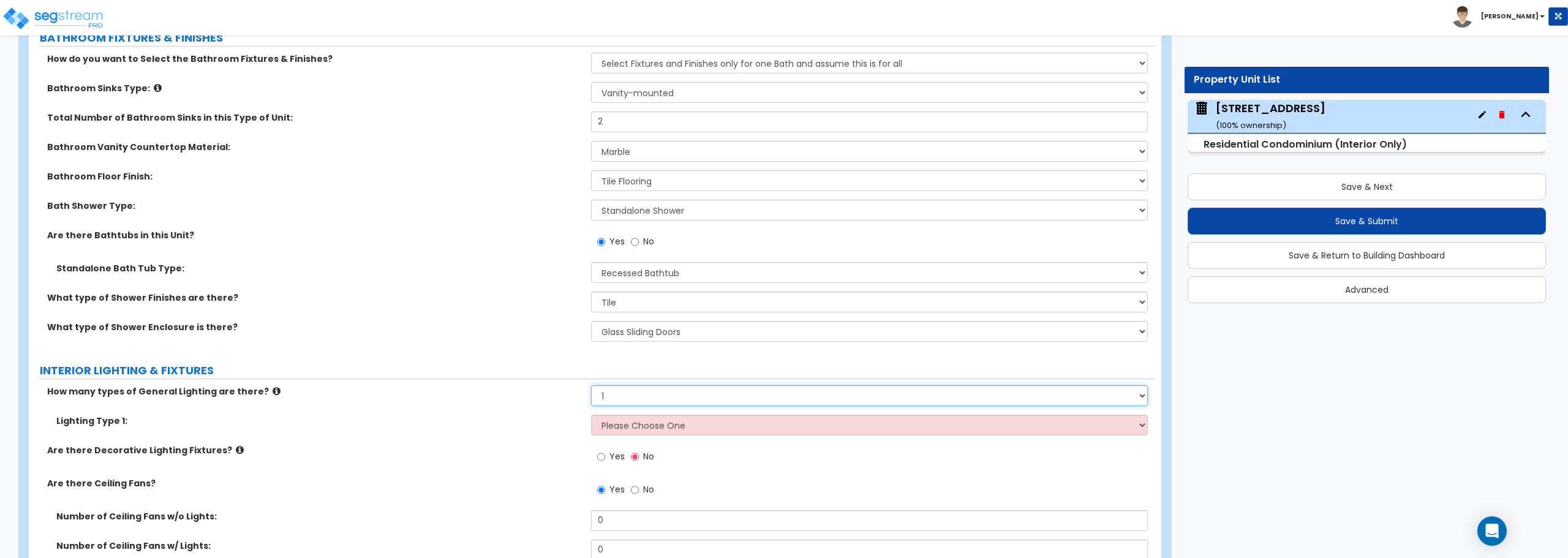
click at [657, 398] on select "Please Choose One 1 2 3" at bounding box center [869, 396] width 556 height 21
select select "2"
click at [591, 385] on select "Please Choose One 1 2 3" at bounding box center [869, 396] width 556 height 21
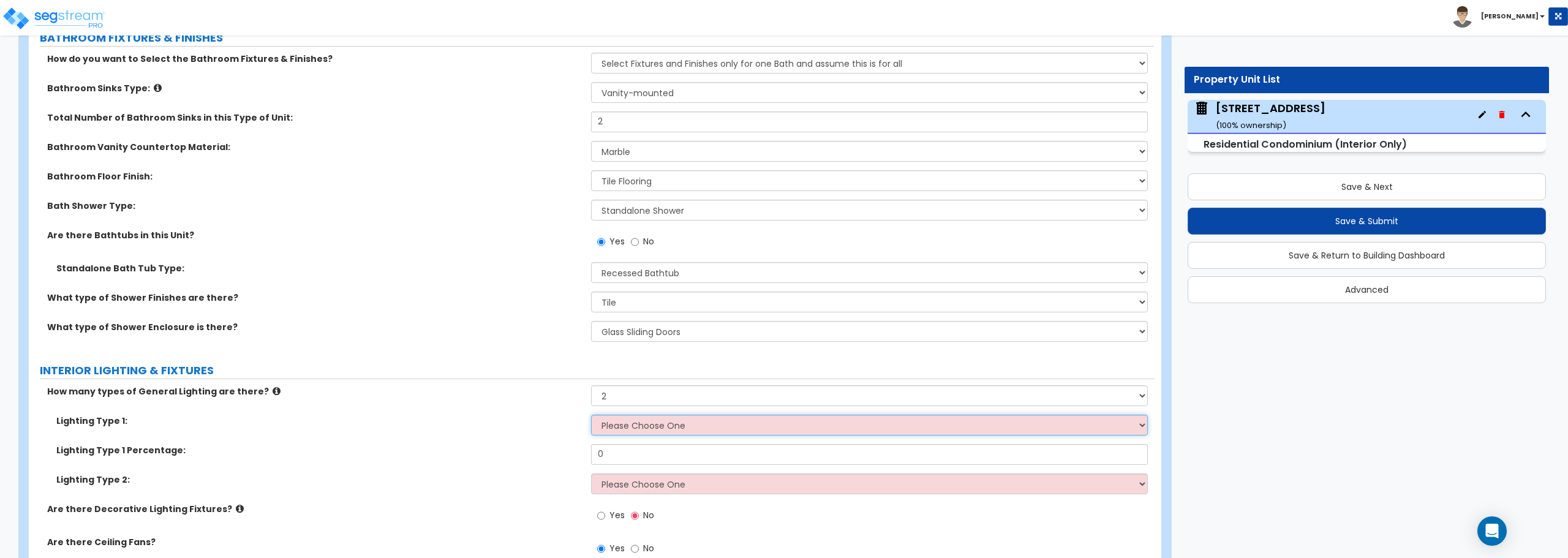
click at [642, 430] on select "Please Choose One LED Surface-Mounted LED Recessed Fluorescent Surface-Mounted …" at bounding box center [869, 426] width 556 height 21
select select "5"
click at [591, 415] on select "Please Choose One LED Surface-Mounted LED Recessed Fluorescent Surface-Mounted …" at bounding box center [869, 426] width 556 height 21
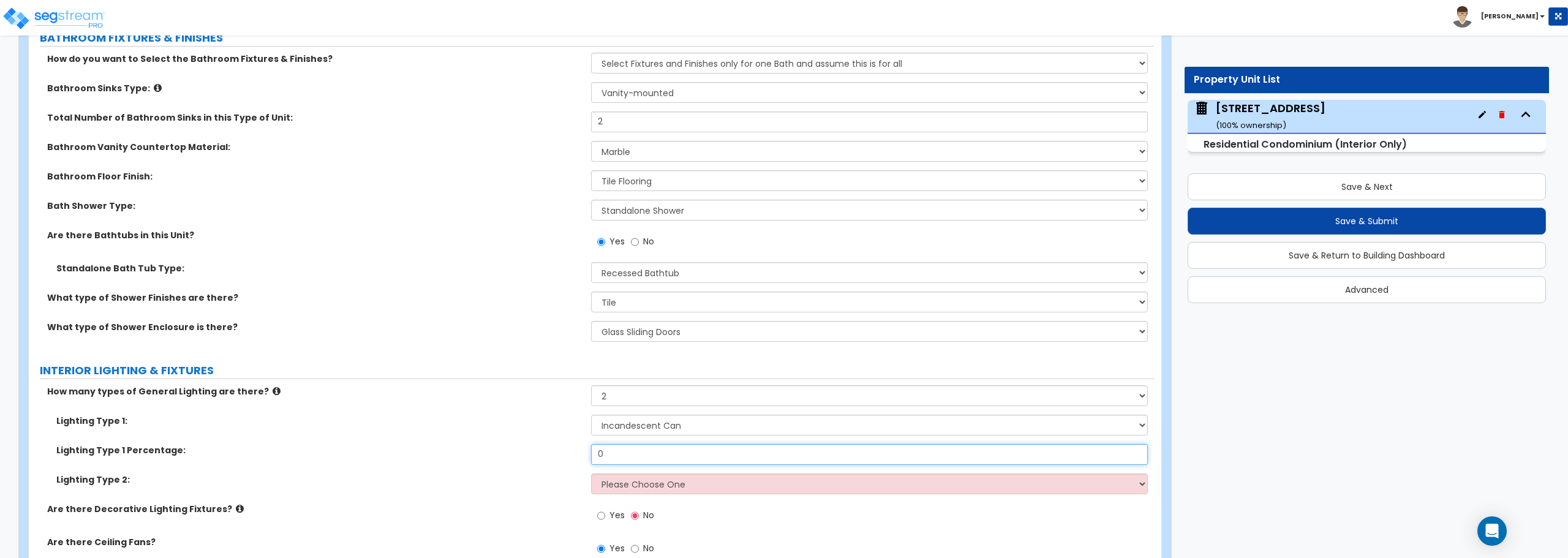
click at [636, 451] on input "0" at bounding box center [869, 454] width 556 height 21
click at [636, 485] on select "Please Choose One LED Surface-Mounted LED Recessed Fluorescent Surface-Mounted …" at bounding box center [869, 484] width 556 height 21
click at [722, 480] on select "Please Choose One LED Surface-Mounted LED Recessed Fluorescent Surface-Mounted …" at bounding box center [869, 484] width 556 height 21
click at [739, 480] on select "Please Choose One LED Surface-Mounted LED Recessed Fluorescent Surface-Mounted …" at bounding box center [869, 484] width 556 height 21
click at [643, 492] on select "Please Choose One LED Surface-Mounted LED Recessed Fluorescent Surface-Mounted …" at bounding box center [869, 484] width 556 height 21
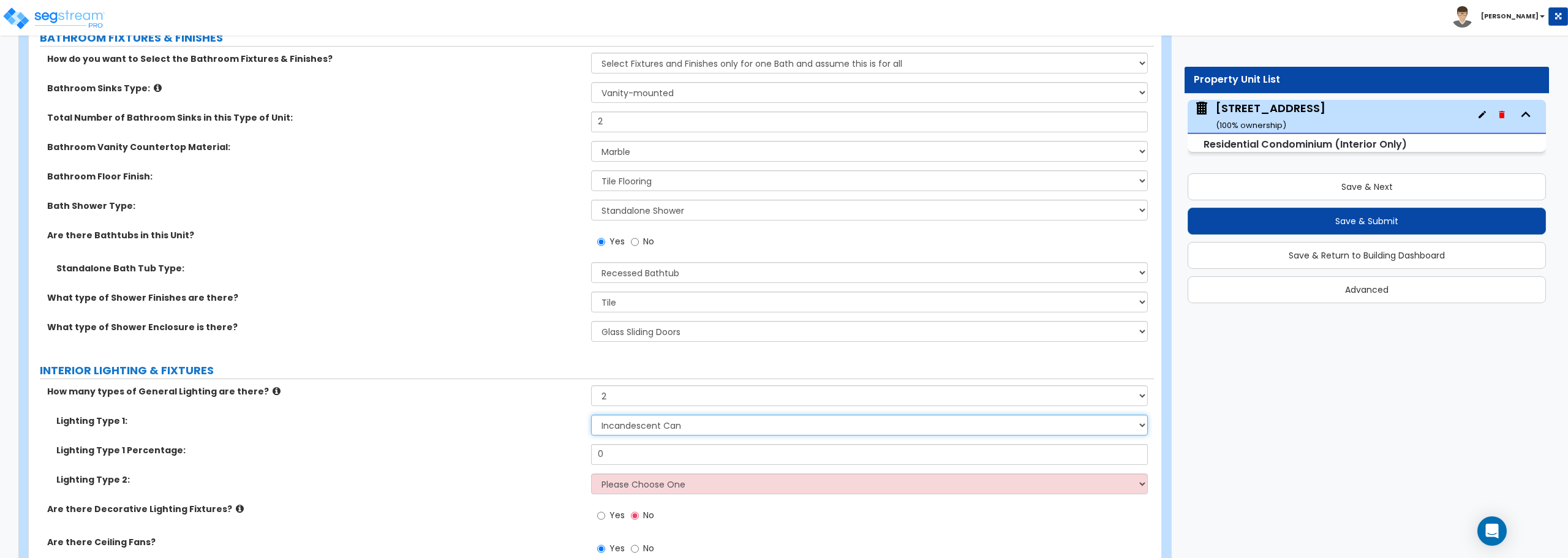
click at [649, 421] on select "Please Choose One LED Surface-Mounted LED Recessed Fluorescent Surface-Mounted …" at bounding box center [869, 426] width 556 height 21
click at [656, 488] on select "Please Choose One LED Surface-Mounted LED Recessed Fluorescent Surface-Mounted …" at bounding box center [869, 484] width 556 height 21
select select "6"
click at [591, 473] on select "Please Choose One LED Surface-Mounted LED Recessed Fluorescent Surface-Mounted …" at bounding box center [869, 484] width 556 height 21
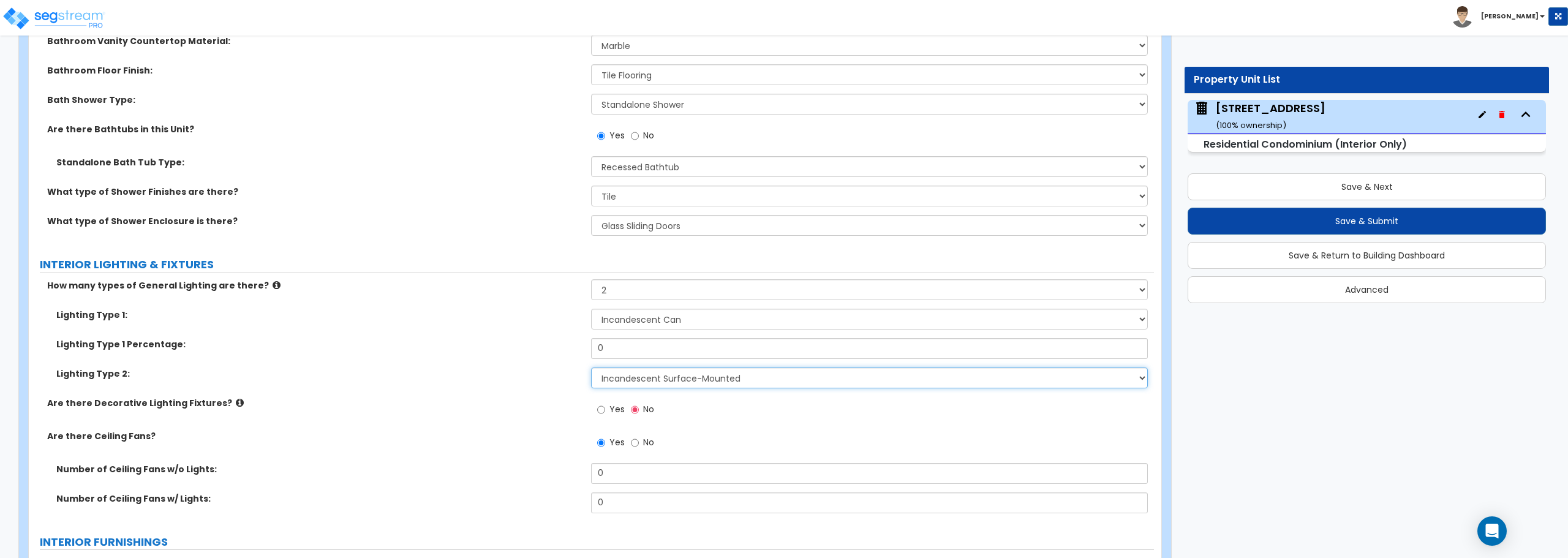
scroll to position [919, 0]
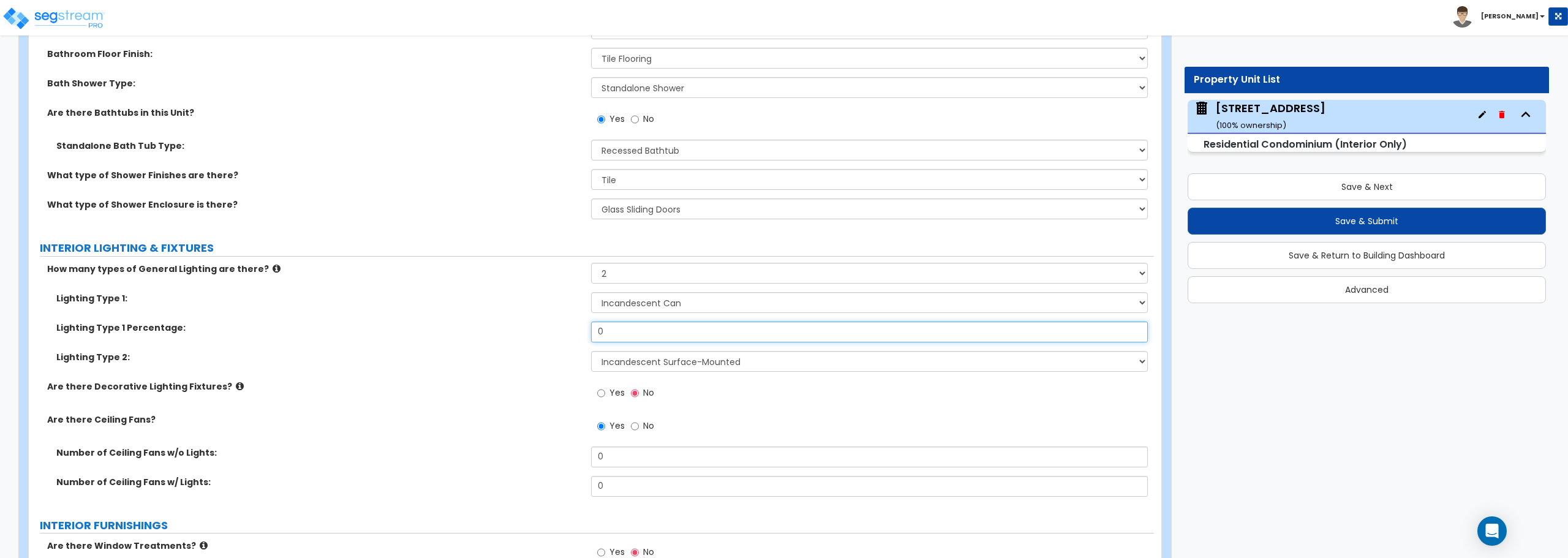
click at [626, 333] on input "0" at bounding box center [869, 333] width 556 height 21
drag, startPoint x: 958, startPoint y: 335, endPoint x: 533, endPoint y: 335, distance: 425.0
click at [533, 335] on div "Lighting Type 1 Percentage: 0" at bounding box center [591, 337] width 1125 height 30
type input "50"
click at [598, 394] on input "Yes" at bounding box center [601, 393] width 8 height 13
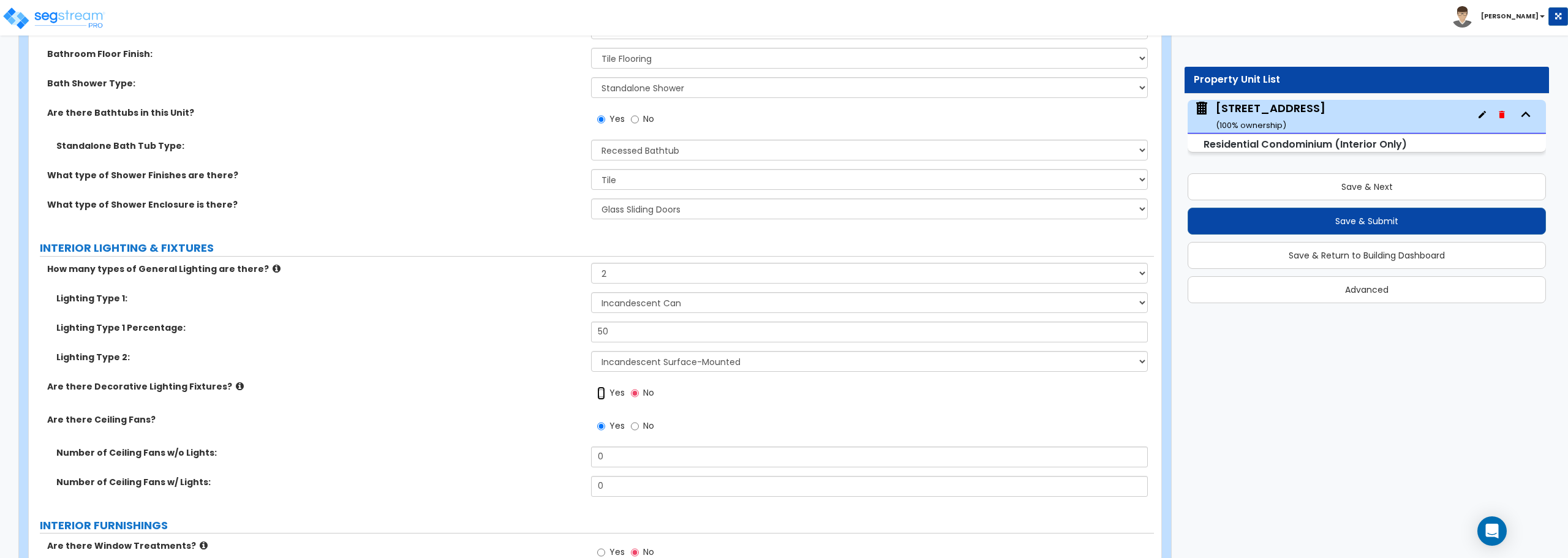
radio input "true"
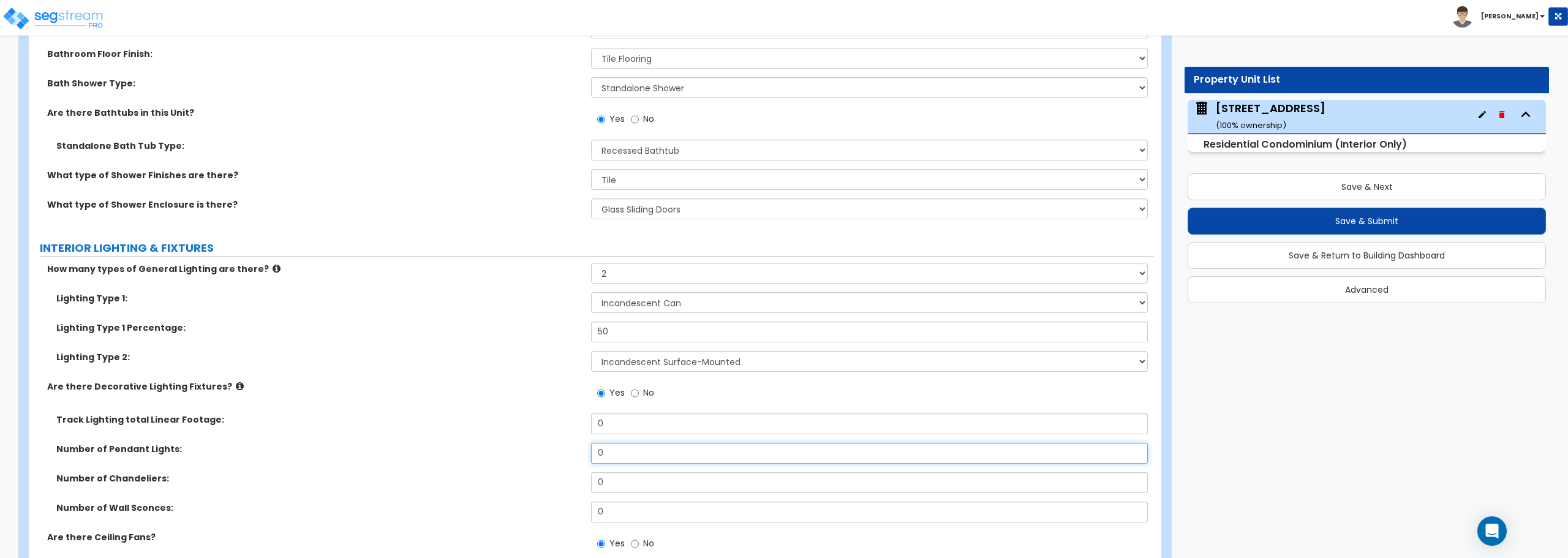
drag, startPoint x: 630, startPoint y: 454, endPoint x: 562, endPoint y: 454, distance: 68.0
click at [562, 454] on div "Number of Pendant Lights: 0" at bounding box center [591, 458] width 1125 height 30
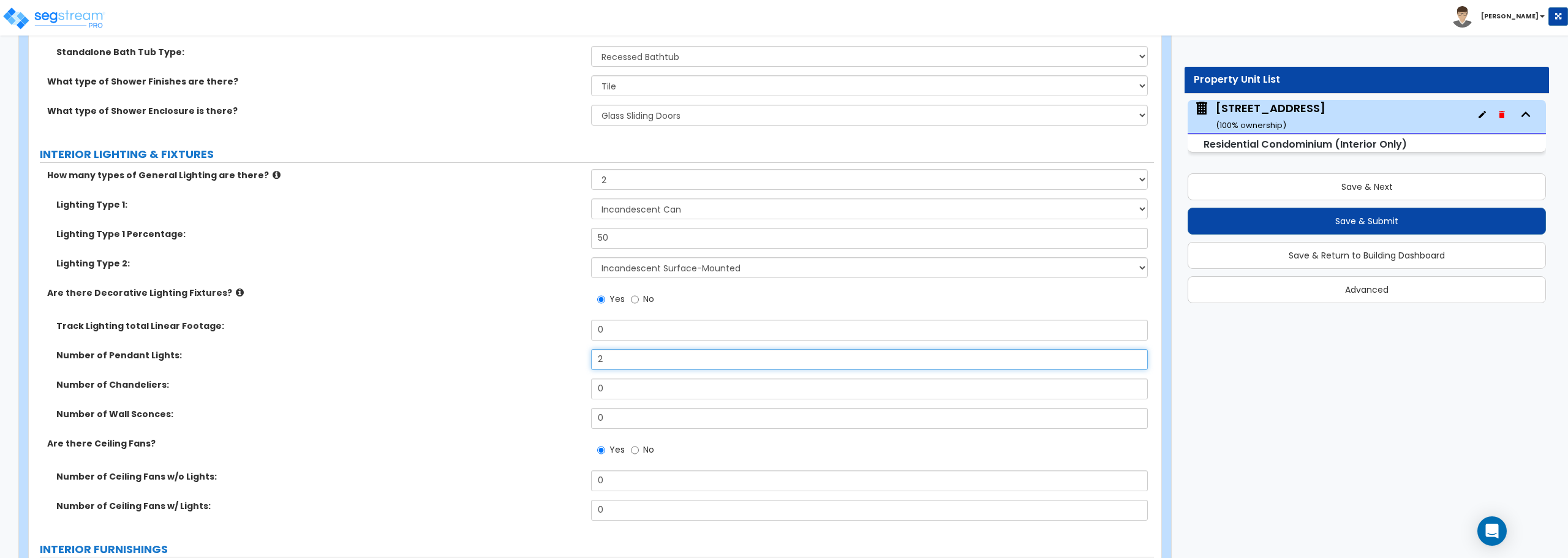
scroll to position [1041, 0]
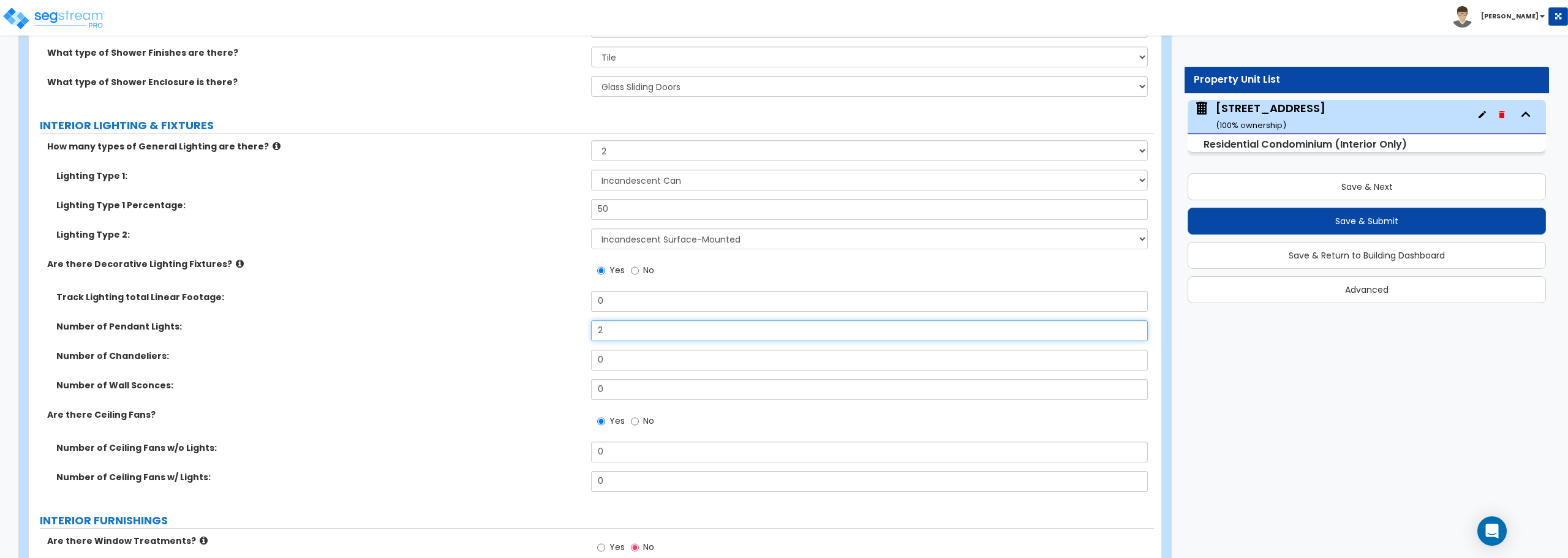
type input "2"
drag, startPoint x: 623, startPoint y: 460, endPoint x: 554, endPoint y: 459, distance: 69.0
click at [554, 459] on div "Number of Ceiling Fans w/o Lights: 0" at bounding box center [591, 457] width 1125 height 30
type input "1"
drag, startPoint x: 609, startPoint y: 486, endPoint x: 550, endPoint y: 486, distance: 59.0
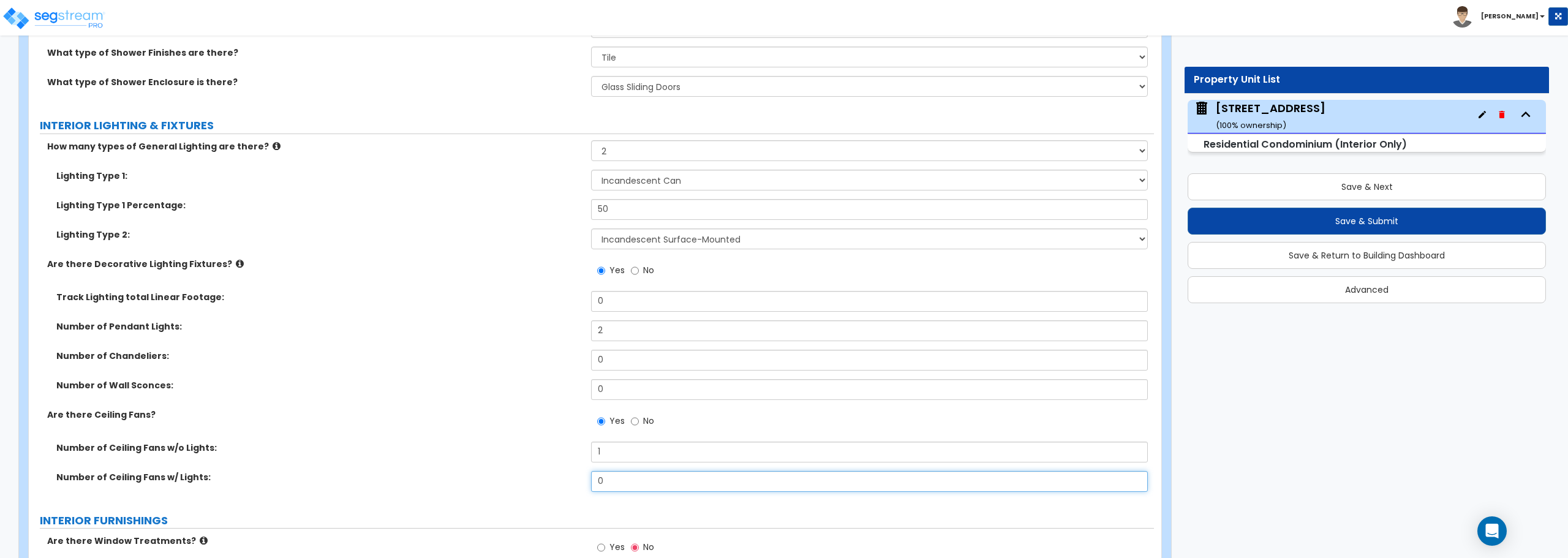
click at [553, 486] on div "Number of Ceiling Fans w/ Lights: 0" at bounding box center [591, 486] width 1125 height 30
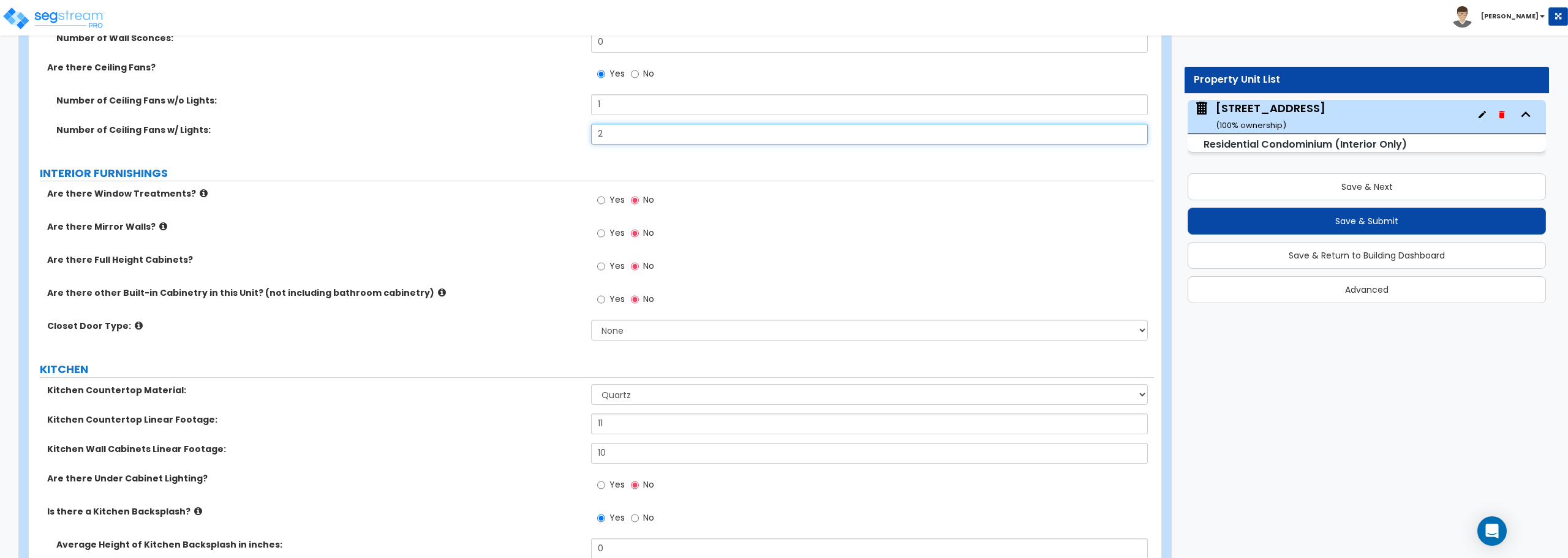
scroll to position [1470, 0]
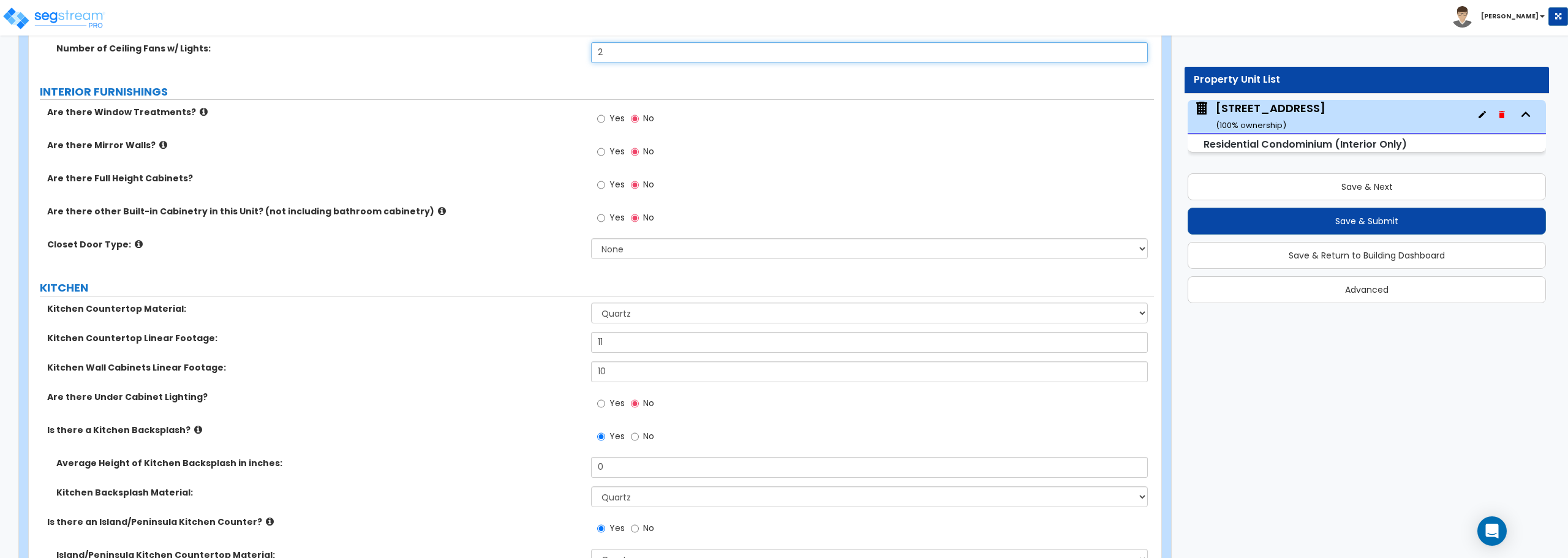
type input "2"
click at [599, 119] on input "Yes" at bounding box center [601, 118] width 8 height 13
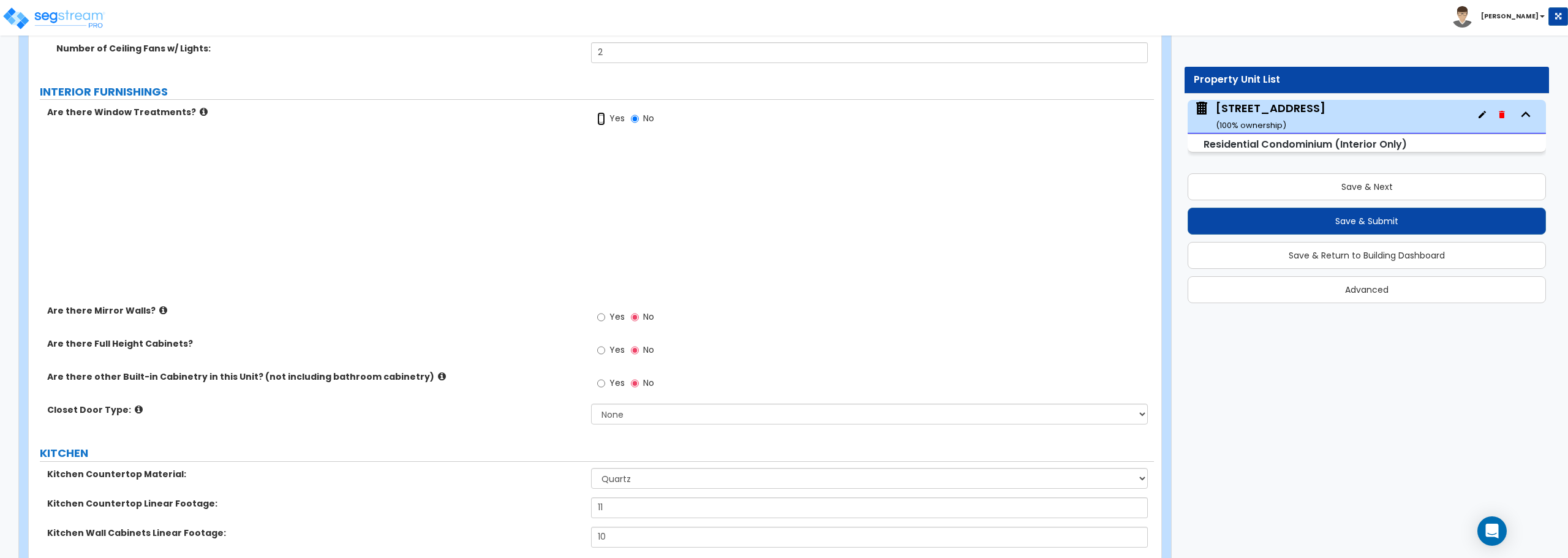
radio input "true"
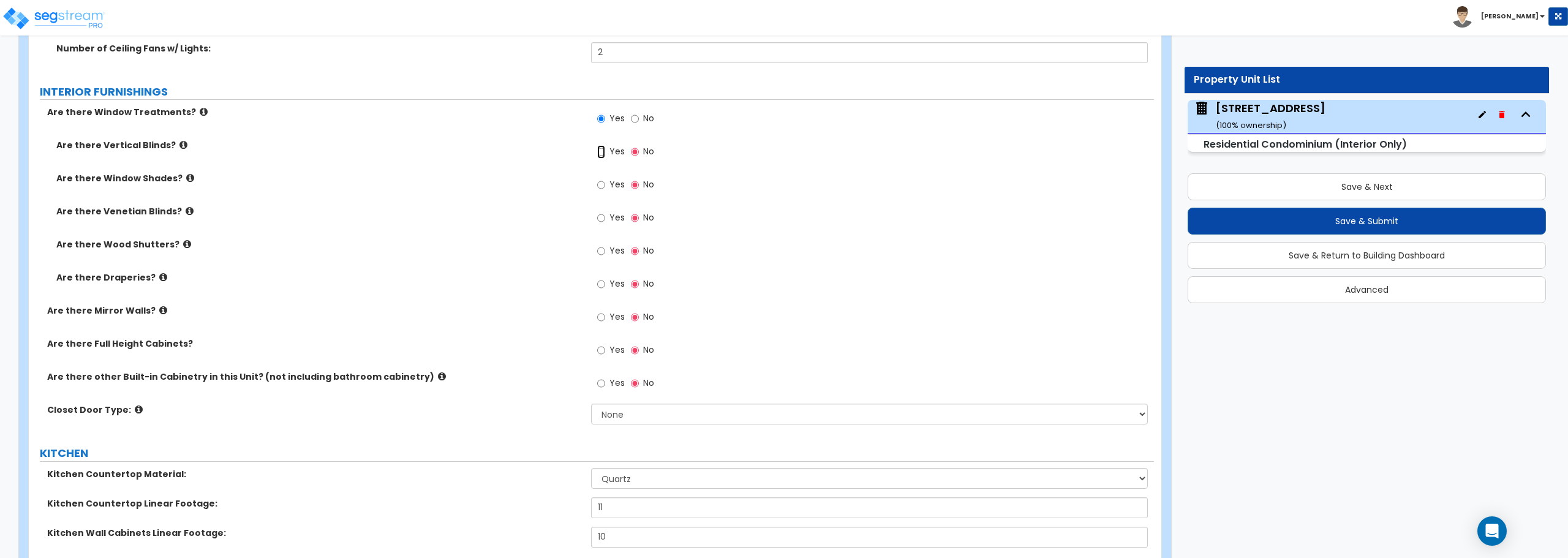
click at [602, 151] on input "Yes" at bounding box center [601, 151] width 8 height 13
radio input "true"
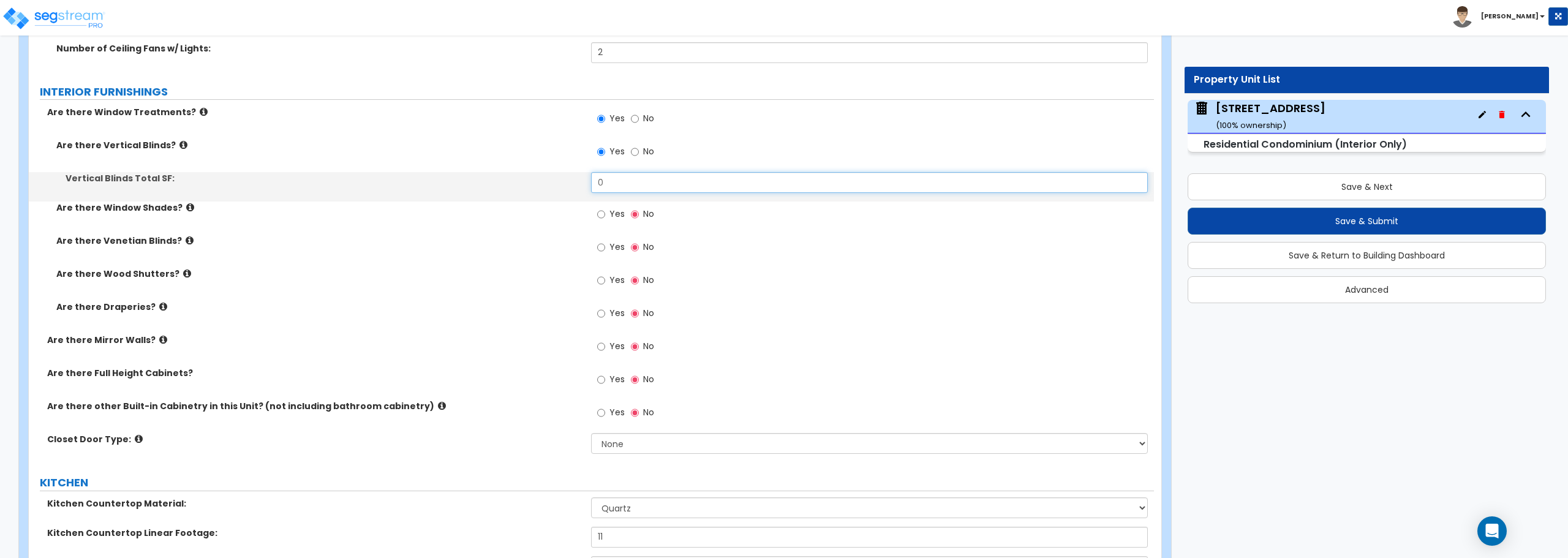
drag, startPoint x: 655, startPoint y: 182, endPoint x: 518, endPoint y: 190, distance: 137.2
click at [518, 190] on div "Vertical Blinds Total SF: 0" at bounding box center [591, 187] width 1125 height 30
type input "75"
click at [608, 349] on label "Yes" at bounding box center [611, 348] width 27 height 21
click at [605, 349] on input "Yes" at bounding box center [601, 347] width 8 height 13
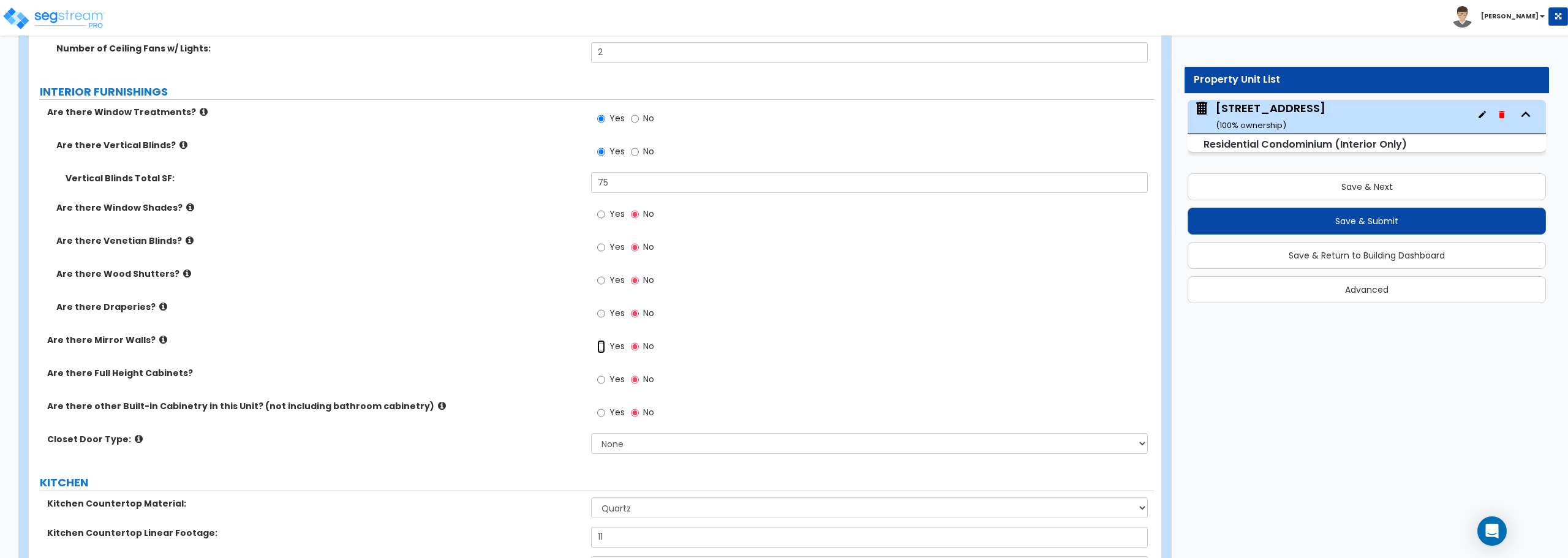
radio input "true"
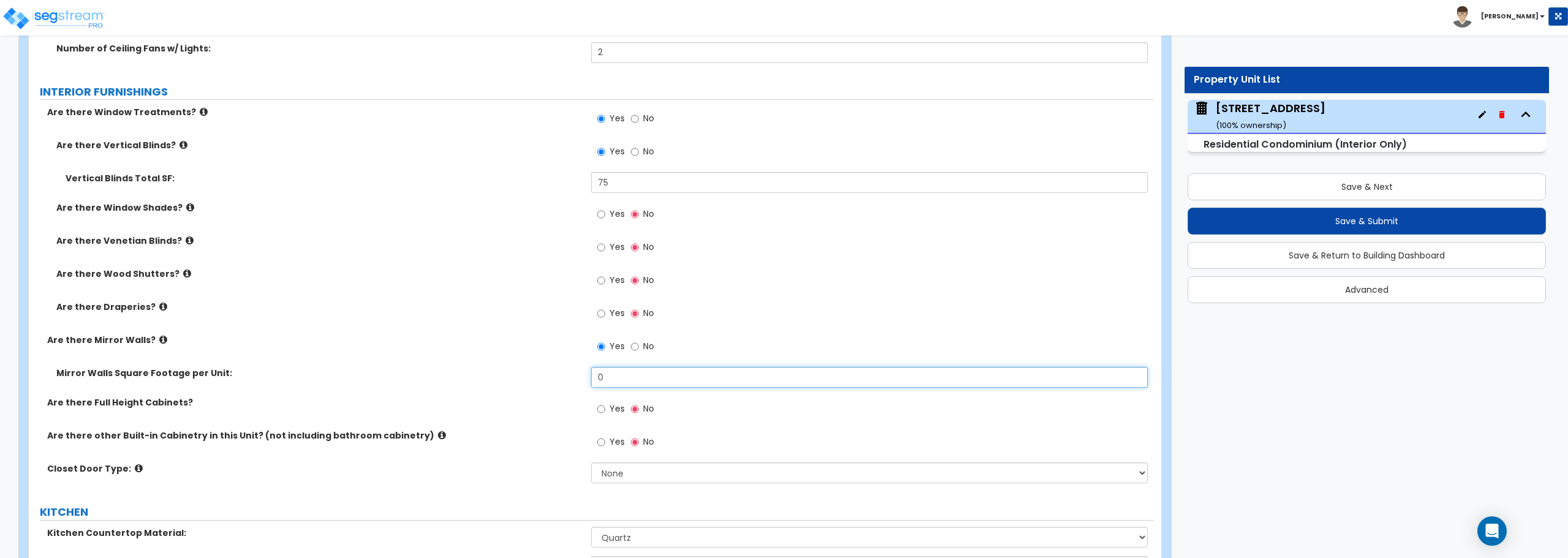
drag, startPoint x: 556, startPoint y: 382, endPoint x: 534, endPoint y: 383, distance: 22.0
click at [534, 383] on div "Mirror Walls Square Footage per Unit: 0" at bounding box center [591, 382] width 1125 height 30
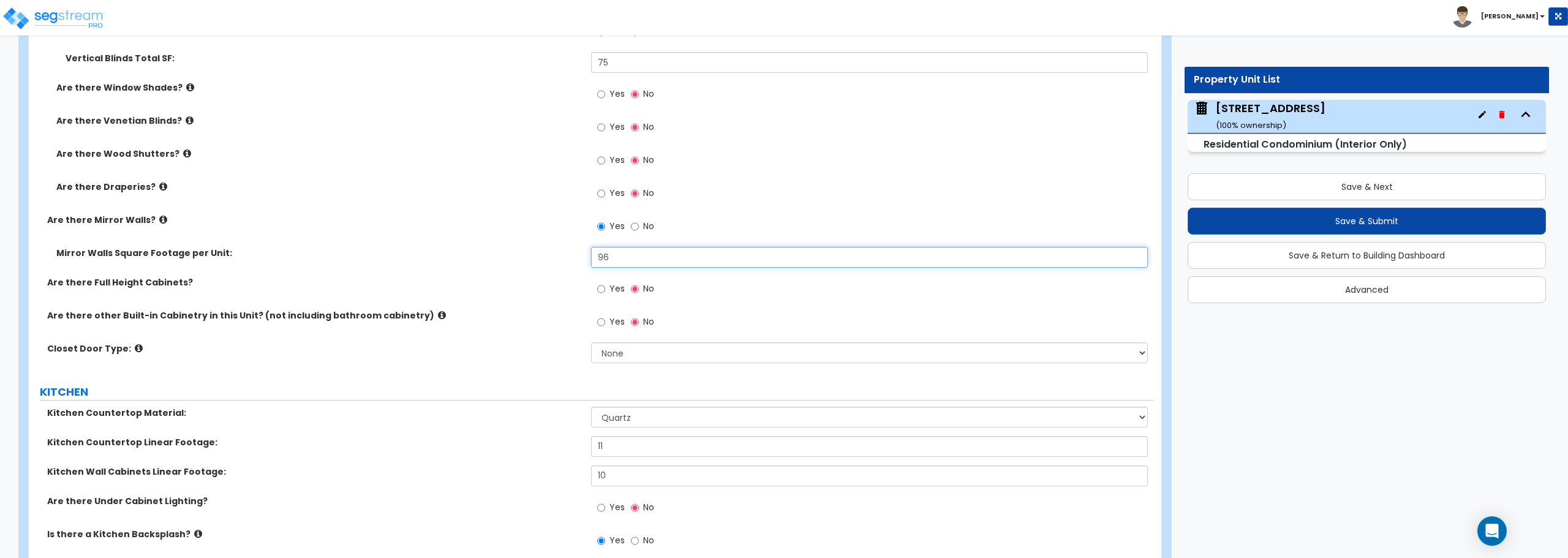
scroll to position [1593, 0]
type input "96"
click at [638, 354] on select "None Bi-fold Louvered Doors Bi-fold Panel Doors Sliding Doors Hinged Wood Door" at bounding box center [869, 351] width 556 height 21
select select "3"
click at [591, 340] on select "None Bi-fold Louvered Doors Bi-fold Panel Doors Sliding Doors Hinged Wood Door" at bounding box center [869, 351] width 556 height 21
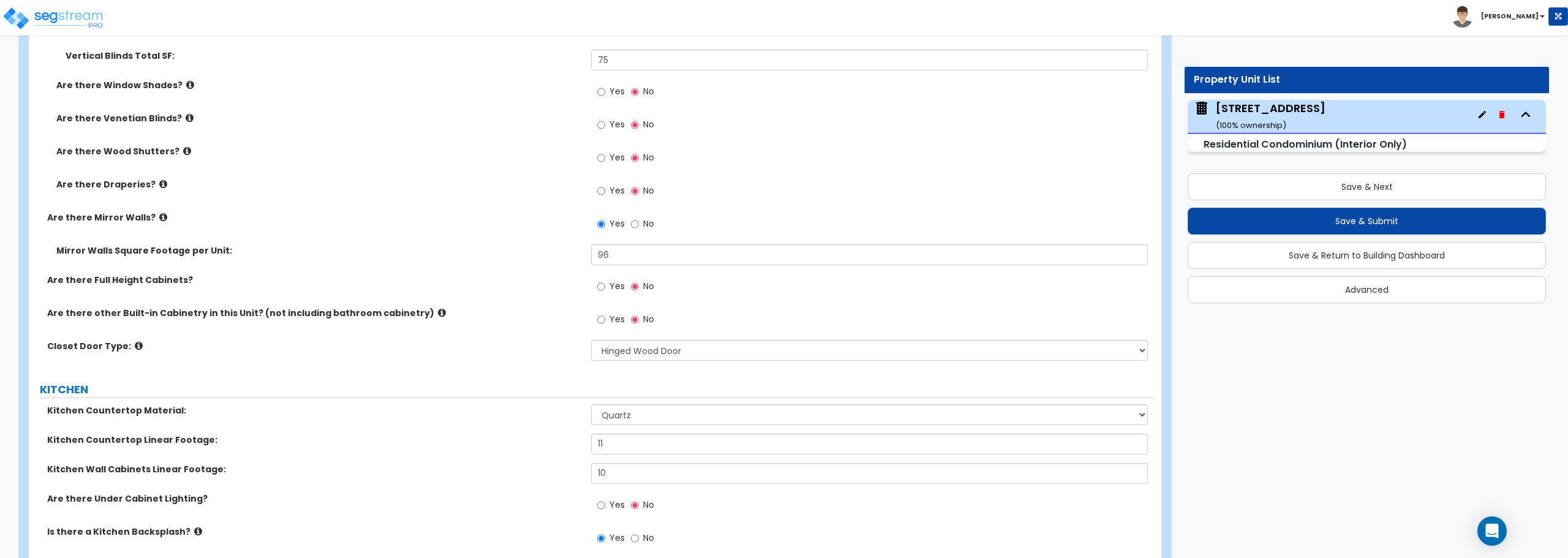
click at [778, 171] on div "Yes No" at bounding box center [872, 161] width 562 height 33
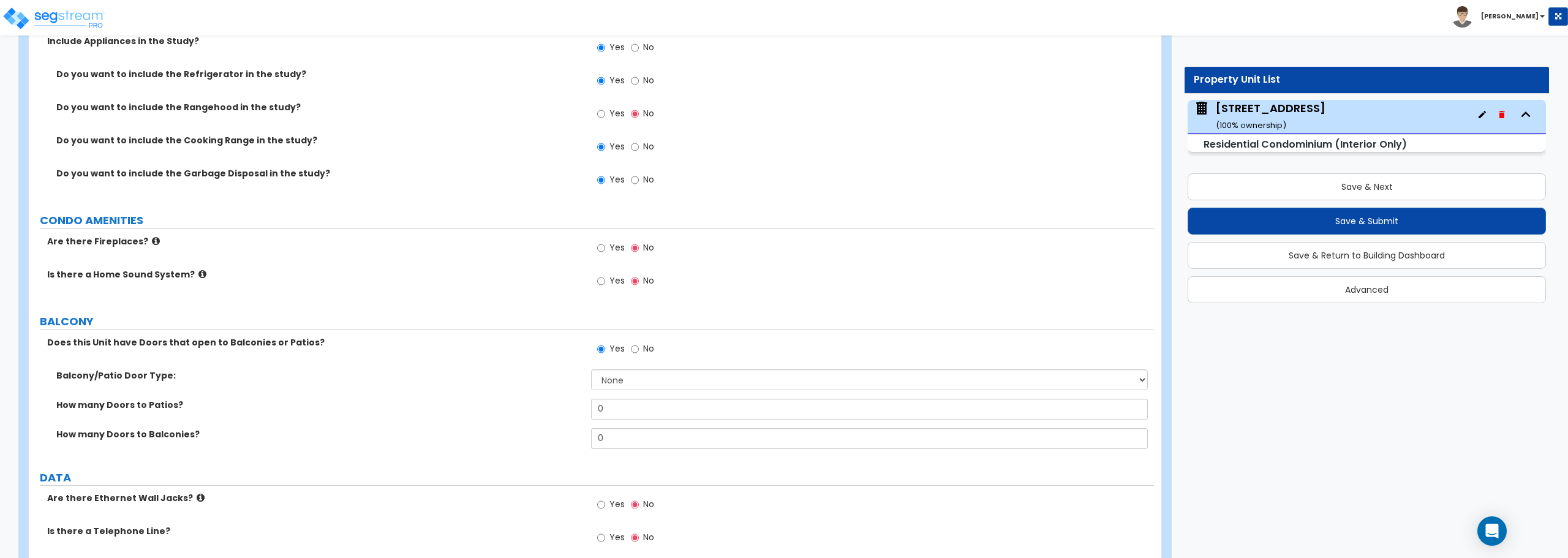
scroll to position [2512, 0]
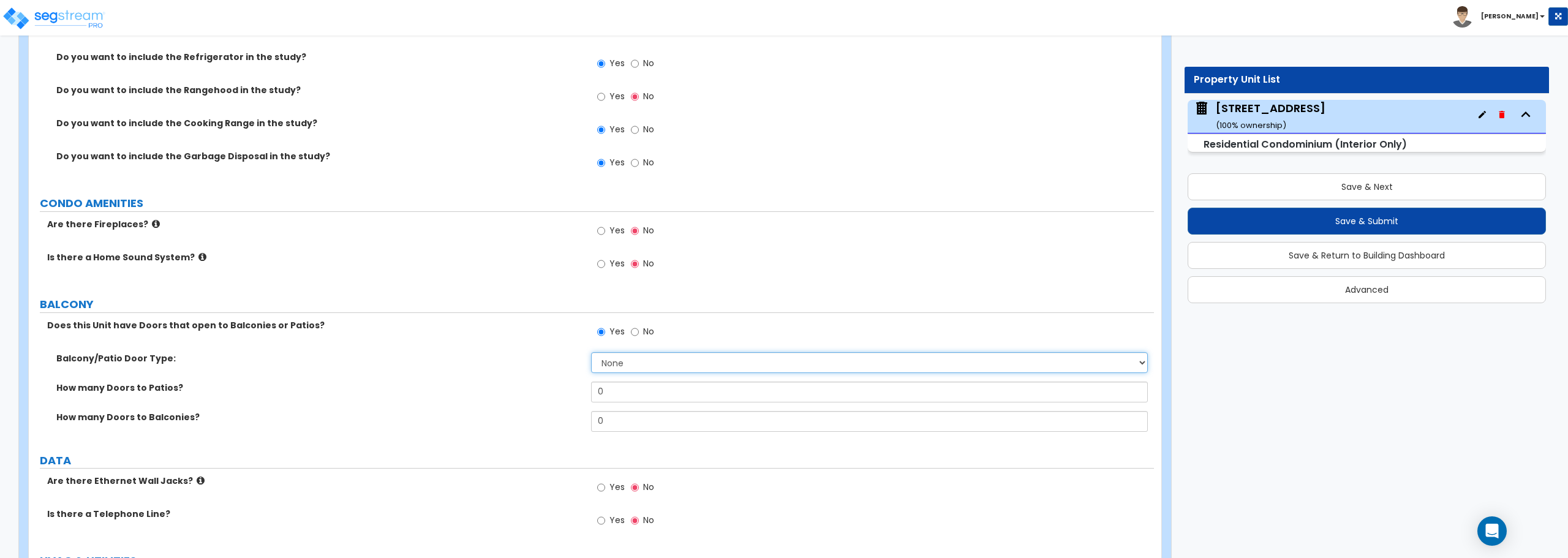
click at [685, 359] on select "None Single Hinged Doors Double Hinged Doors Single French Doors Double French …" at bounding box center [869, 363] width 556 height 21
click at [636, 360] on select "None Single Hinged Doors Double Hinged Doors Single French Doors Double French …" at bounding box center [869, 363] width 556 height 21
select select "5"
click at [591, 352] on select "None Single Hinged Doors Double Hinged Doors Single French Doors Double French …" at bounding box center [869, 363] width 556 height 21
click at [634, 392] on input "0" at bounding box center [869, 392] width 556 height 21
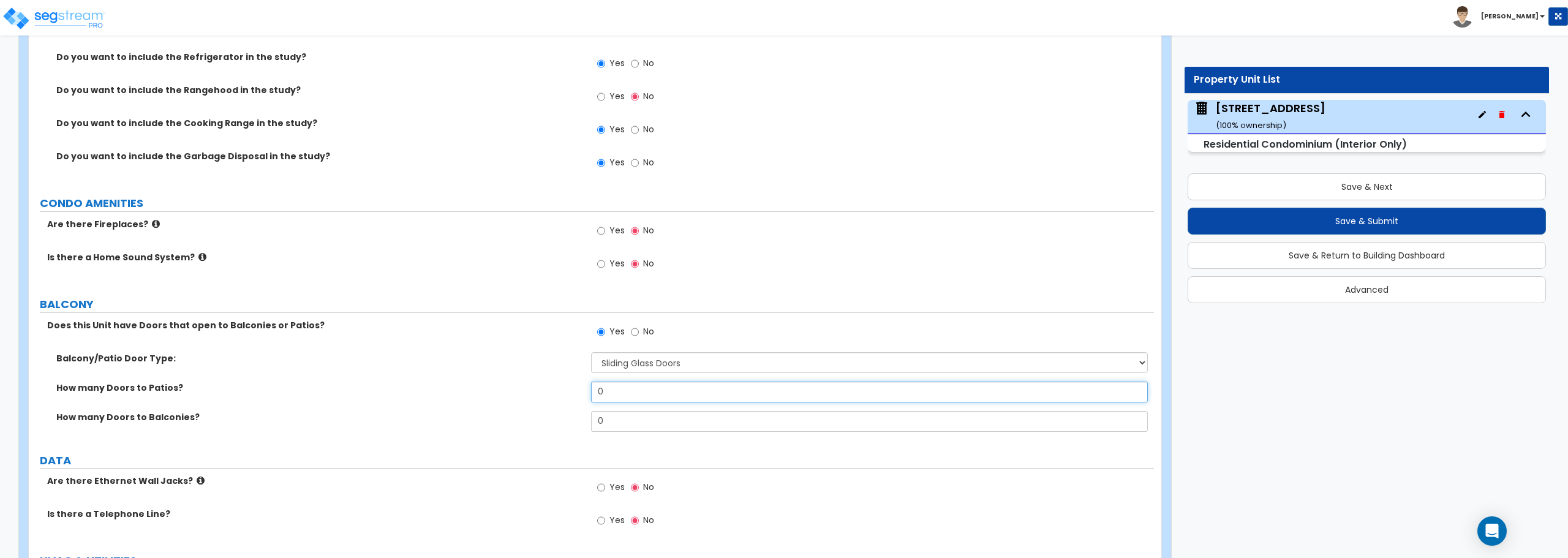
drag, startPoint x: 634, startPoint y: 392, endPoint x: 549, endPoint y: 395, distance: 85.1
click at [549, 395] on div "How many Doors to Patios? 0" at bounding box center [591, 397] width 1125 height 30
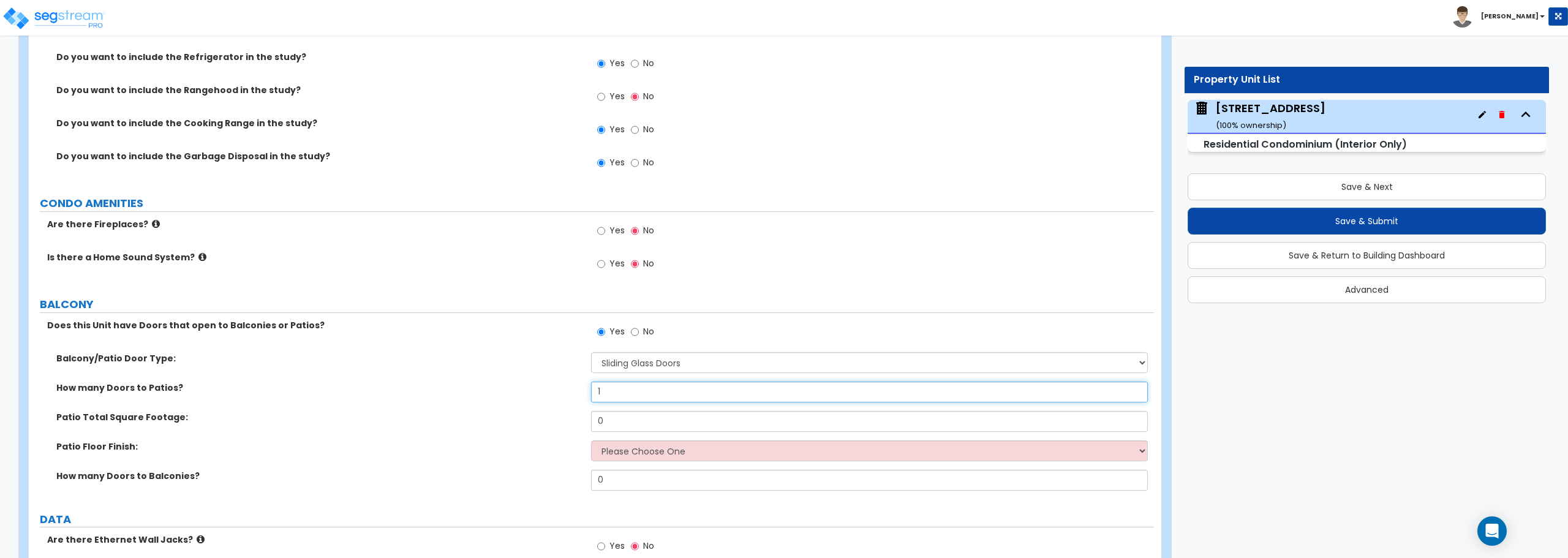
type input "1"
click at [634, 458] on select "Please Choose One Bare Concrete Brick Pavers Stamped Concrete Stone Pavers Wood…" at bounding box center [869, 451] width 556 height 21
click at [648, 445] on select "Please Choose One Bare Concrete Brick Pavers Stamped Concrete Stone Pavers Wood…" at bounding box center [869, 451] width 556 height 21
drag, startPoint x: 629, startPoint y: 423, endPoint x: 574, endPoint y: 425, distance: 55.0
click at [574, 425] on div "Patio Total Square Footage: 0" at bounding box center [591, 426] width 1125 height 30
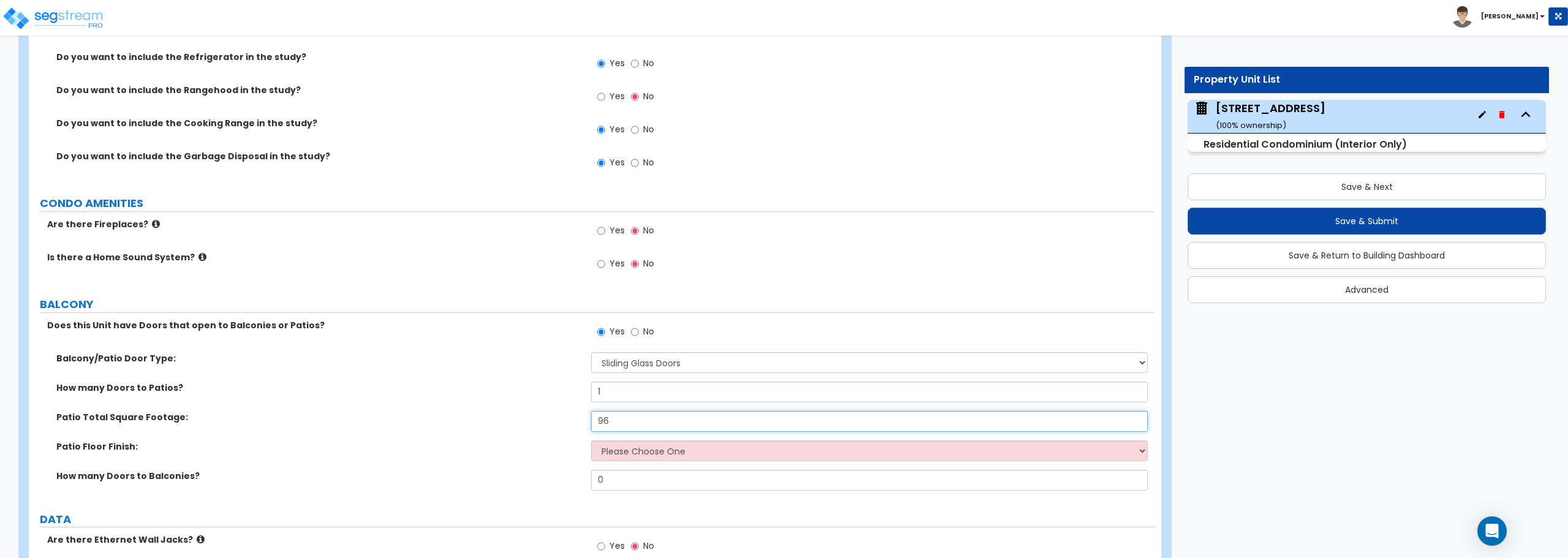
type input "96"
click at [687, 452] on select "Please Choose One Bare Concrete Brick Pavers Stamped Concrete Stone Pavers Wood…" at bounding box center [869, 451] width 556 height 21
select select "4"
click at [591, 440] on select "Please Choose One Bare Concrete Brick Pavers Stamped Concrete Stone Pavers Wood…" at bounding box center [869, 451] width 556 height 21
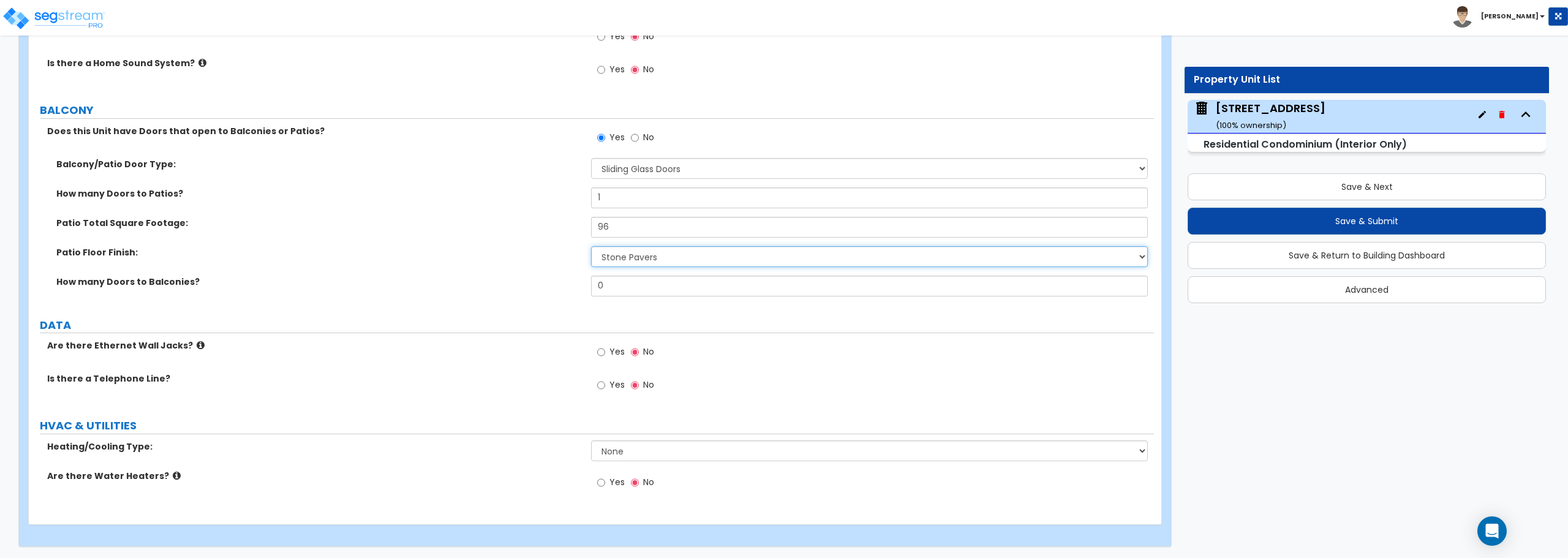
scroll to position [2707, 0]
click at [648, 444] on select "None Heat Only Central HVAC Thru Wall HVAC Mini Split HVAC" at bounding box center [869, 450] width 556 height 21
select select "1"
click at [591, 439] on select "None Heat Only Central HVAC Thru Wall HVAC Mini Split HVAC" at bounding box center [869, 450] width 556 height 21
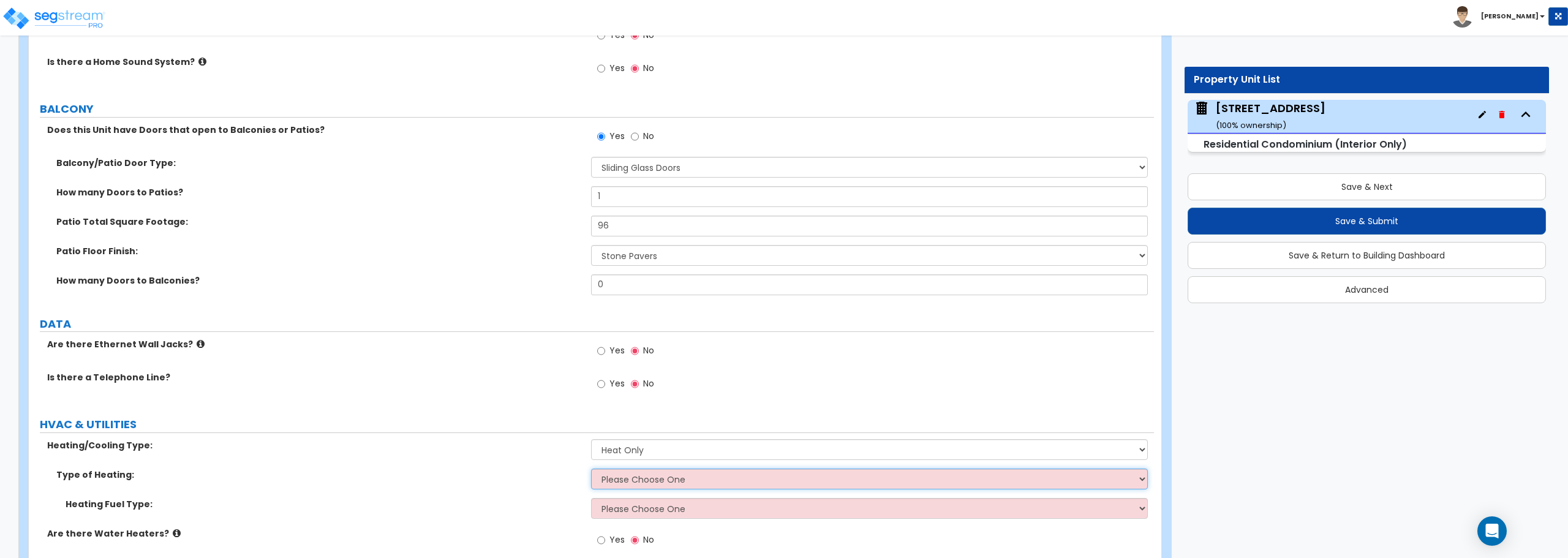
click at [639, 475] on select "Please Choose One Wall Heater Baseboard Heater Hydronic Heating Forced Air Heat…" at bounding box center [869, 479] width 556 height 21
select select "5"
click at [591, 469] on select "Please Choose One Wall Heater Baseboard Heater Hydronic Heating Forced Air Heat…" at bounding box center [869, 479] width 556 height 21
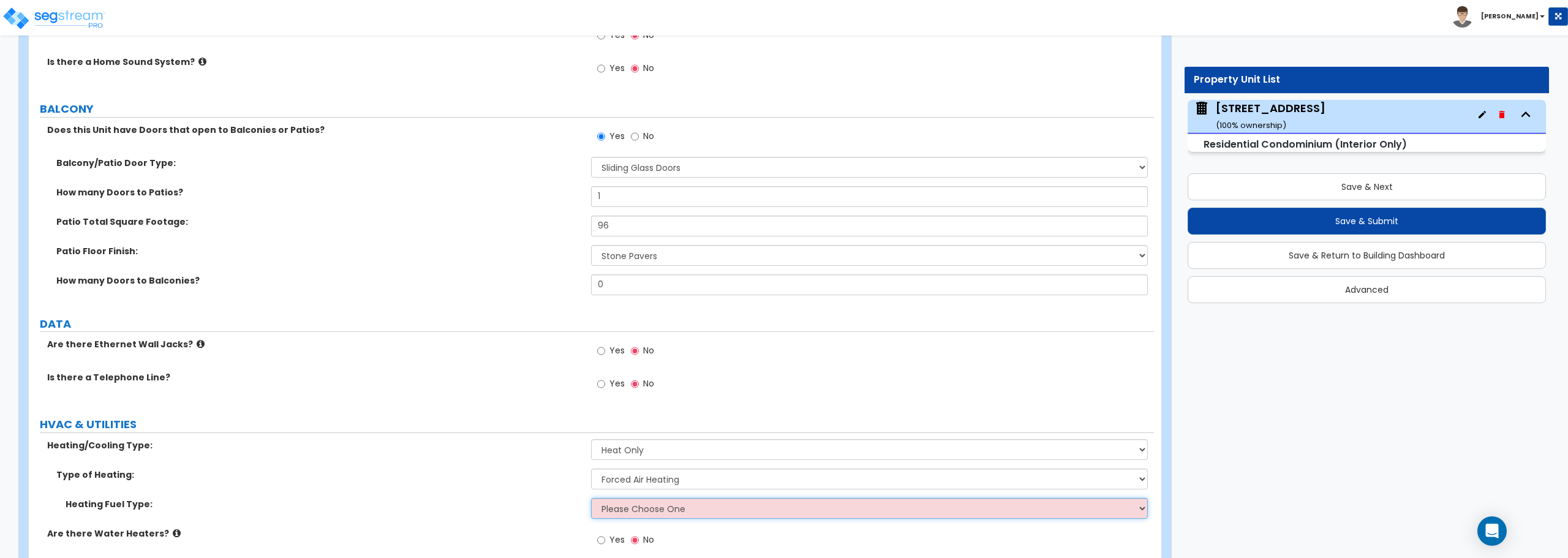
click at [628, 507] on select "Please Choose One Gas Electric" at bounding box center [869, 509] width 556 height 21
select select "2"
click at [591, 498] on select "Please Choose One Gas Electric" at bounding box center [869, 509] width 556 height 21
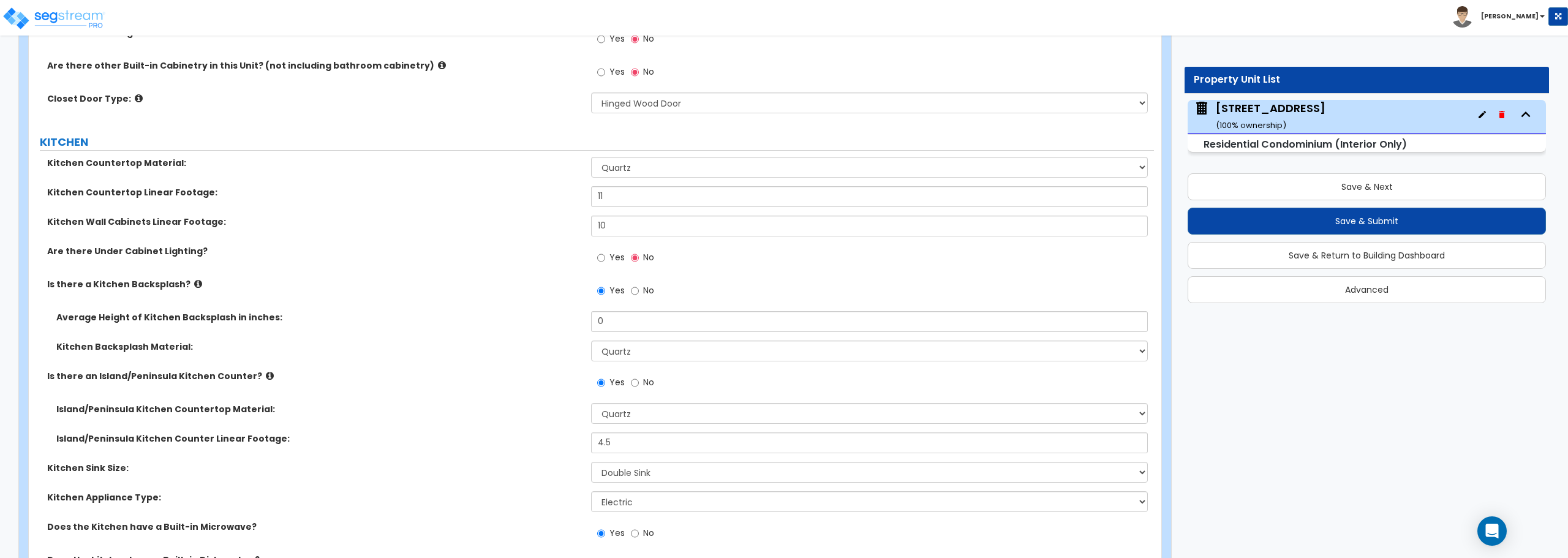
scroll to position [1786, 0]
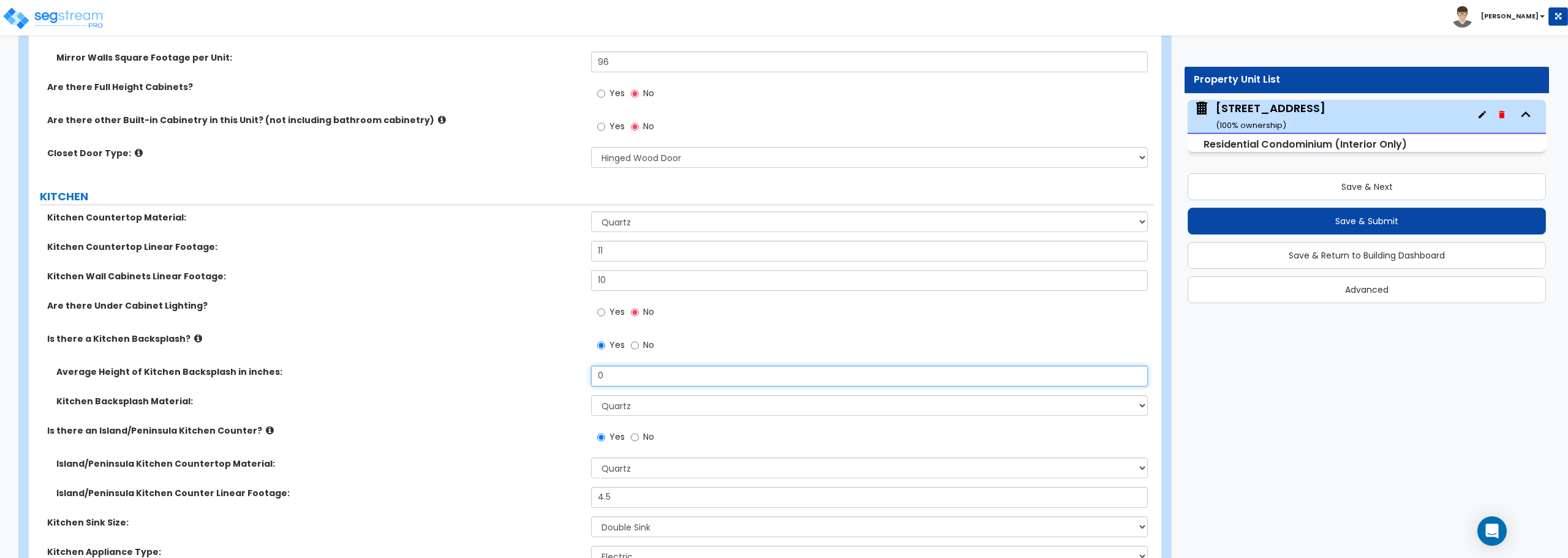
click at [621, 376] on input "0" at bounding box center [869, 376] width 556 height 21
